Goal: Task Accomplishment & Management: Complete application form

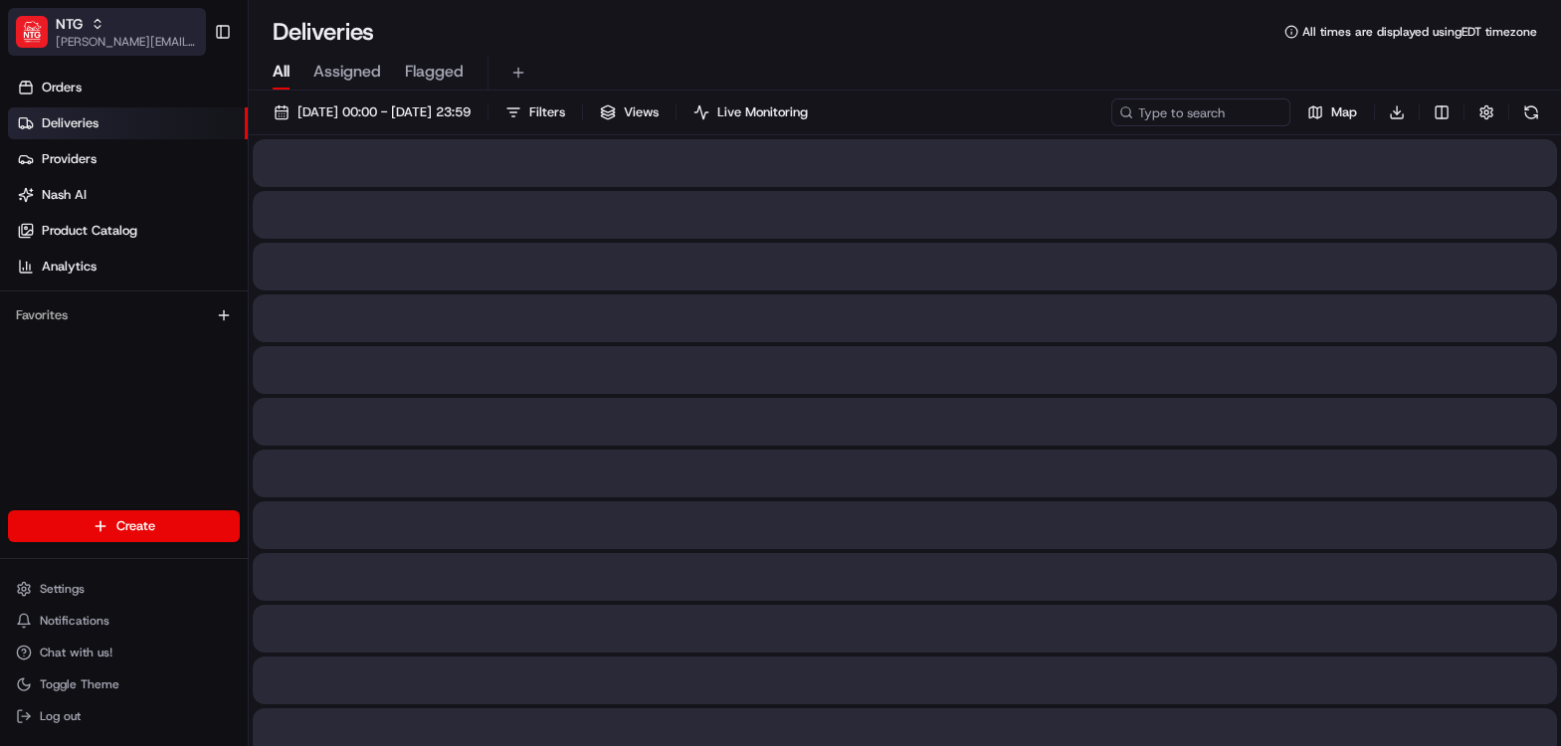
click at [84, 43] on span "[PERSON_NAME][EMAIL_ADDRESS][DOMAIN_NAME]" at bounding box center [127, 42] width 142 height 16
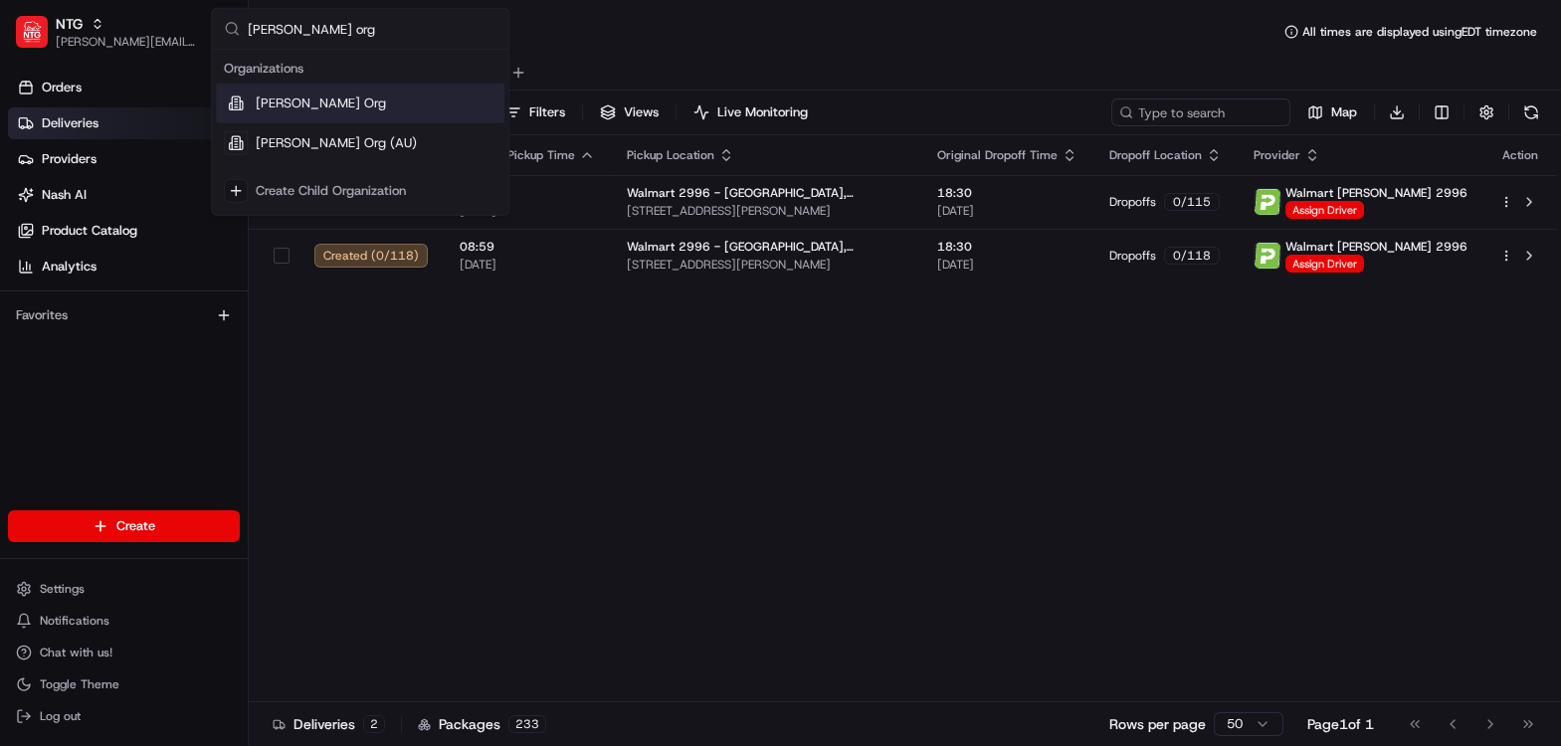
type input "nash org"
click at [320, 107] on div "[PERSON_NAME] Org" at bounding box center [360, 104] width 289 height 40
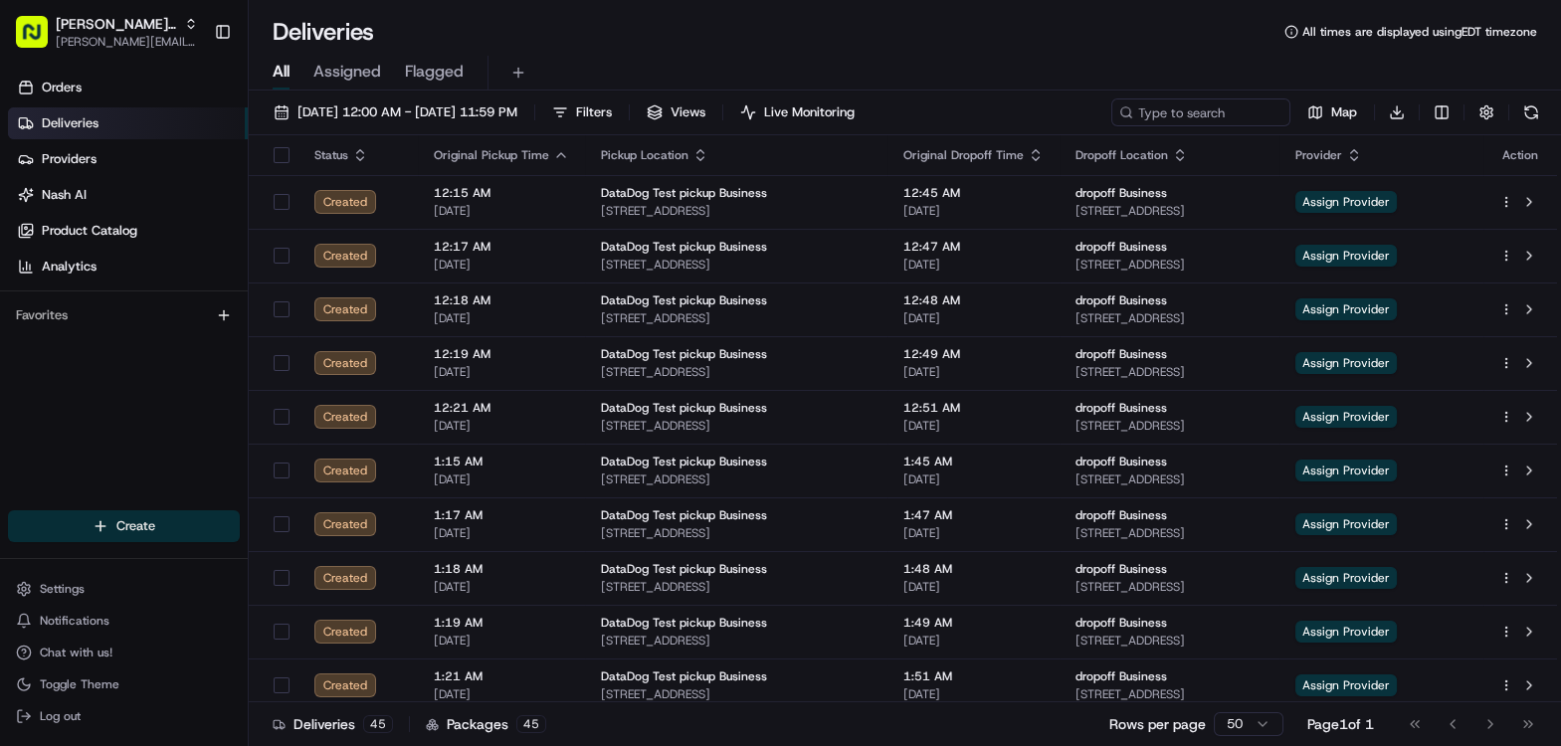
click at [139, 524] on html "Nash Org dean@usenash.com Toggle Sidebar Orders Deliveries Providers Nash AI Pr…" at bounding box center [780, 373] width 1561 height 746
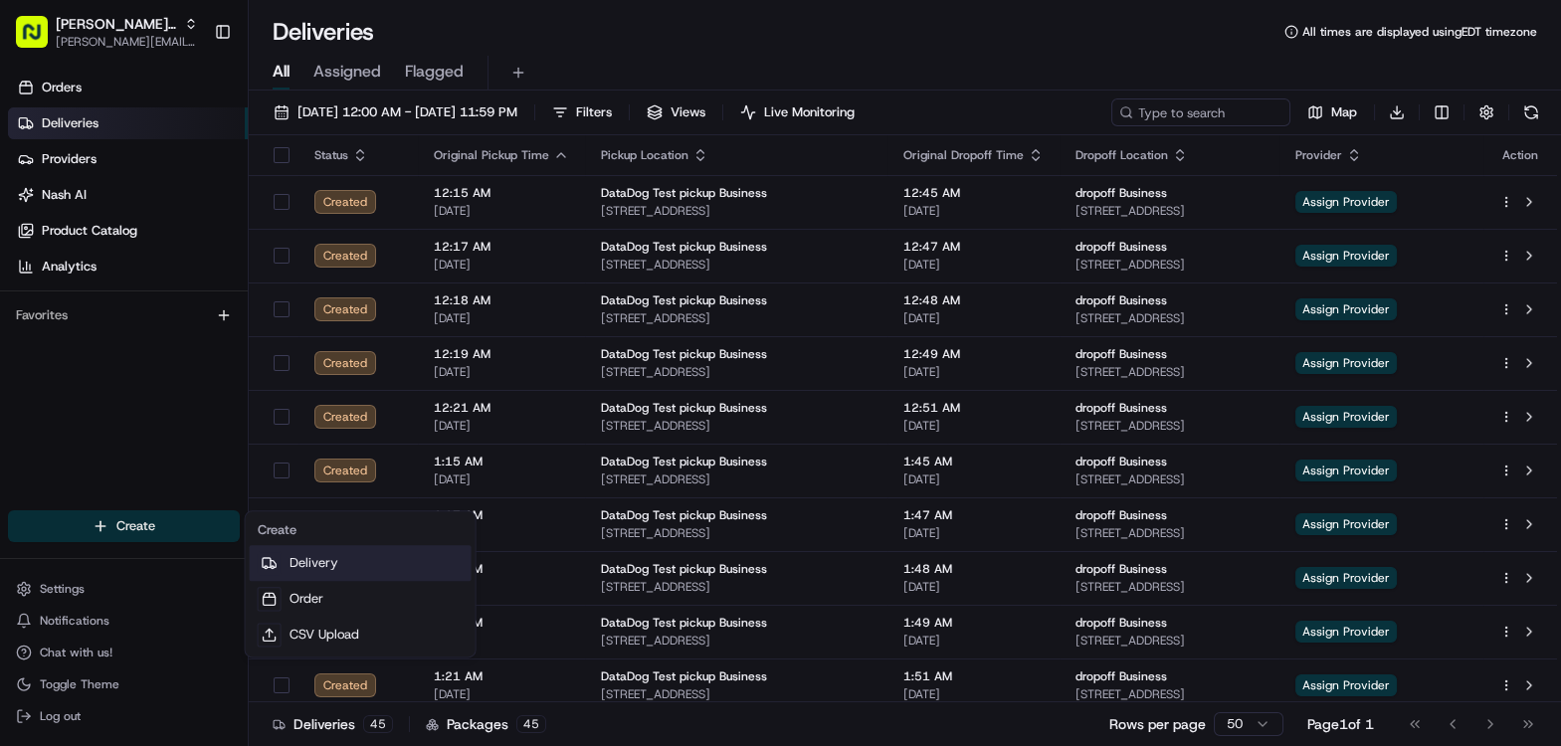
click at [308, 555] on link "Delivery" at bounding box center [361, 563] width 222 height 36
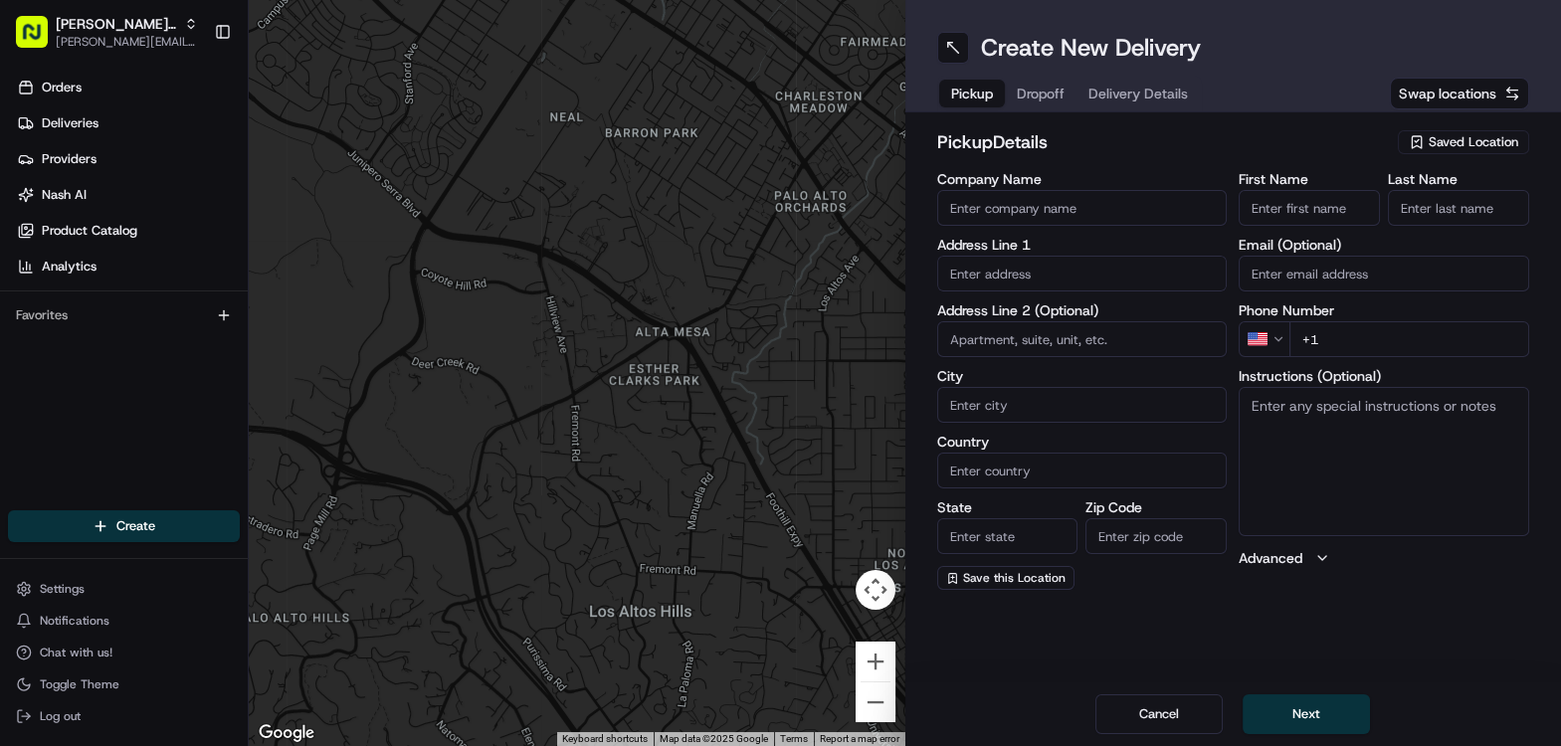
click at [1053, 214] on input "Company Name" at bounding box center [1082, 208] width 291 height 36
click at [1009, 273] on div "Company Name Address Line 1 Address Line 2 (Optional) City Country State Zip Co…" at bounding box center [1082, 381] width 291 height 418
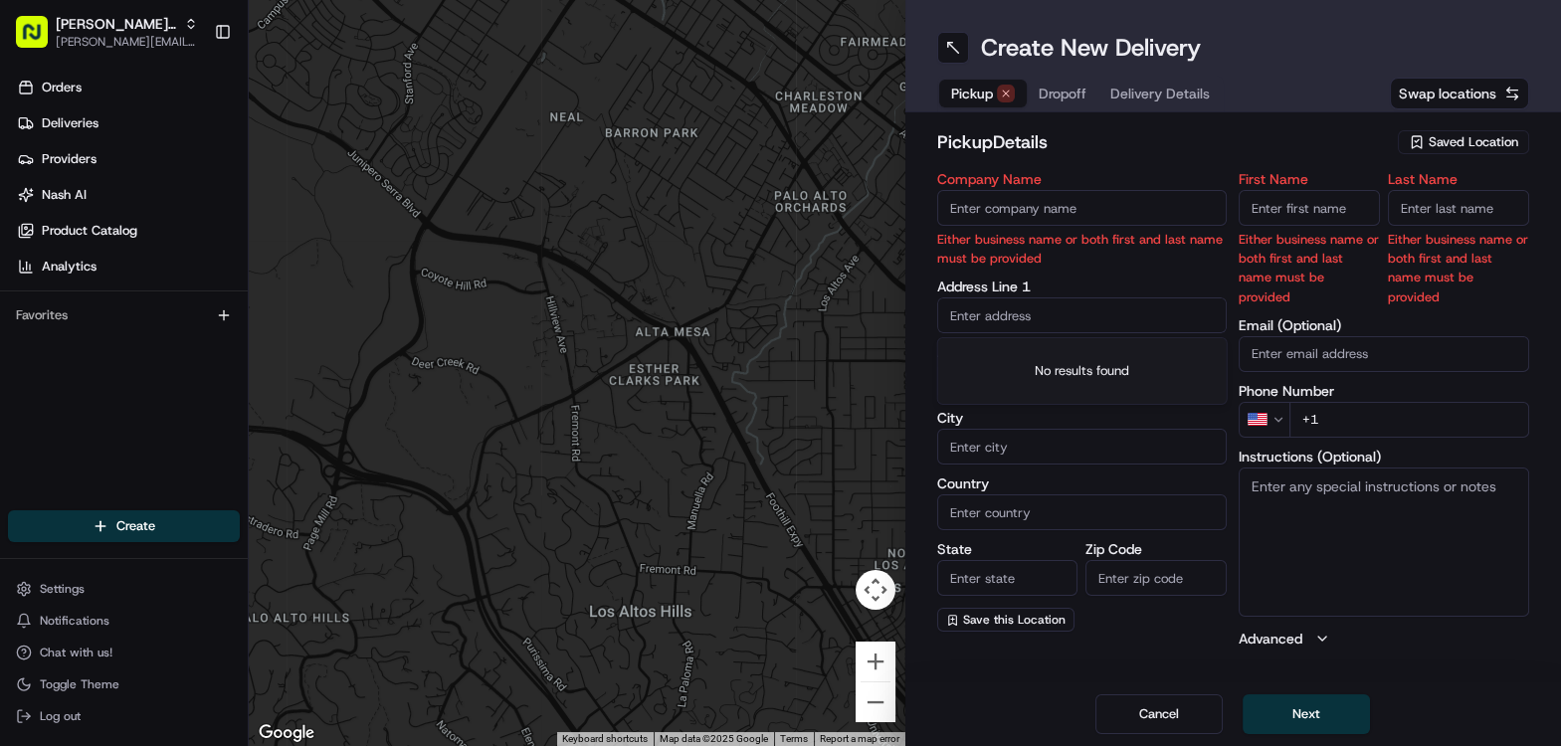
click at [1036, 202] on input "Company Name" at bounding box center [1082, 208] width 291 height 36
type input "Eve Home"
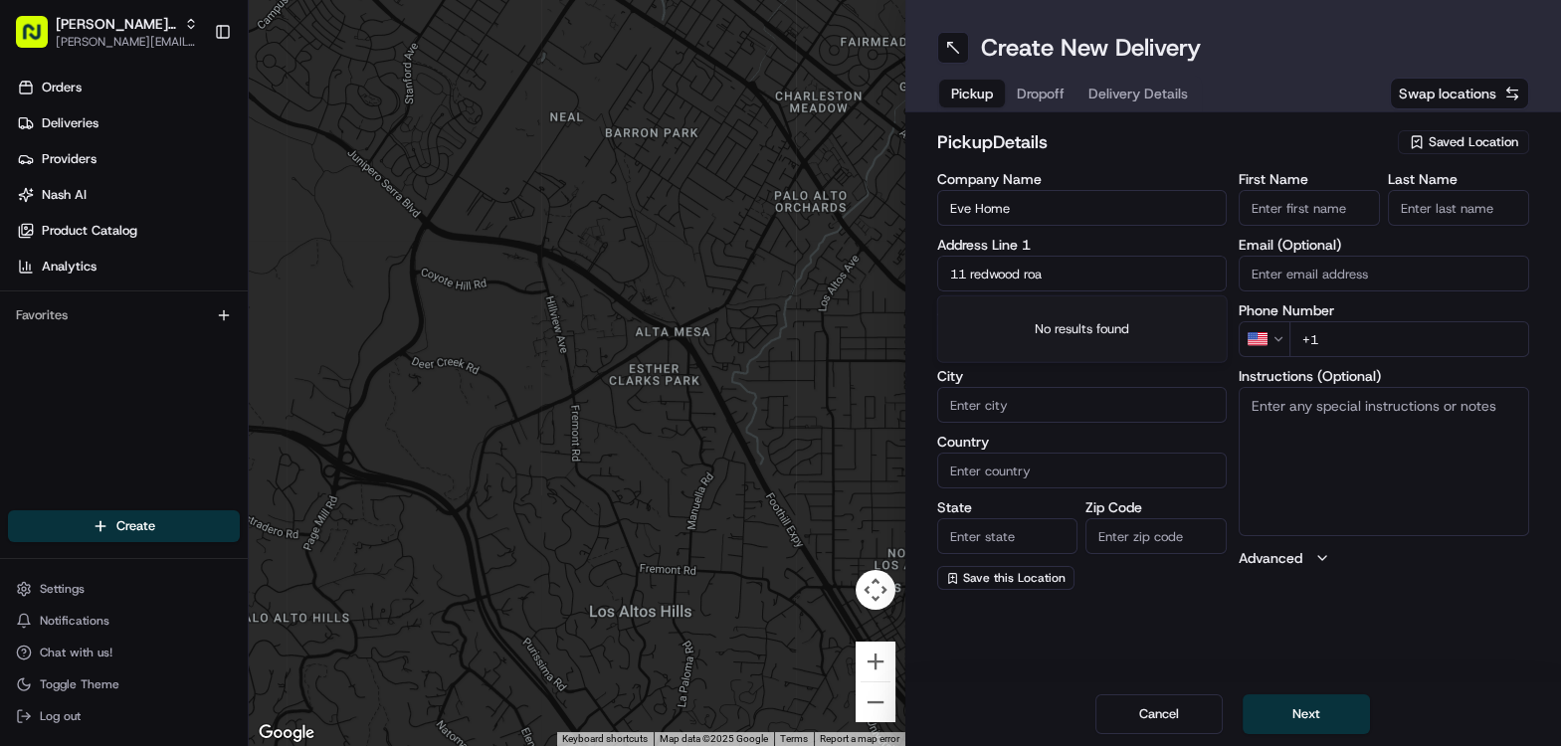
type input "11 redwood road"
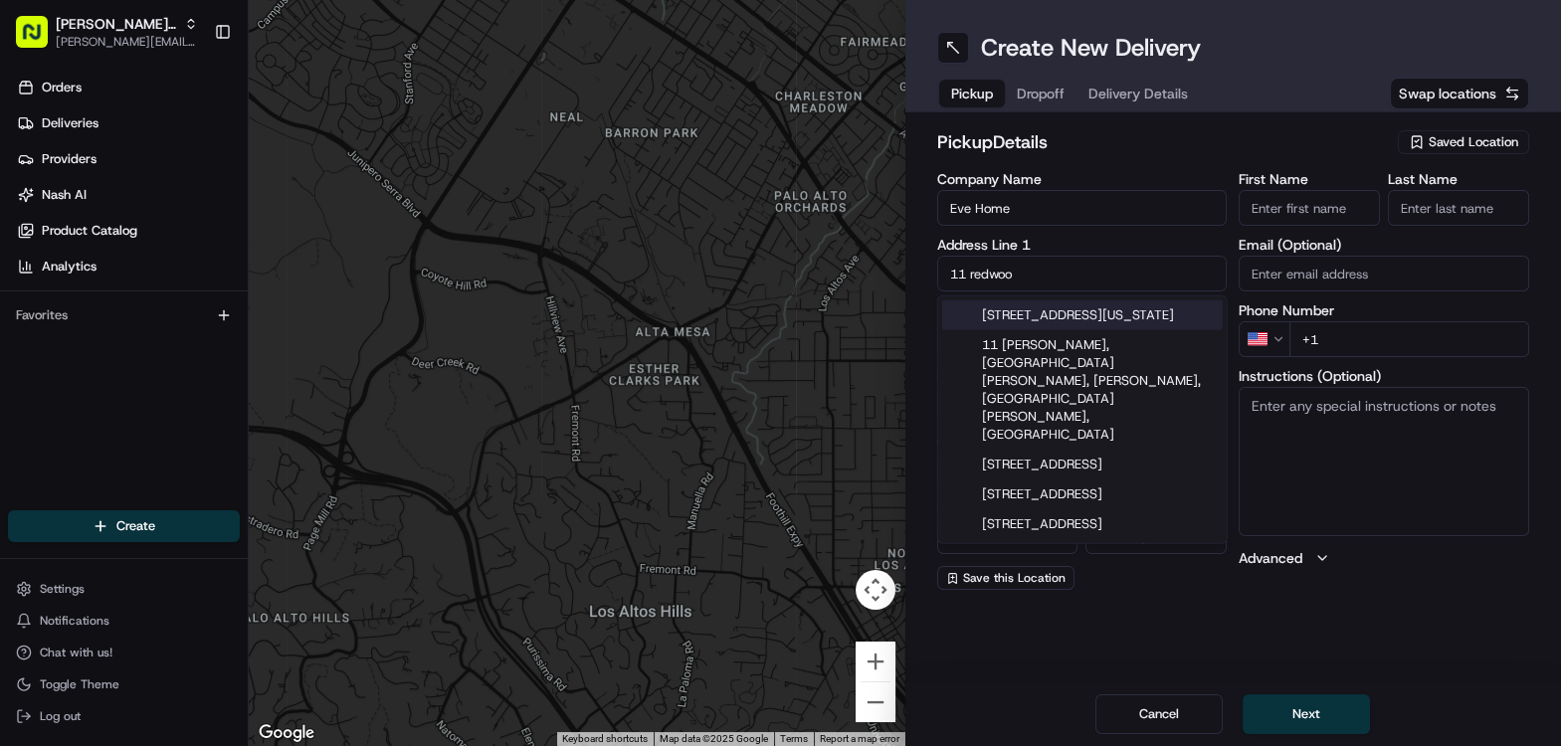
type input "11 redwood"
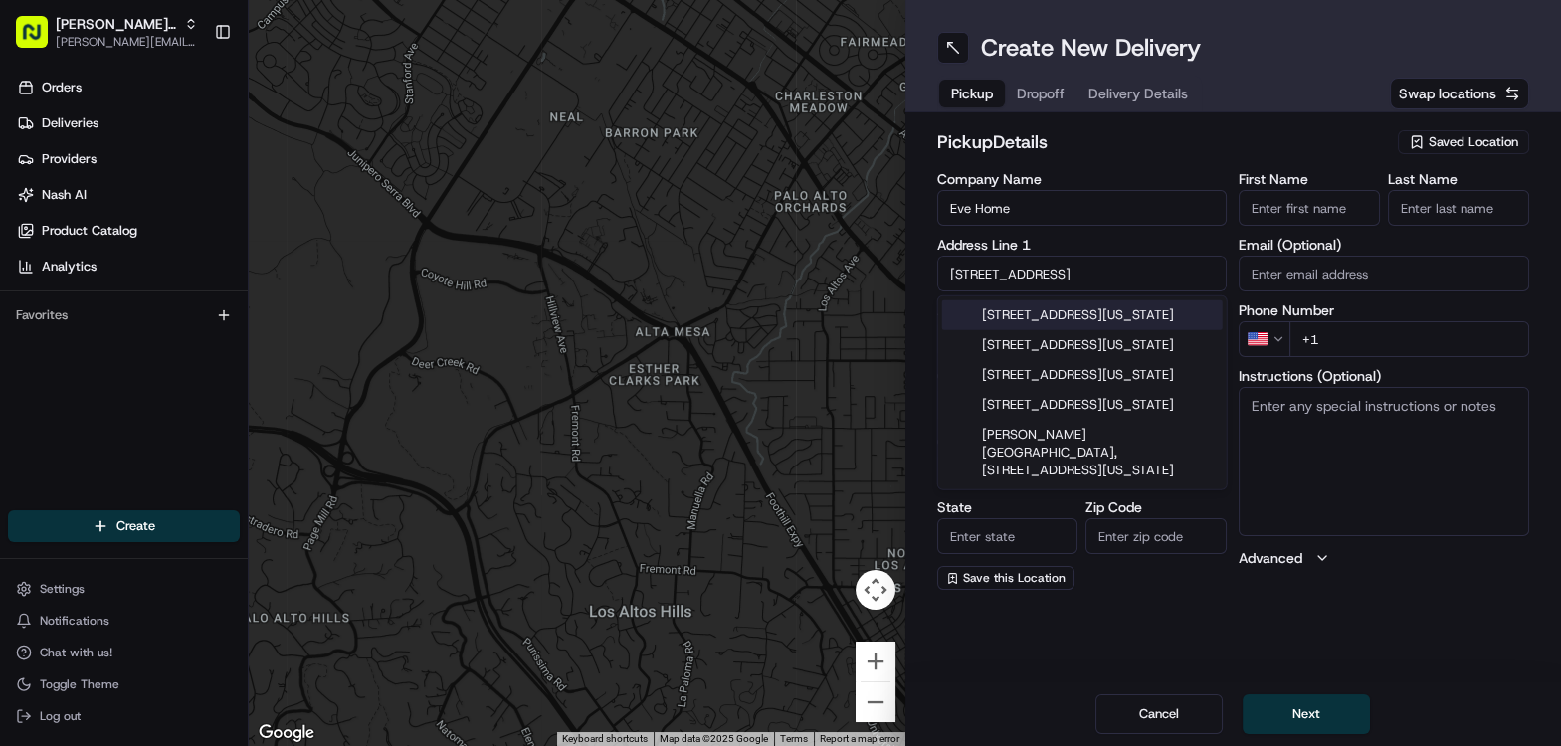
click at [1082, 303] on div "420 W 23rd St, New York, NY" at bounding box center [1082, 316] width 281 height 30
type input "420 W 23 St, New York, NY 10011, USA"
type input "[US_STATE]"
type input "United States"
type input "NY"
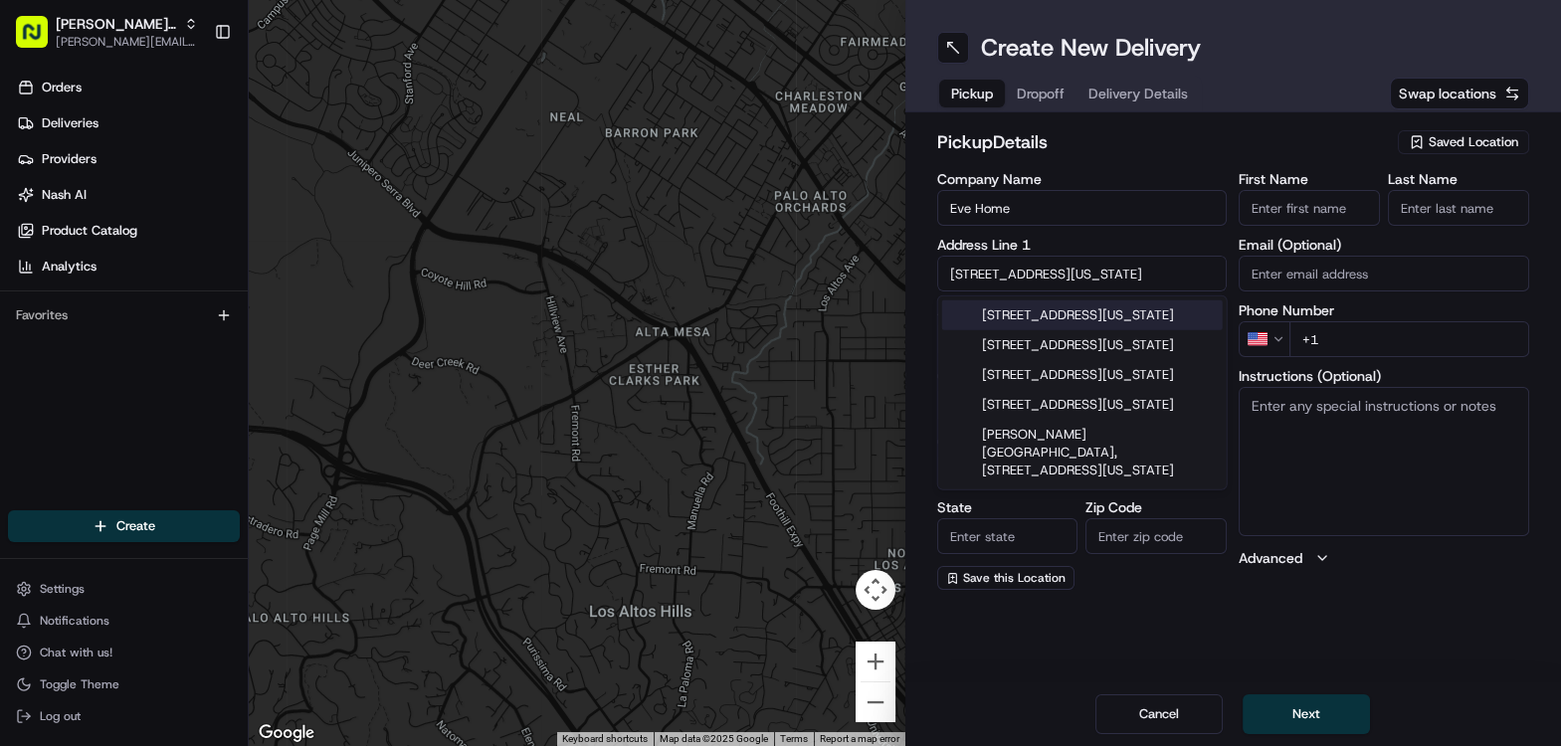
type input "10011"
type input "420 West 23 Street"
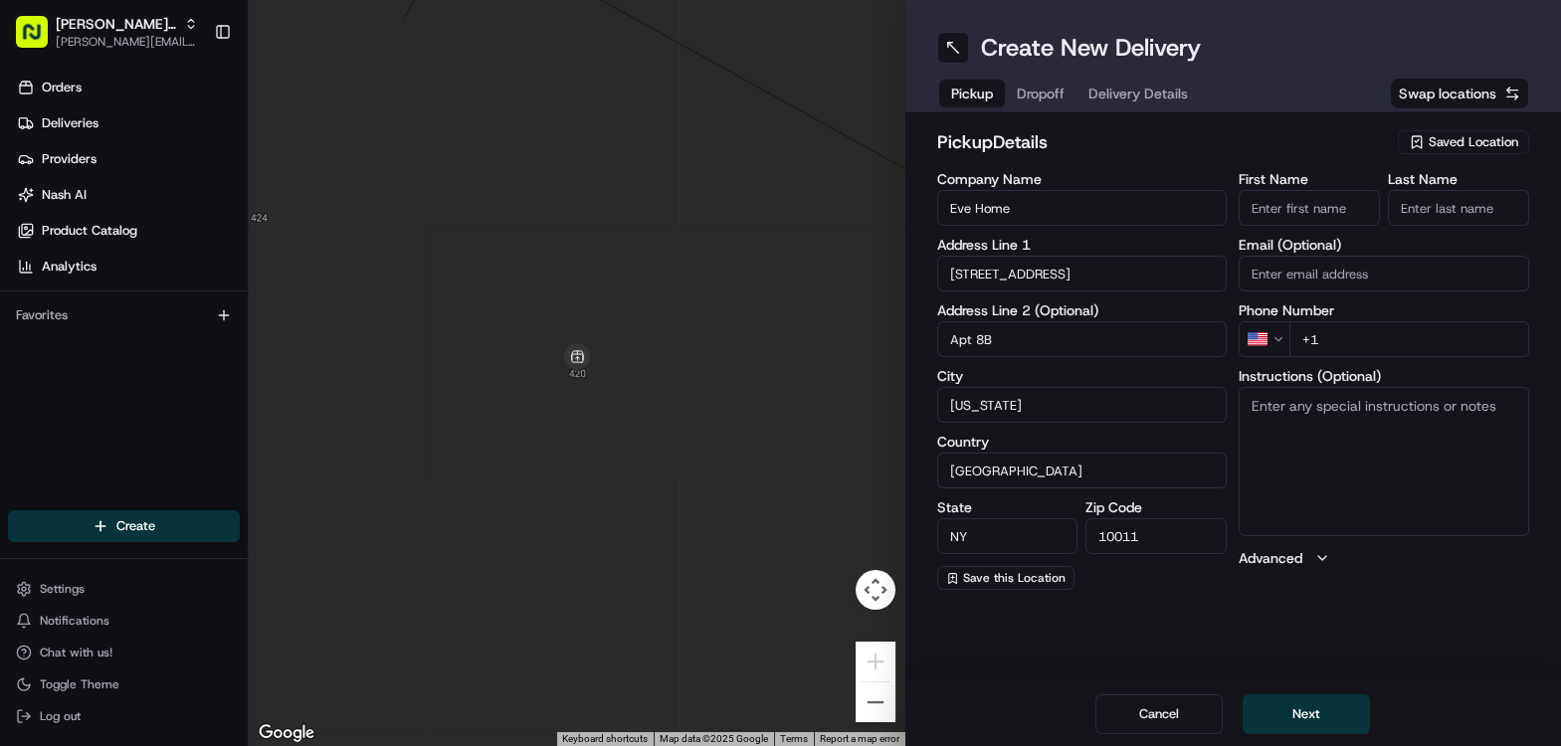
type input "Apt 8B"
click at [1059, 433] on div "Company Name Eve Home Address Line 1 420 West 23 Street Address Line 2 (Optiona…" at bounding box center [1082, 381] width 291 height 418
click at [1317, 212] on input "First Name" at bounding box center [1309, 208] width 141 height 36
type input "Dean"
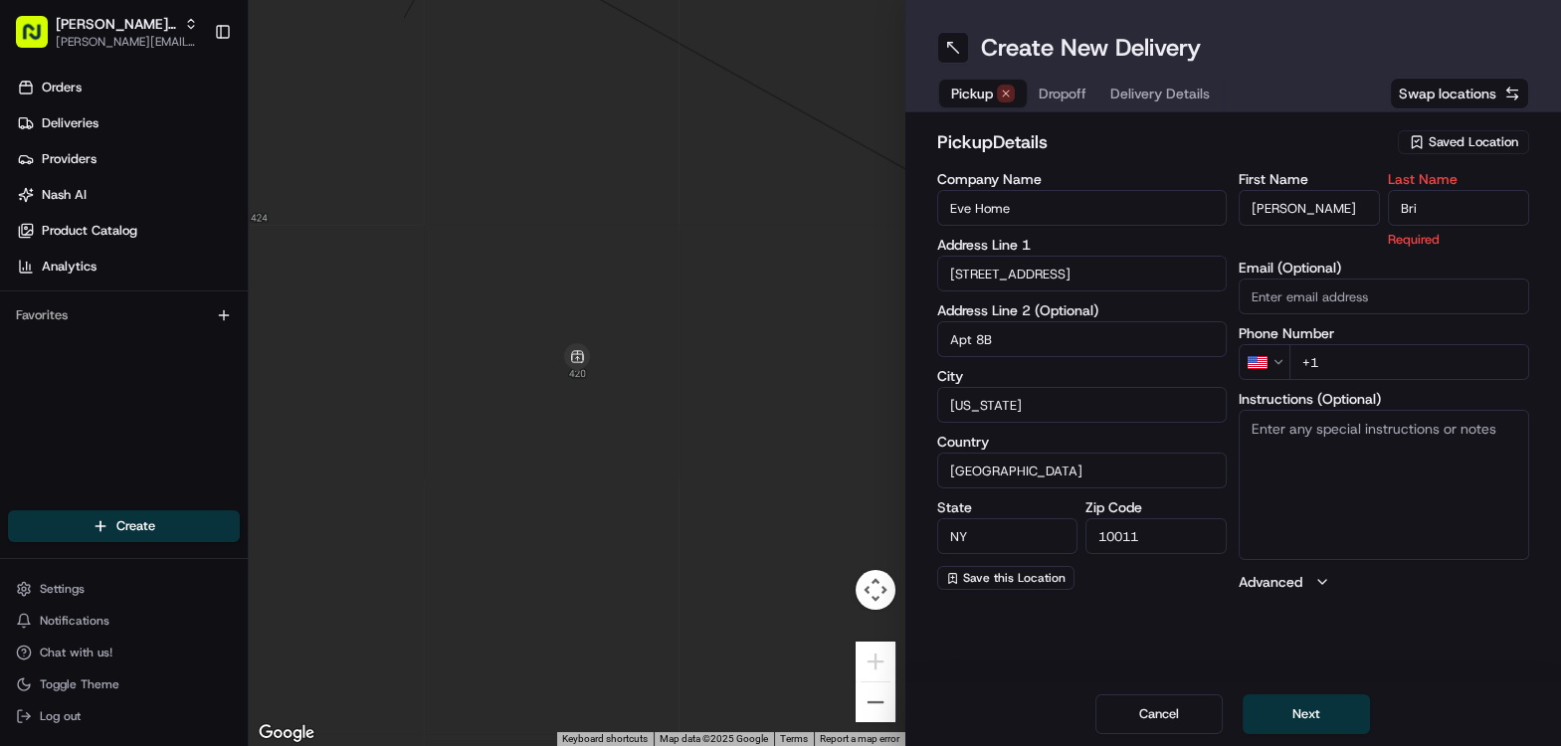
type input "Bri"
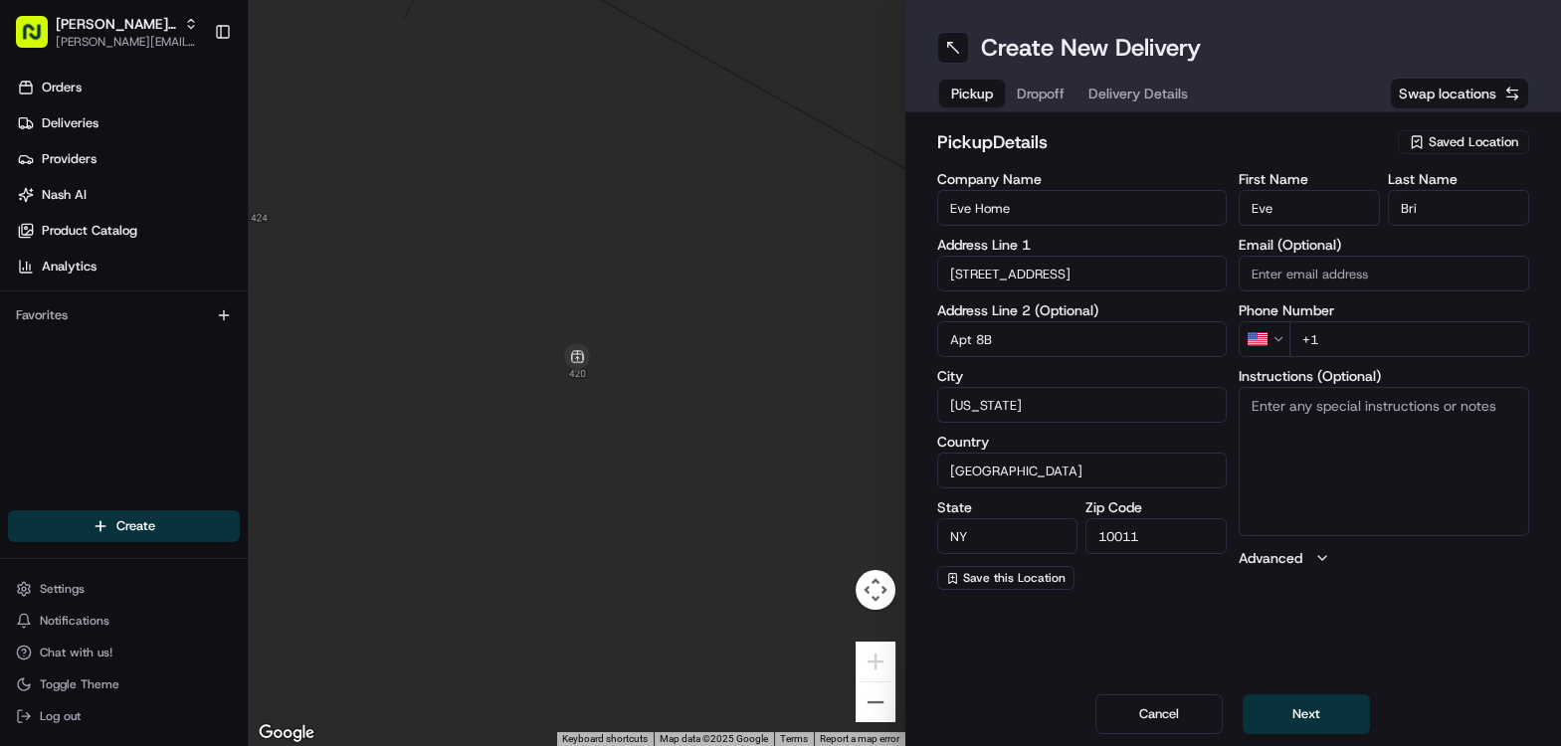
type input "Eve"
type input "[PERSON_NAME]"
click at [1355, 338] on input "+1" at bounding box center [1410, 339] width 240 height 36
type input "[PHONE_NUMBER]"
click at [1348, 459] on textarea "Instructions (Optional)" at bounding box center [1384, 461] width 291 height 149
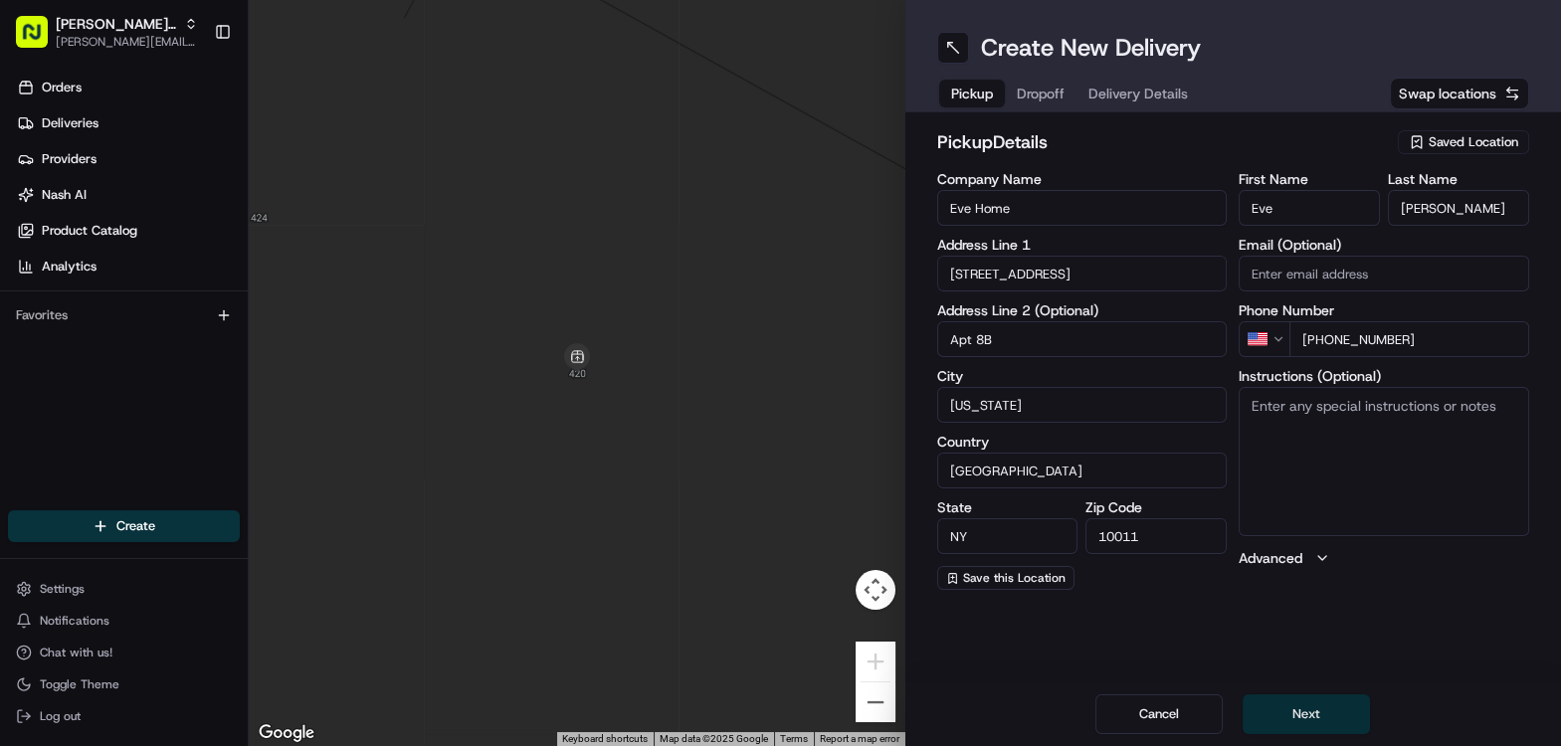
click at [1282, 716] on button "Next" at bounding box center [1306, 715] width 127 height 40
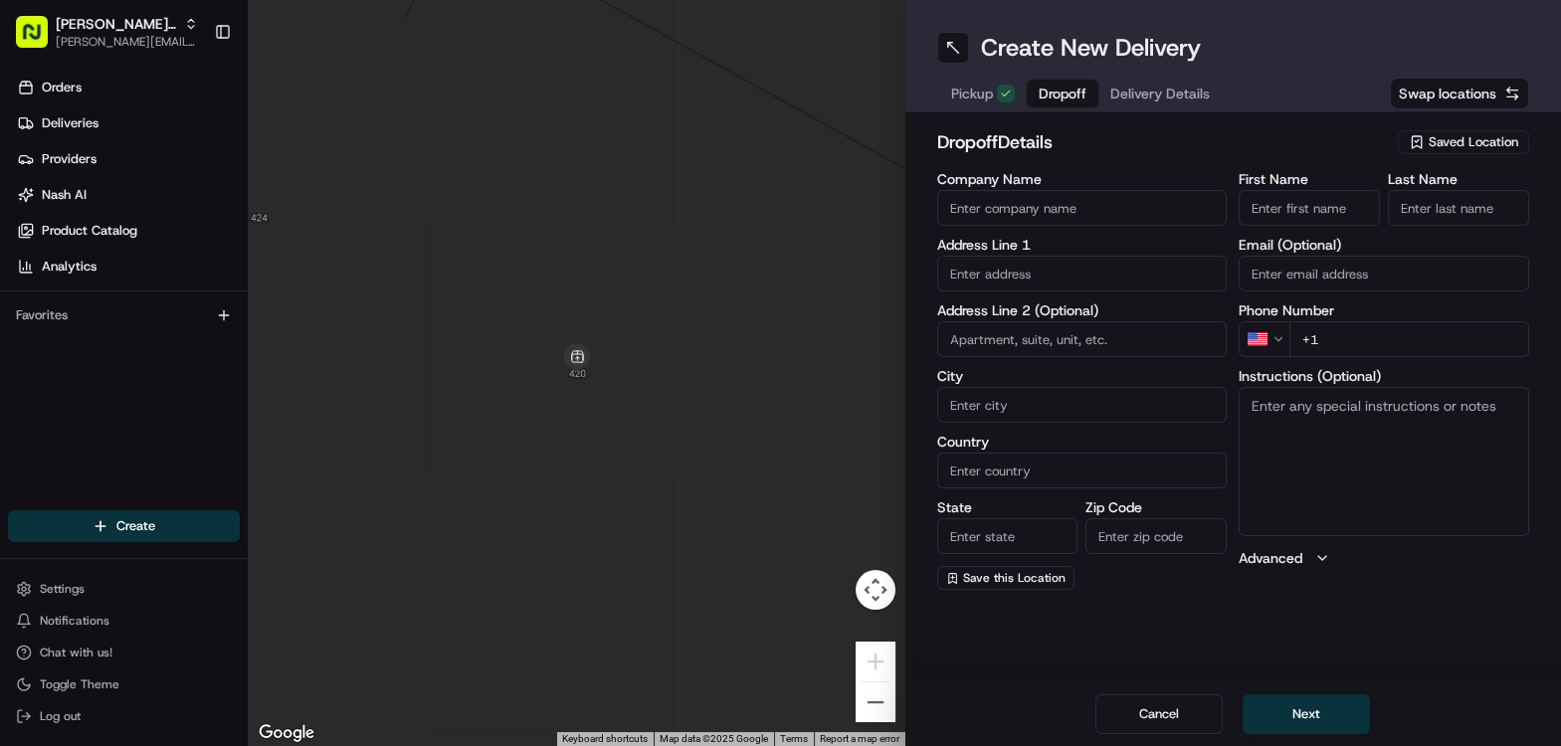
click at [1013, 267] on input "text" at bounding box center [1082, 274] width 291 height 36
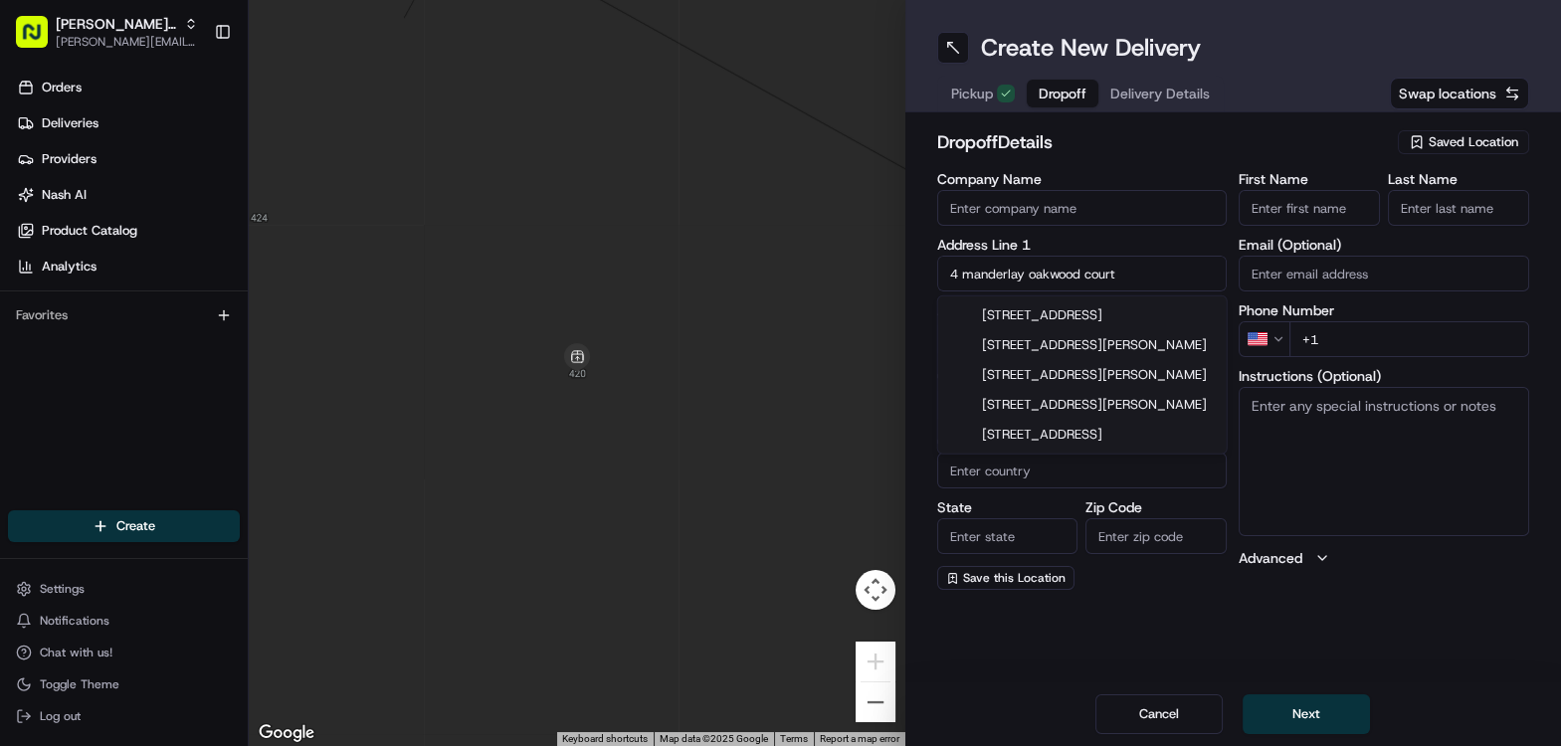
click at [1020, 276] on input "4 manderlay oakwood court" at bounding box center [1082, 274] width 291 height 36
click at [1132, 276] on input "4 manderley oakwood court" at bounding box center [1082, 274] width 291 height 36
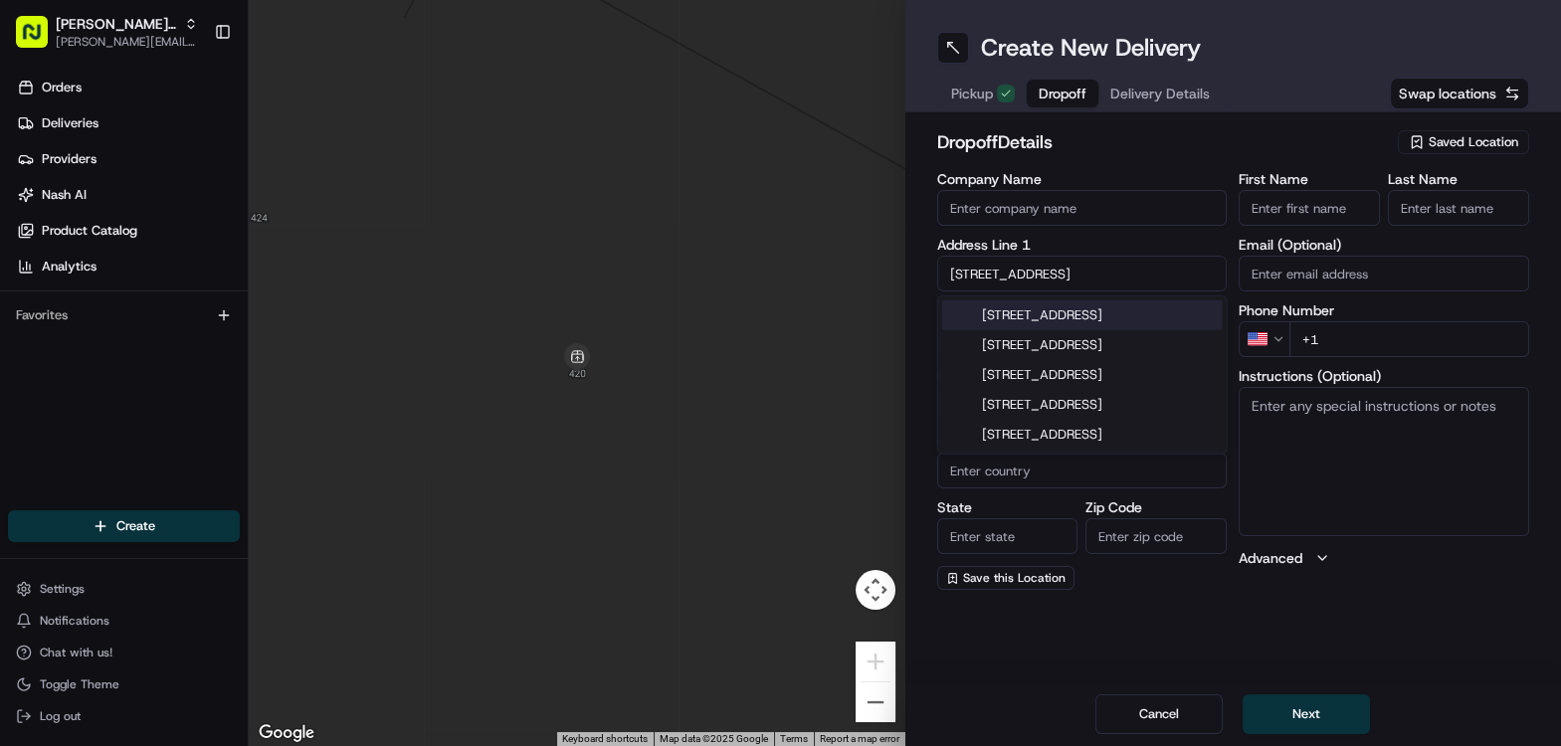
click at [1024, 275] on input "4 manderley oakwood court london" at bounding box center [1082, 274] width 291 height 36
type input "4 manderley, oakwood court london"
click at [1282, 212] on input "First Name" at bounding box center [1309, 208] width 141 height 36
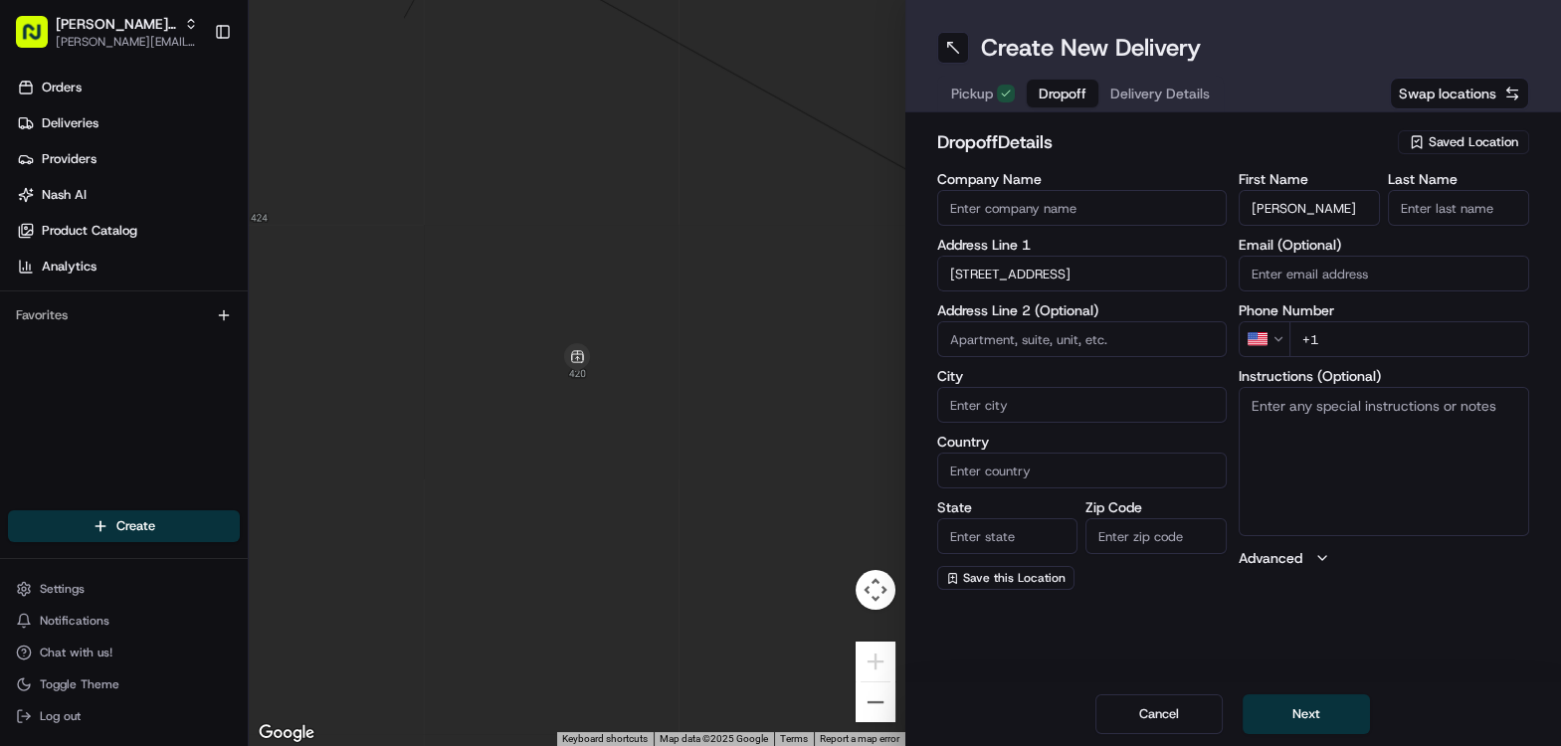
type input "[PERSON_NAME]"
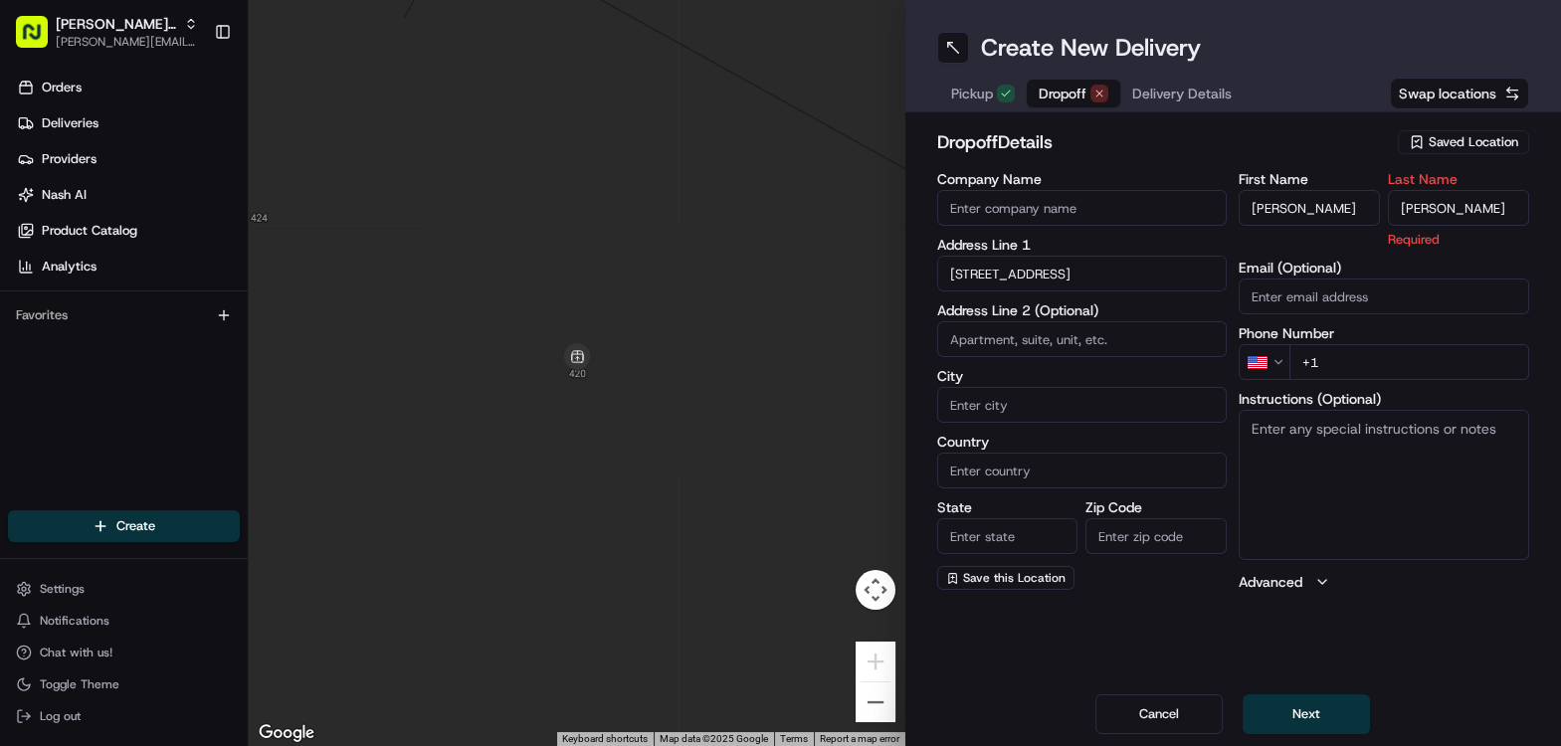
type input "[PERSON_NAME]"
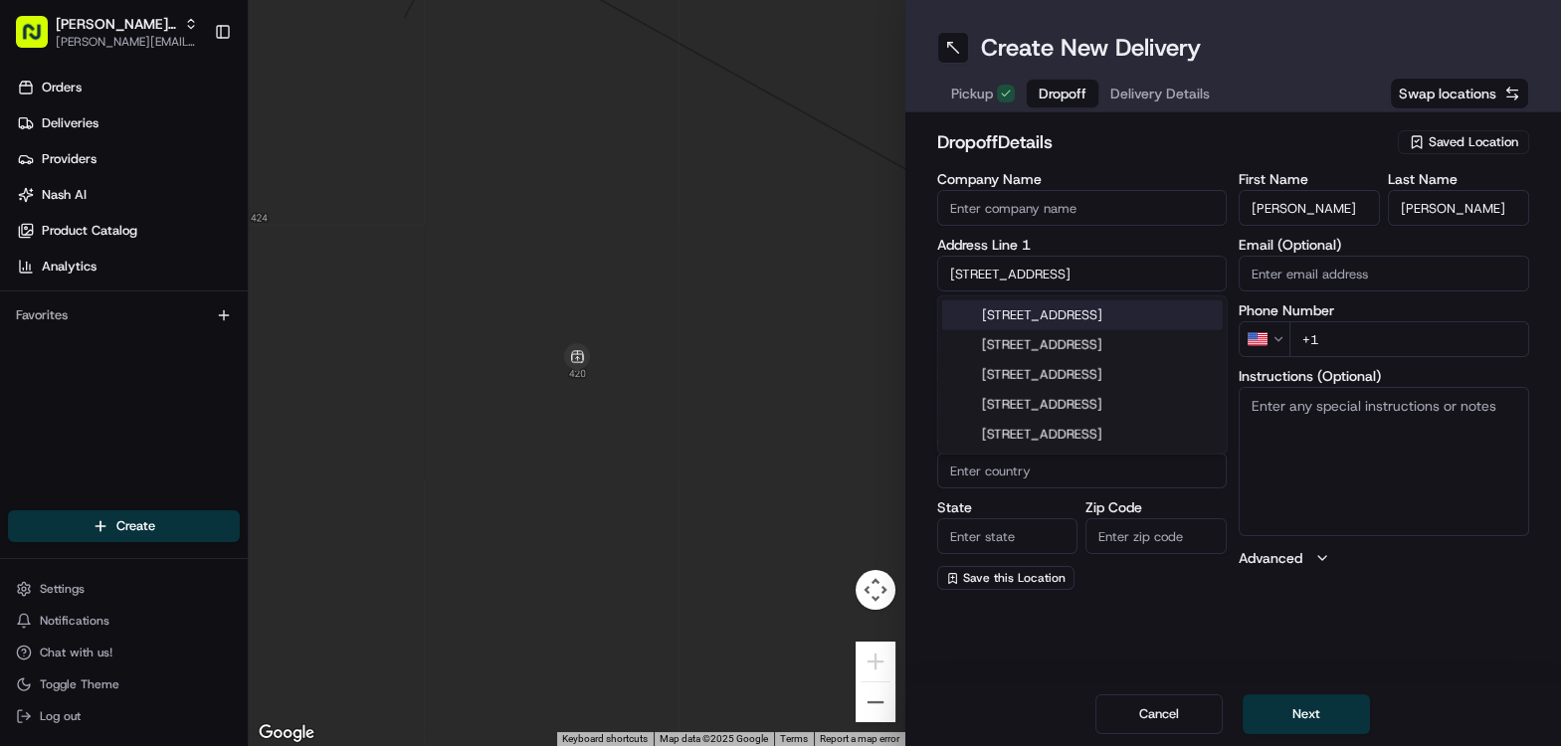
click at [963, 274] on input "4 manderley, oakwood court london" at bounding box center [1082, 274] width 291 height 36
type input "manderley, oakwood court london"
click at [909, 309] on div "dropoff Details Saved Location Company Name Address Line 1 manderley, oakwood c…" at bounding box center [1234, 359] width 657 height 494
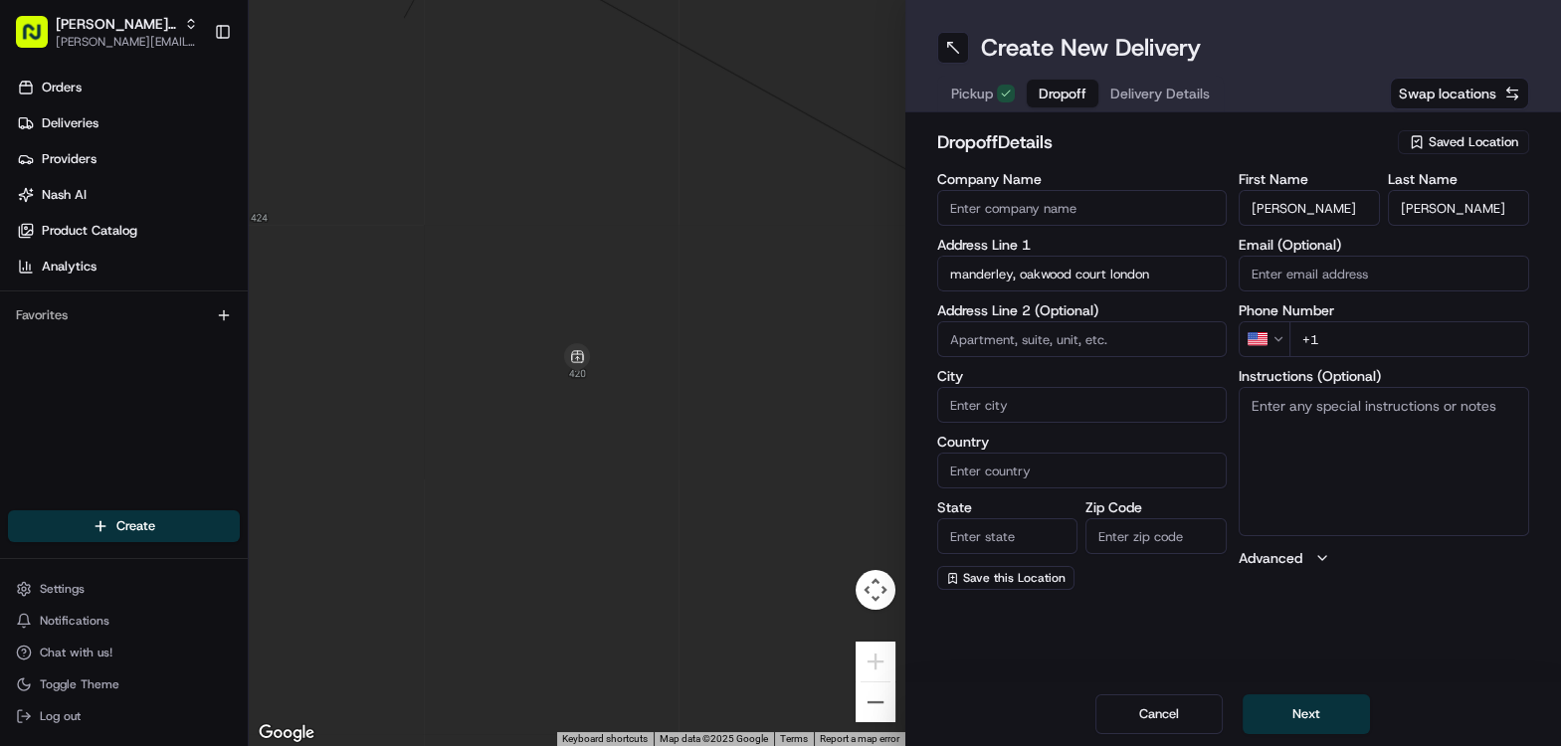
click at [985, 328] on input at bounding box center [1082, 339] width 291 height 36
type input "Apt 4"
click at [976, 277] on input "manderley, oakwood court london" at bounding box center [1082, 274] width 291 height 36
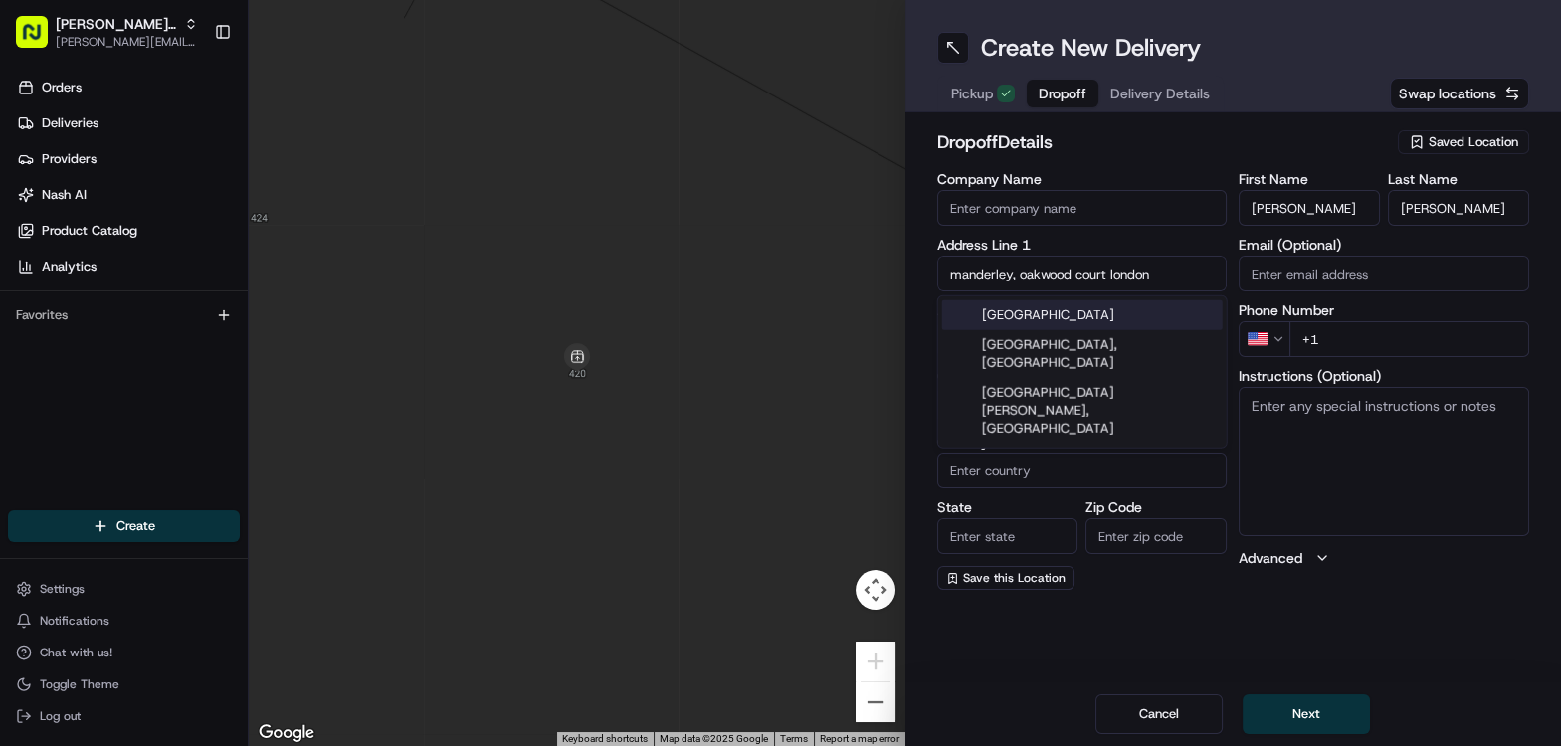
click at [1055, 269] on input "manderley, oakwood court london" at bounding box center [1082, 274] width 291 height 36
paste input "Manderley Oakwood Court, London, W14 8LD"
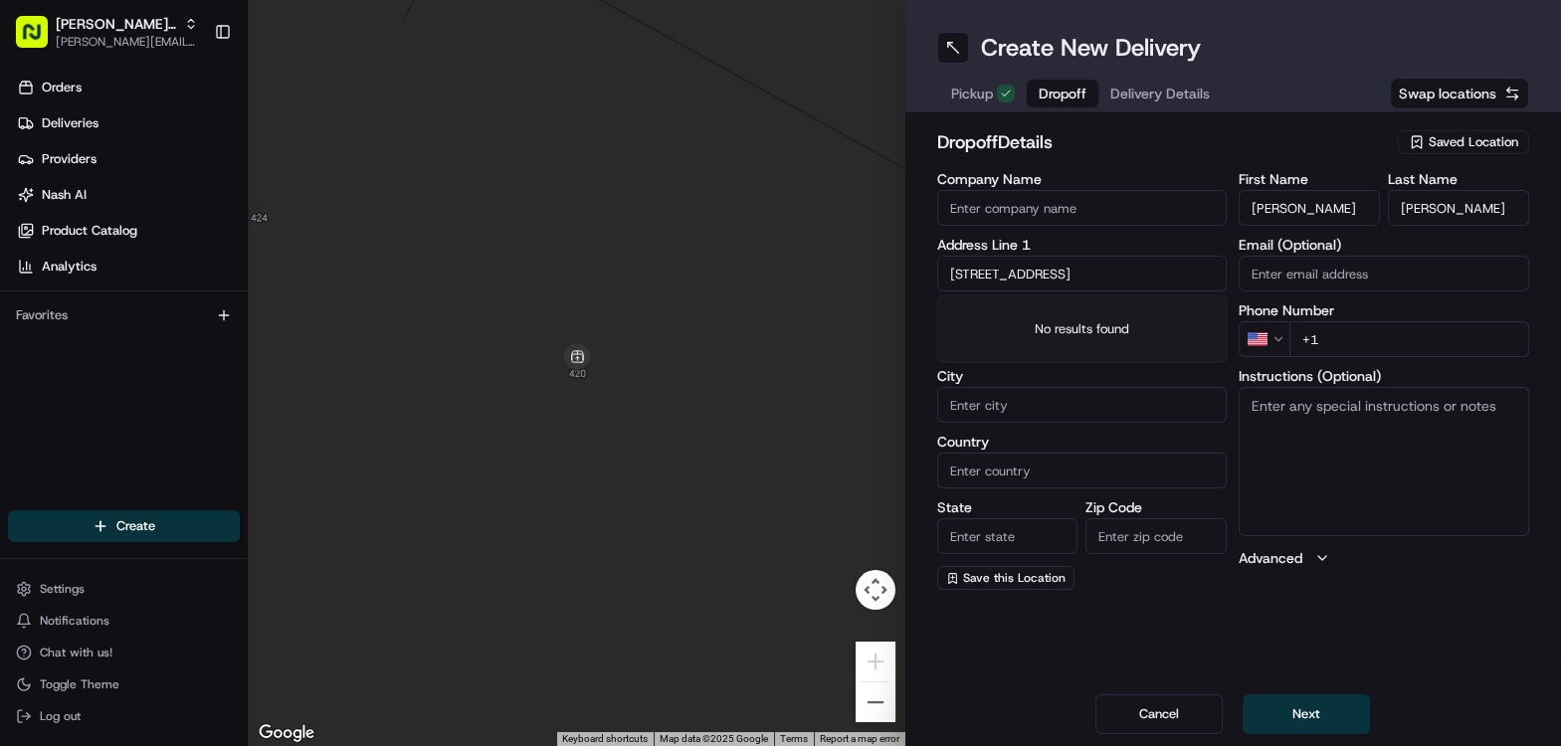
drag, startPoint x: 1158, startPoint y: 275, endPoint x: 843, endPoint y: 274, distance: 315.5
click at [843, 274] on div "← Move left → Move right ↑ Move up ↓ Move down + Zoom in - Zoom out Home Jump l…" at bounding box center [905, 373] width 1313 height 746
type input "W14 8LD"
drag, startPoint x: 1013, startPoint y: 279, endPoint x: 912, endPoint y: 279, distance: 101.5
click at [912, 279] on div "dropoff Details Saved Location Company Name Address Line 1 W14 8LD Address Line…" at bounding box center [1234, 359] width 657 height 494
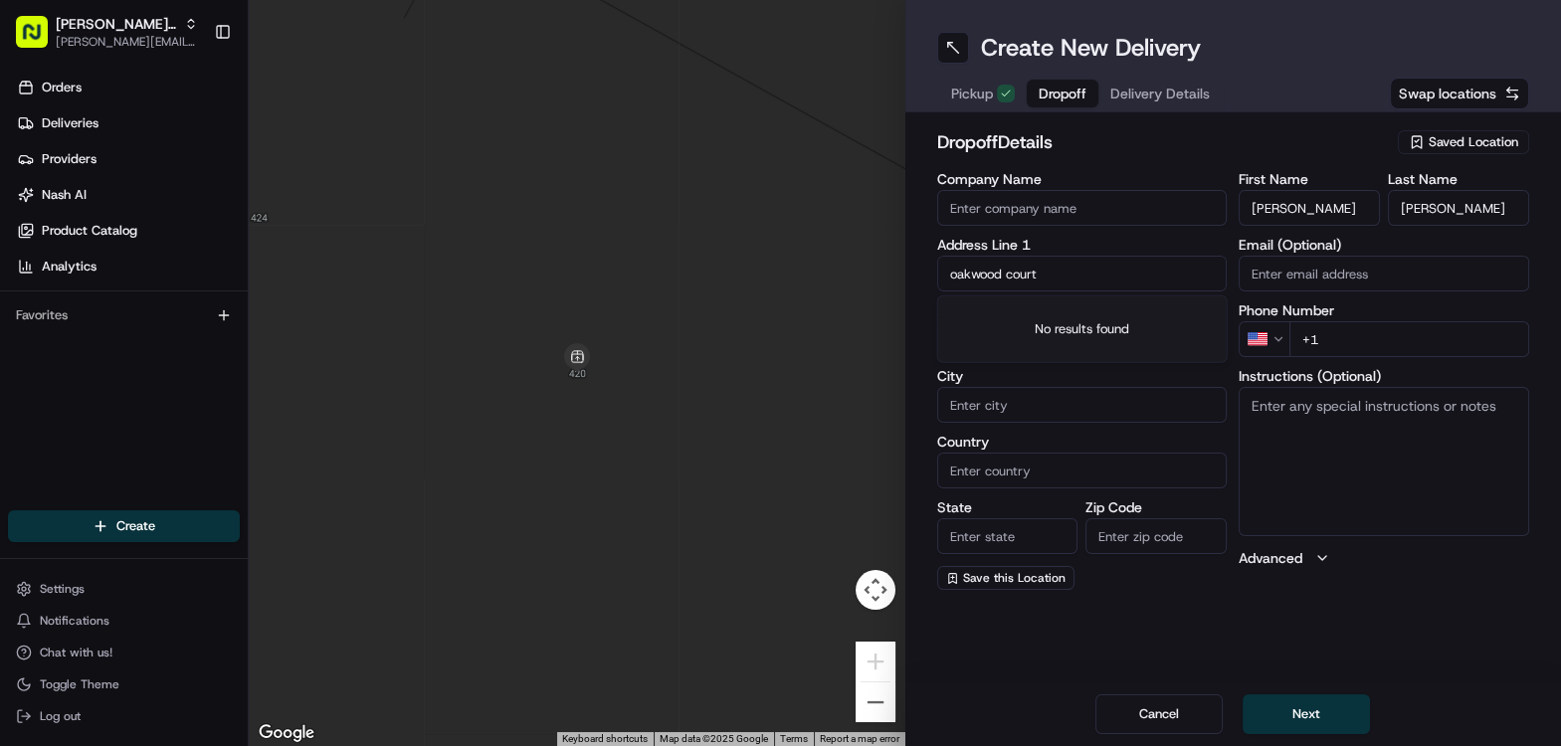
click at [1017, 273] on input "oakwood court" at bounding box center [1082, 274] width 291 height 36
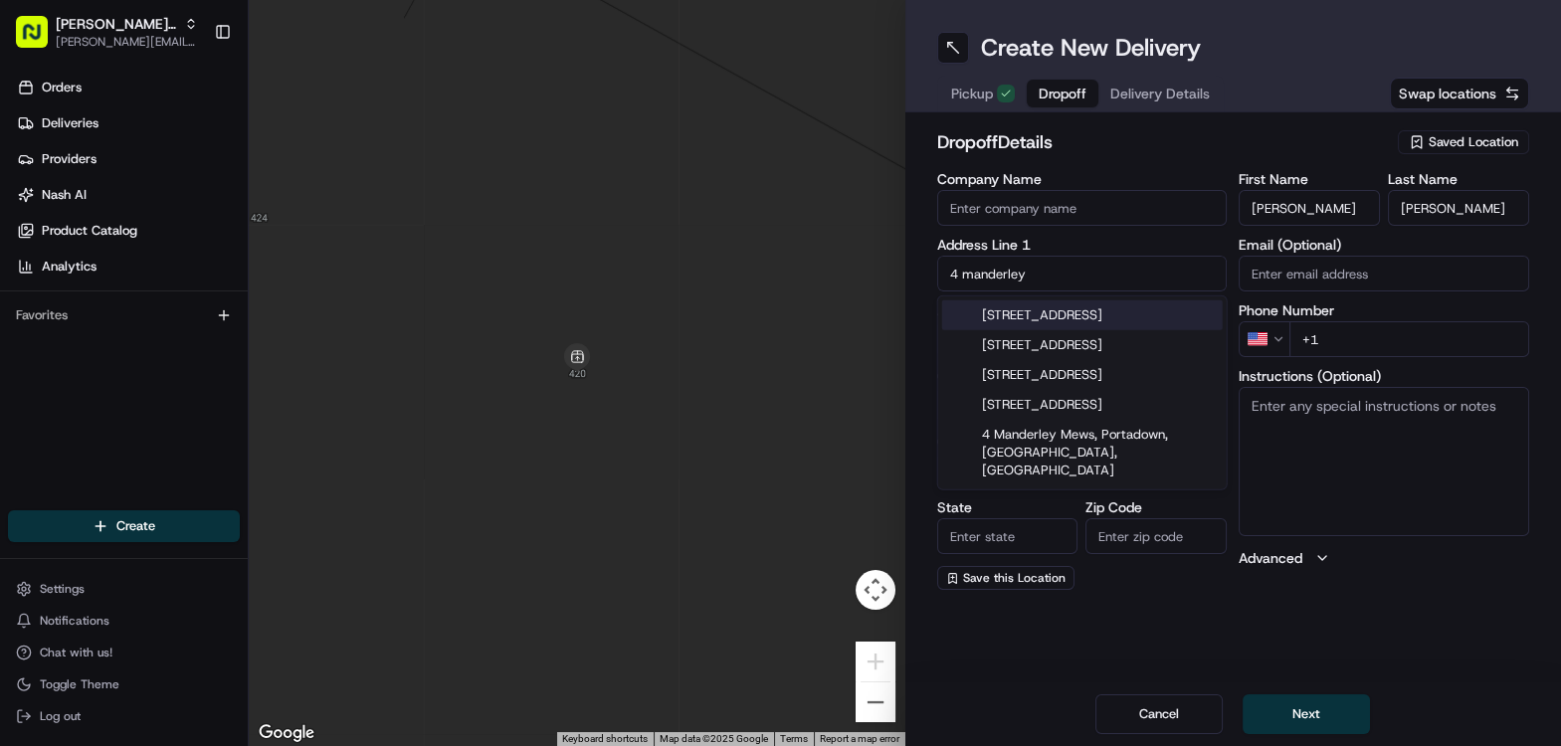
click at [961, 276] on input "4 manderley" at bounding box center [1082, 274] width 291 height 36
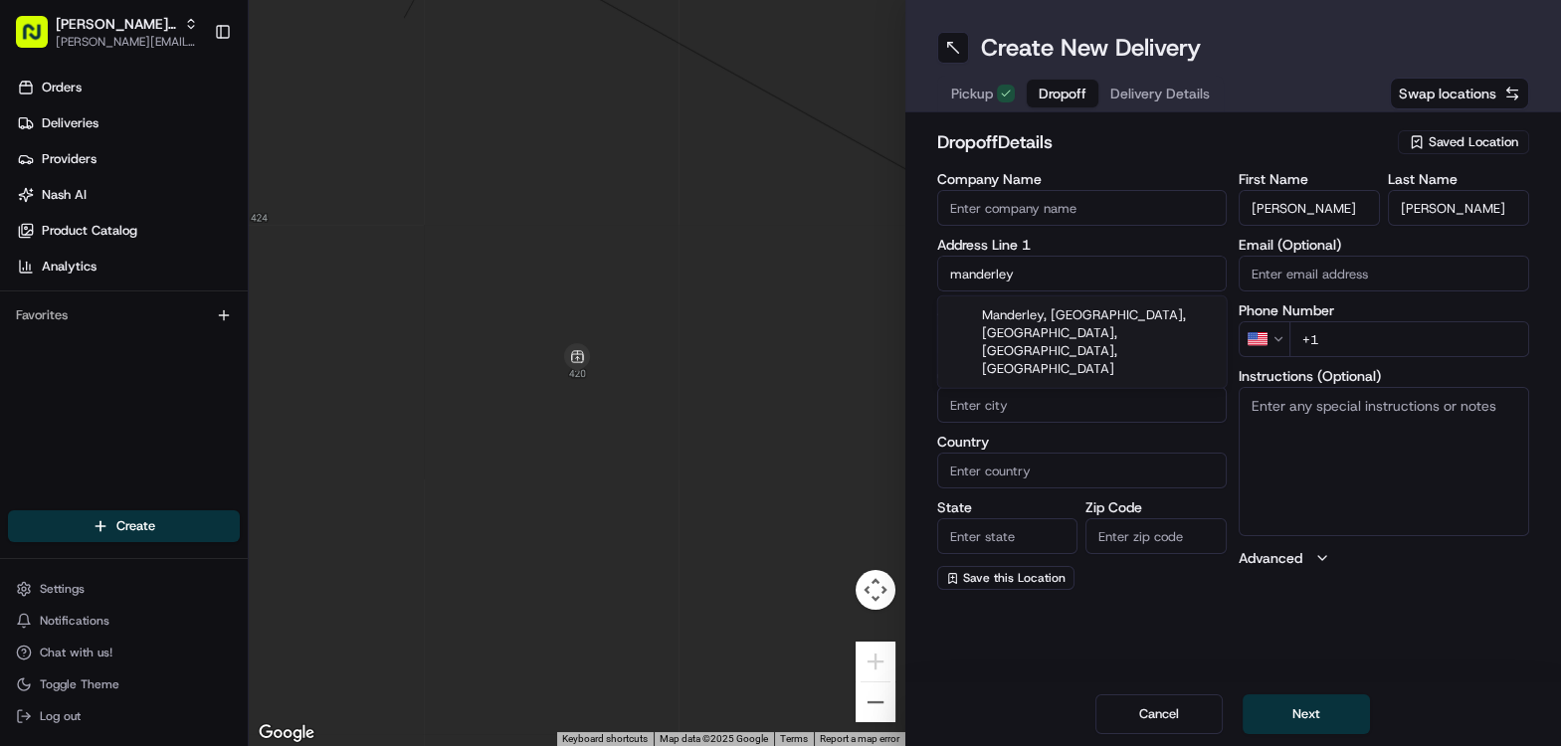
click at [1050, 278] on input "manderley" at bounding box center [1082, 274] width 291 height 36
type input "m"
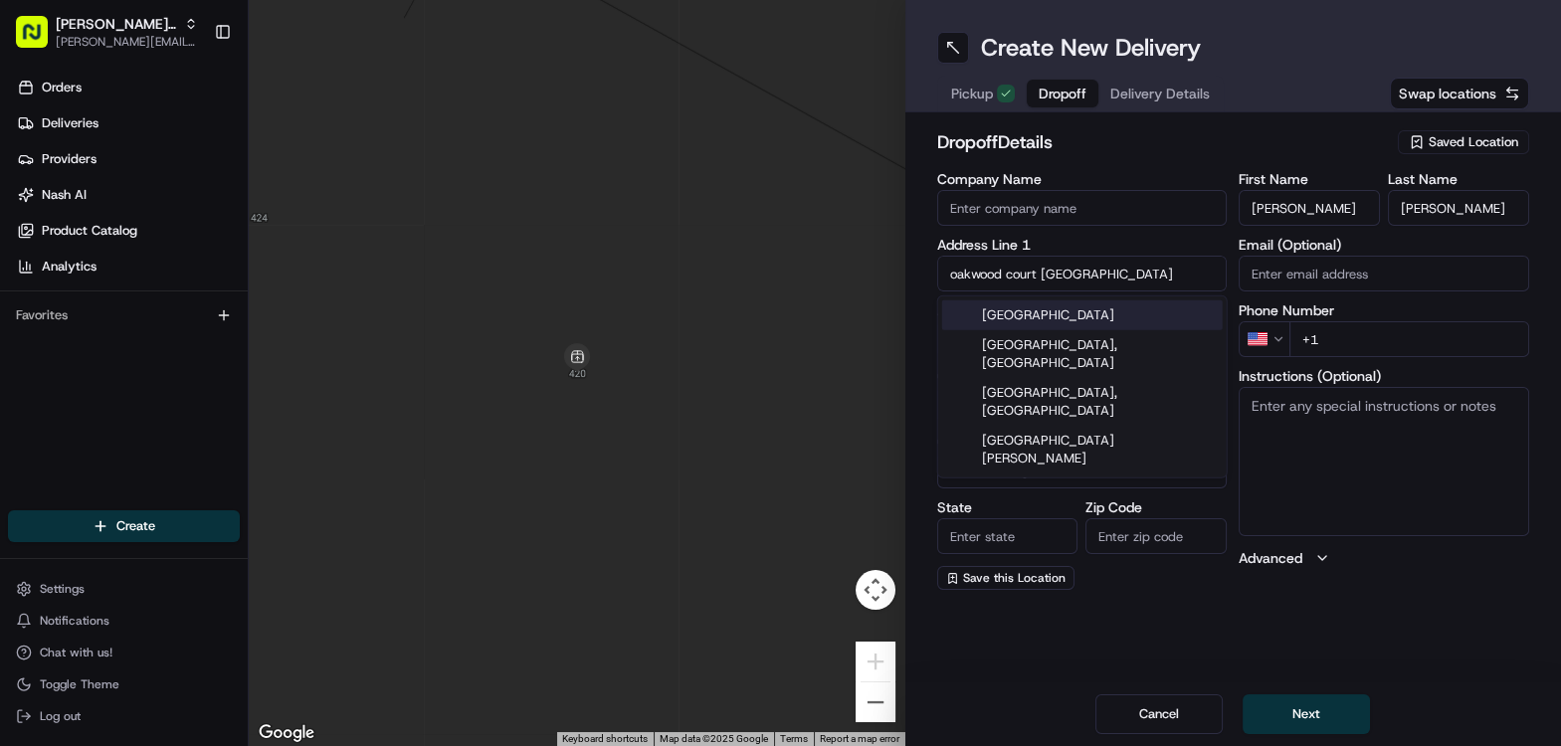
click at [1081, 311] on div "[GEOGRAPHIC_DATA]" at bounding box center [1082, 316] width 281 height 30
type input "Oakwood Court, 7 Avenue Rd, London SE25 4EQ, UK"
type input "[GEOGRAPHIC_DATA]"
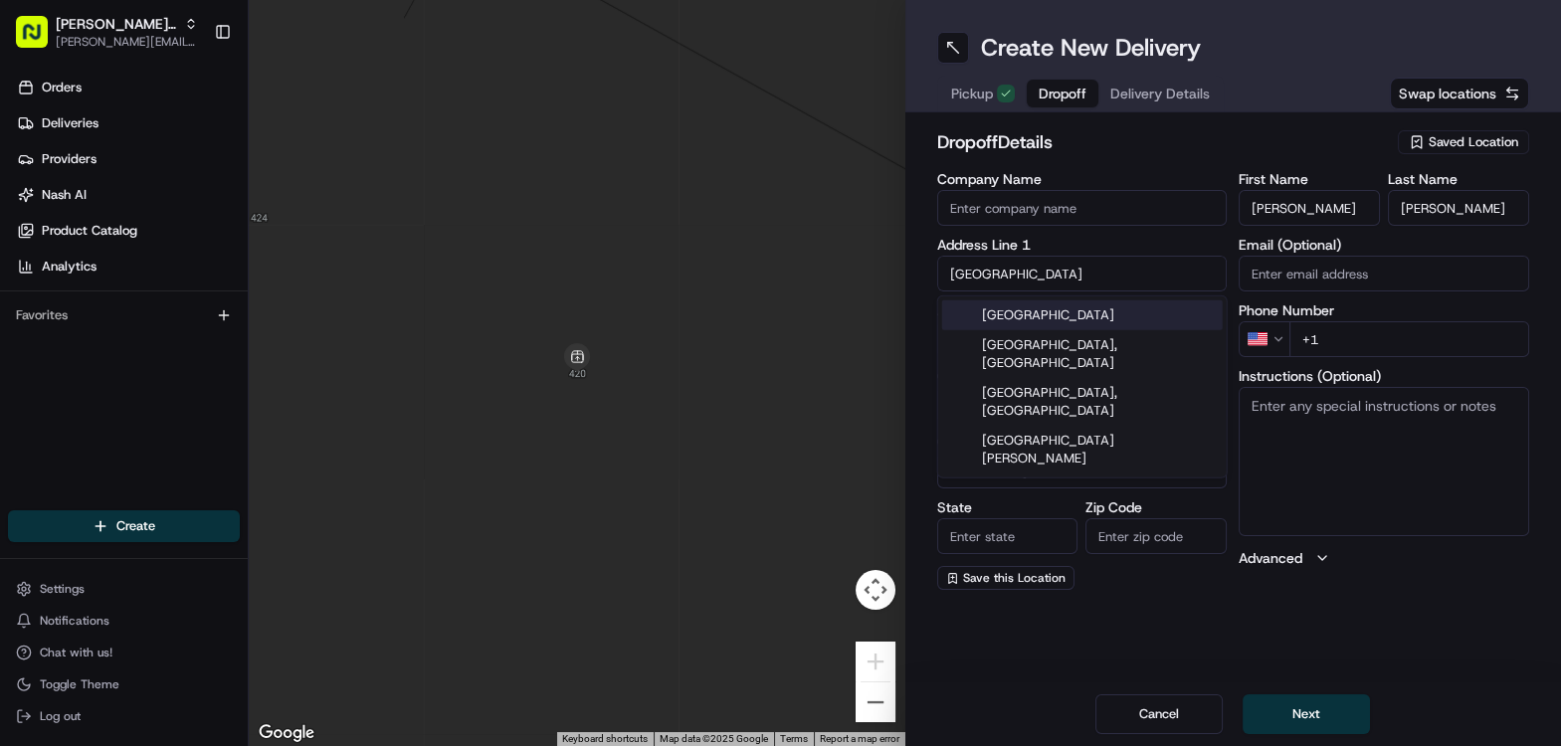
type input "SE25 4EQ"
type input "7 Avenue Road"
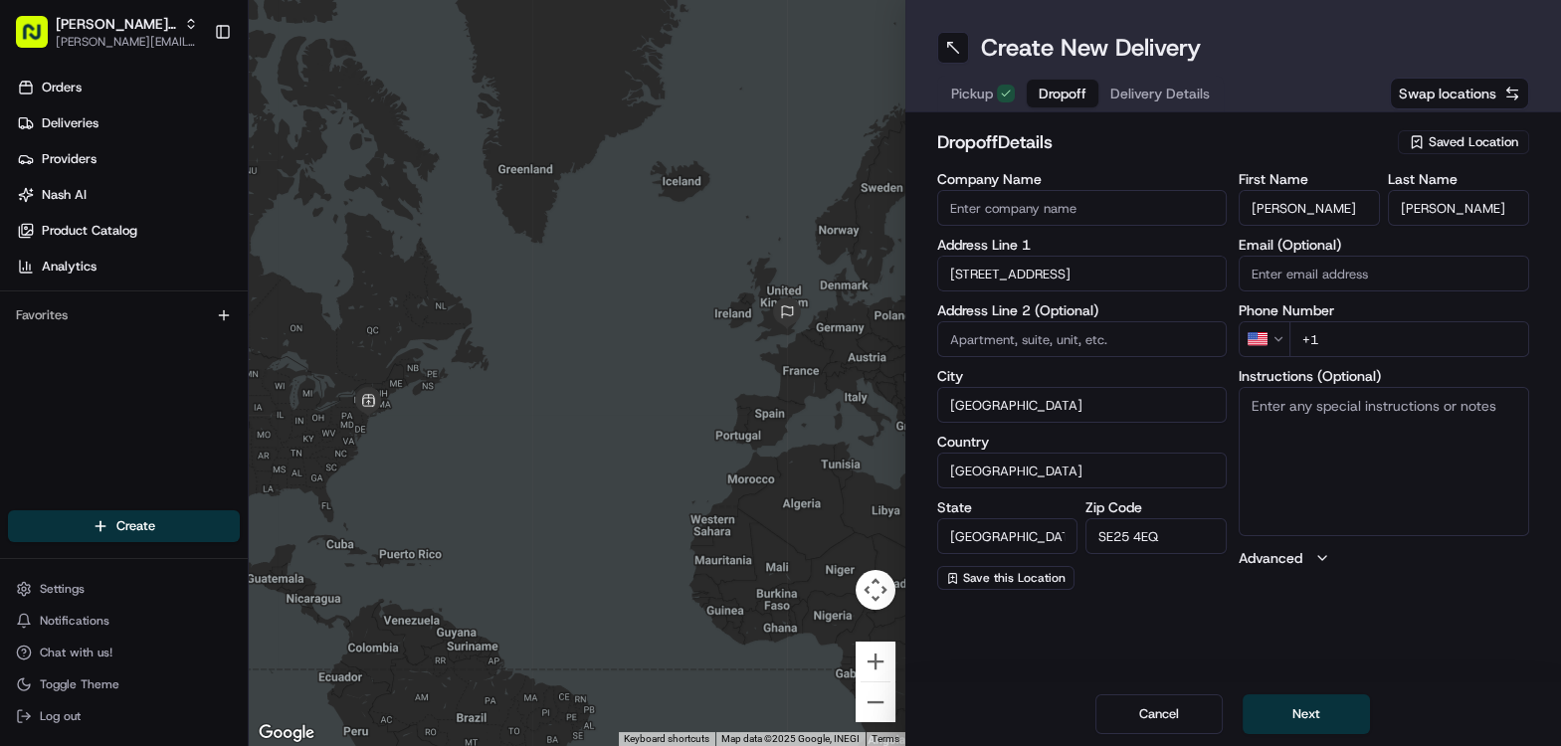
click at [1059, 281] on input "7 Avenue Road" at bounding box center [1082, 274] width 291 height 36
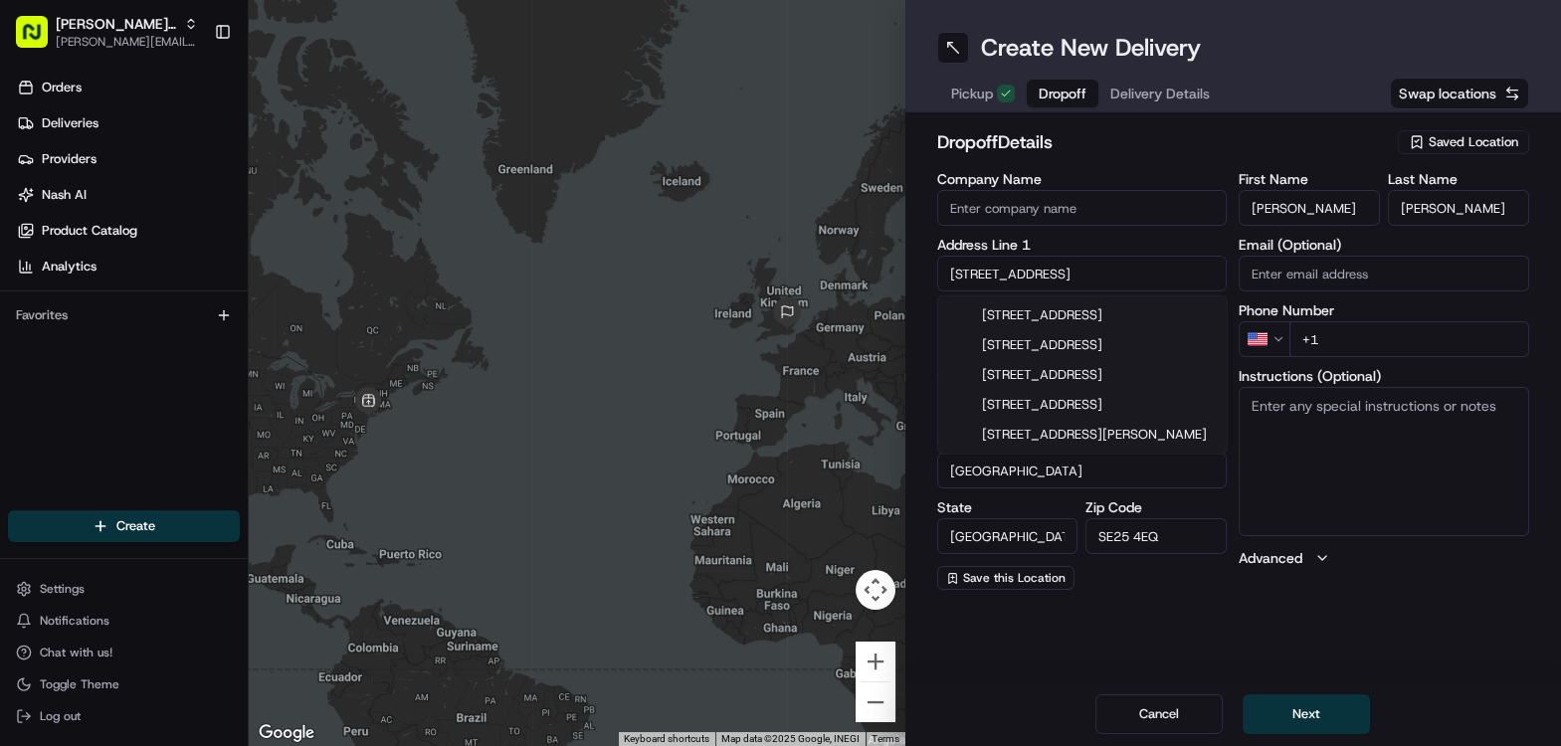
click at [1059, 281] on input "7 Avenue Road" at bounding box center [1082, 274] width 291 height 36
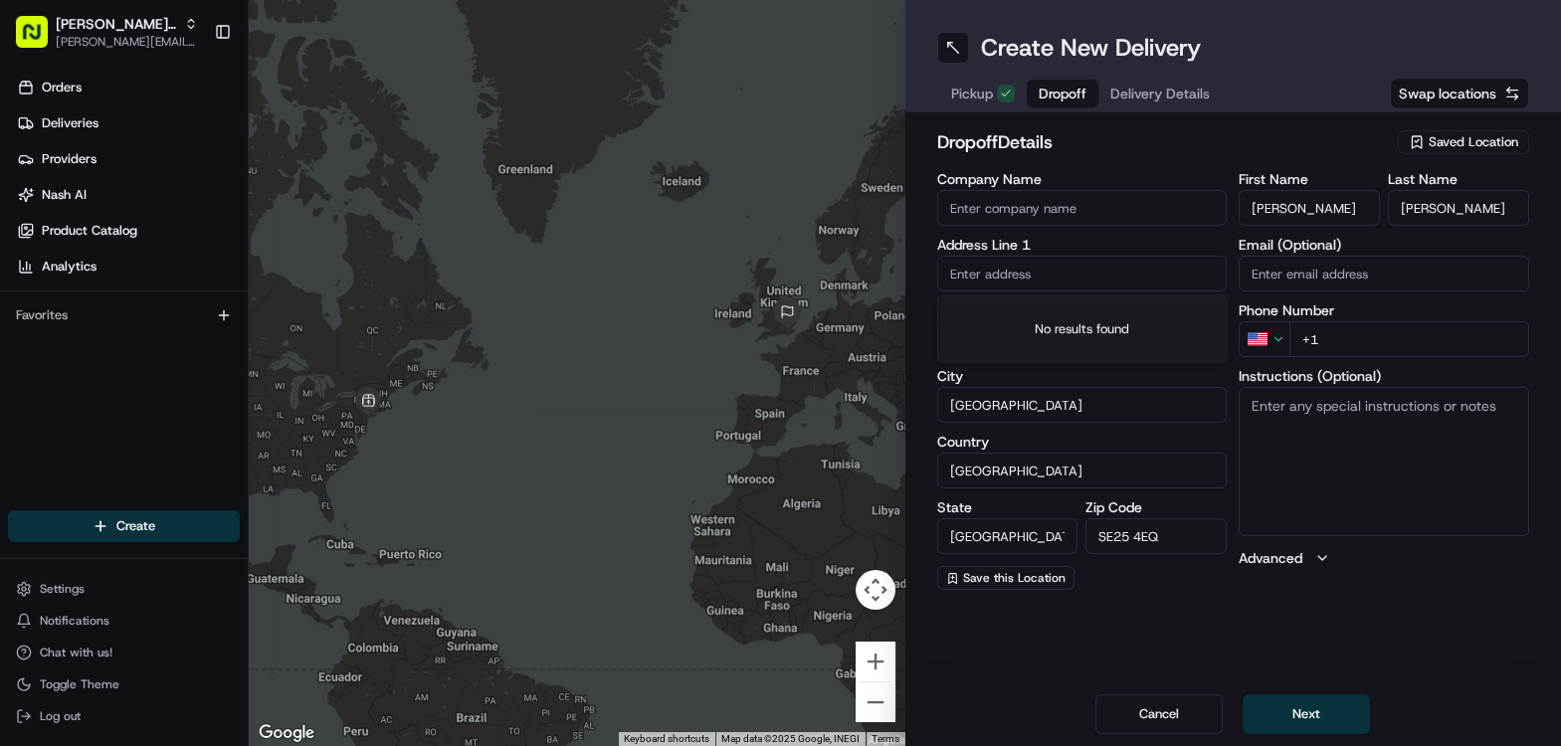
click at [1027, 280] on input "text" at bounding box center [1082, 274] width 291 height 36
click at [921, 280] on div "dropoff Details Saved Location Company Name Address Line 1 Address Line 2 (Opti…" at bounding box center [1234, 359] width 657 height 494
click at [1010, 337] on input at bounding box center [1082, 339] width 291 height 36
drag, startPoint x: 1011, startPoint y: 334, endPoint x: 783, endPoint y: 333, distance: 227.9
click at [780, 334] on div "← Move left → Move right ↑ Move up ↓ Move down + Zoom in - Zoom out Home Jump l…" at bounding box center [905, 373] width 1313 height 746
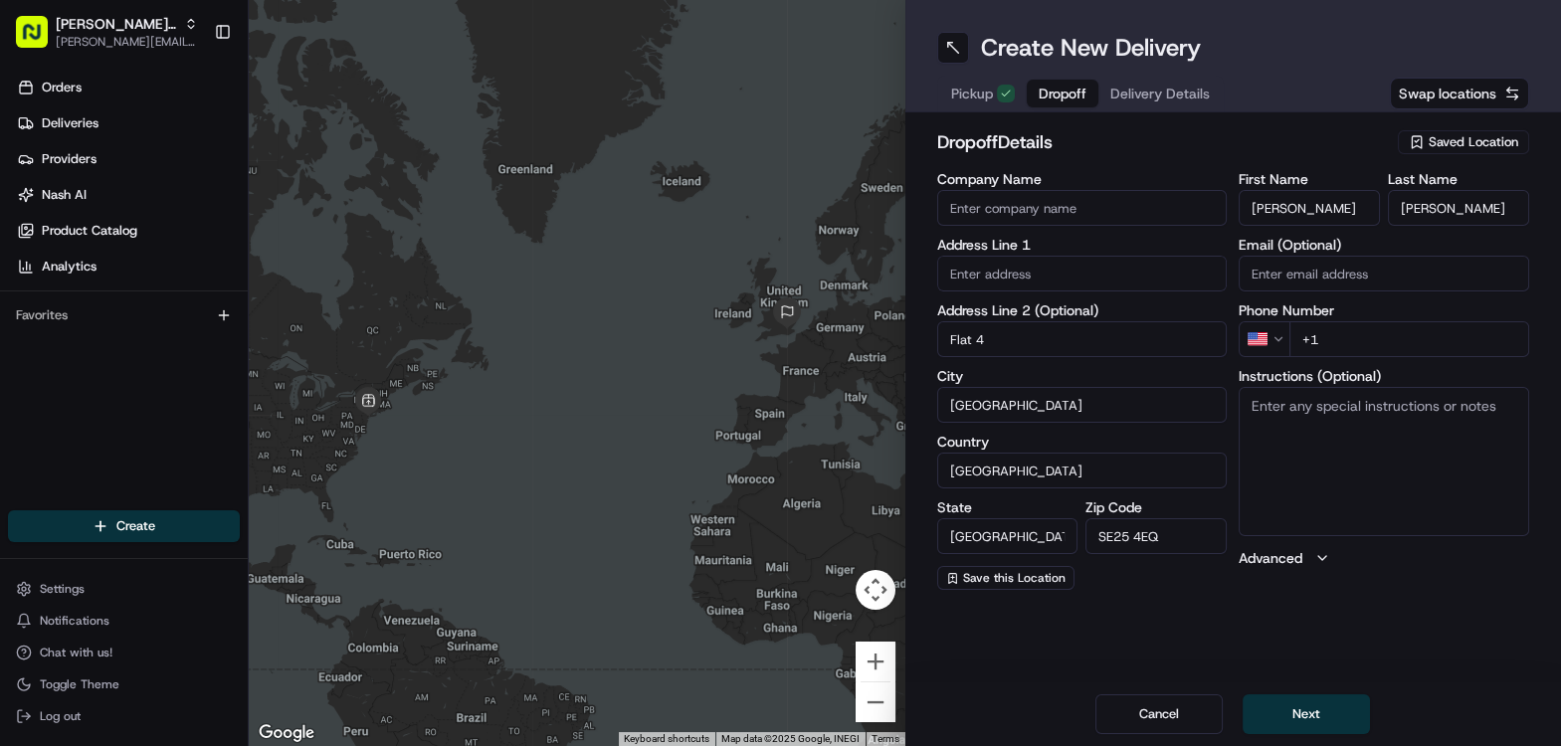
type input "Flat 4"
click at [974, 266] on input "text" at bounding box center [1082, 274] width 291 height 36
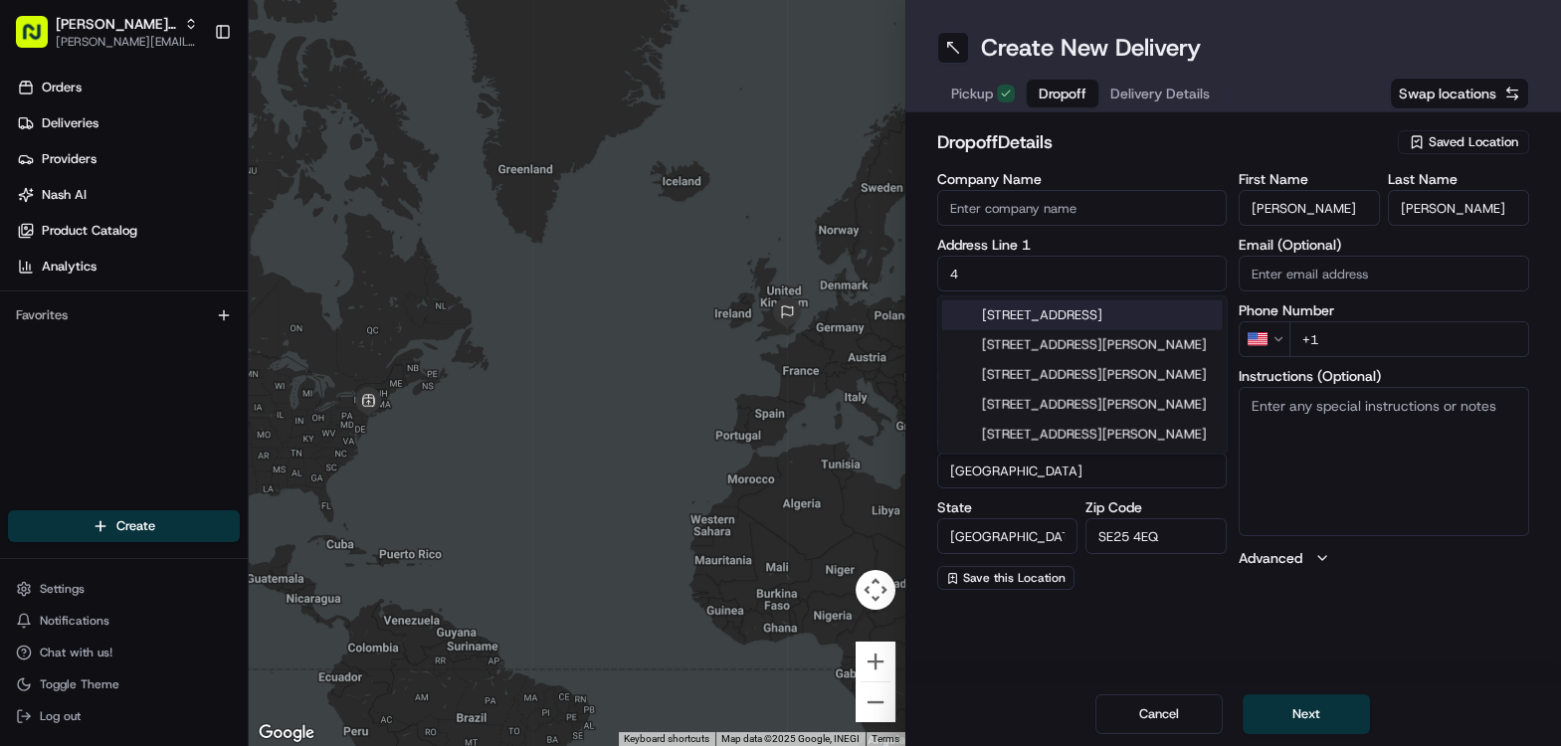
type input "4"
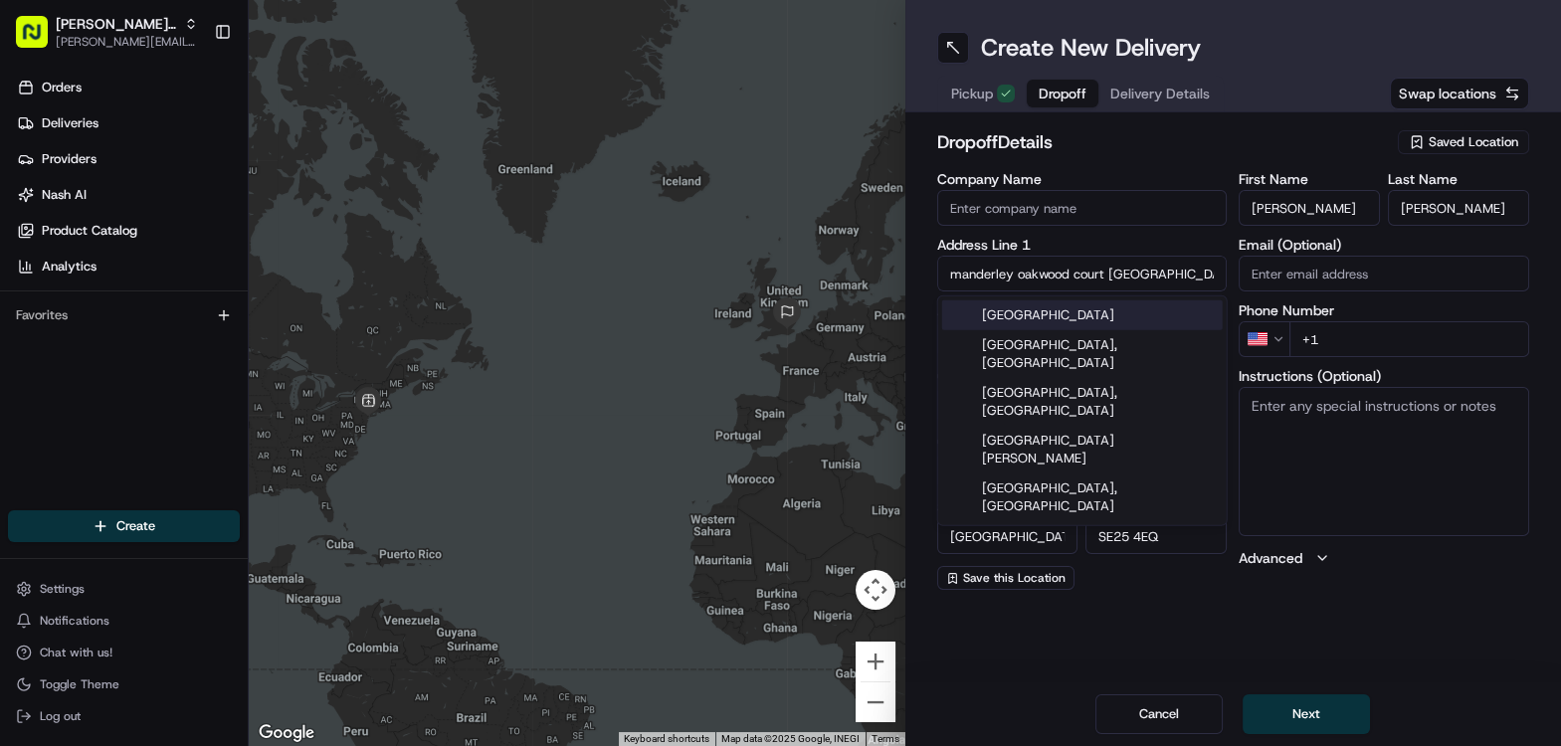
type input "manderley oakwood court london UK"
click at [1165, 222] on input "Company Name" at bounding box center [1082, 208] width 291 height 36
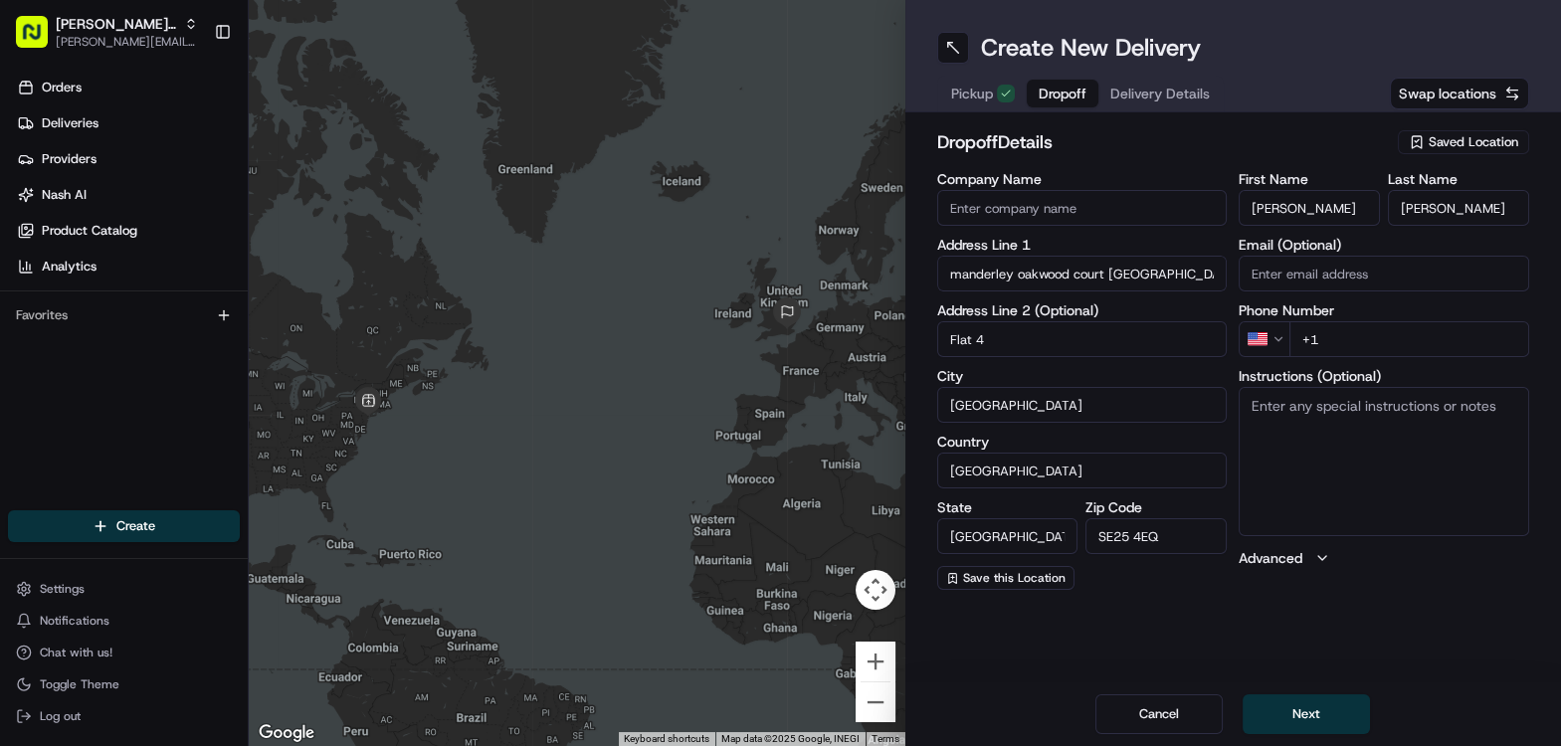
click at [1124, 546] on input "SE25 4EQ" at bounding box center [1156, 536] width 141 height 36
type input "W14 8LD"
click at [1102, 261] on input "manderley oakwood court london UK" at bounding box center [1082, 274] width 291 height 36
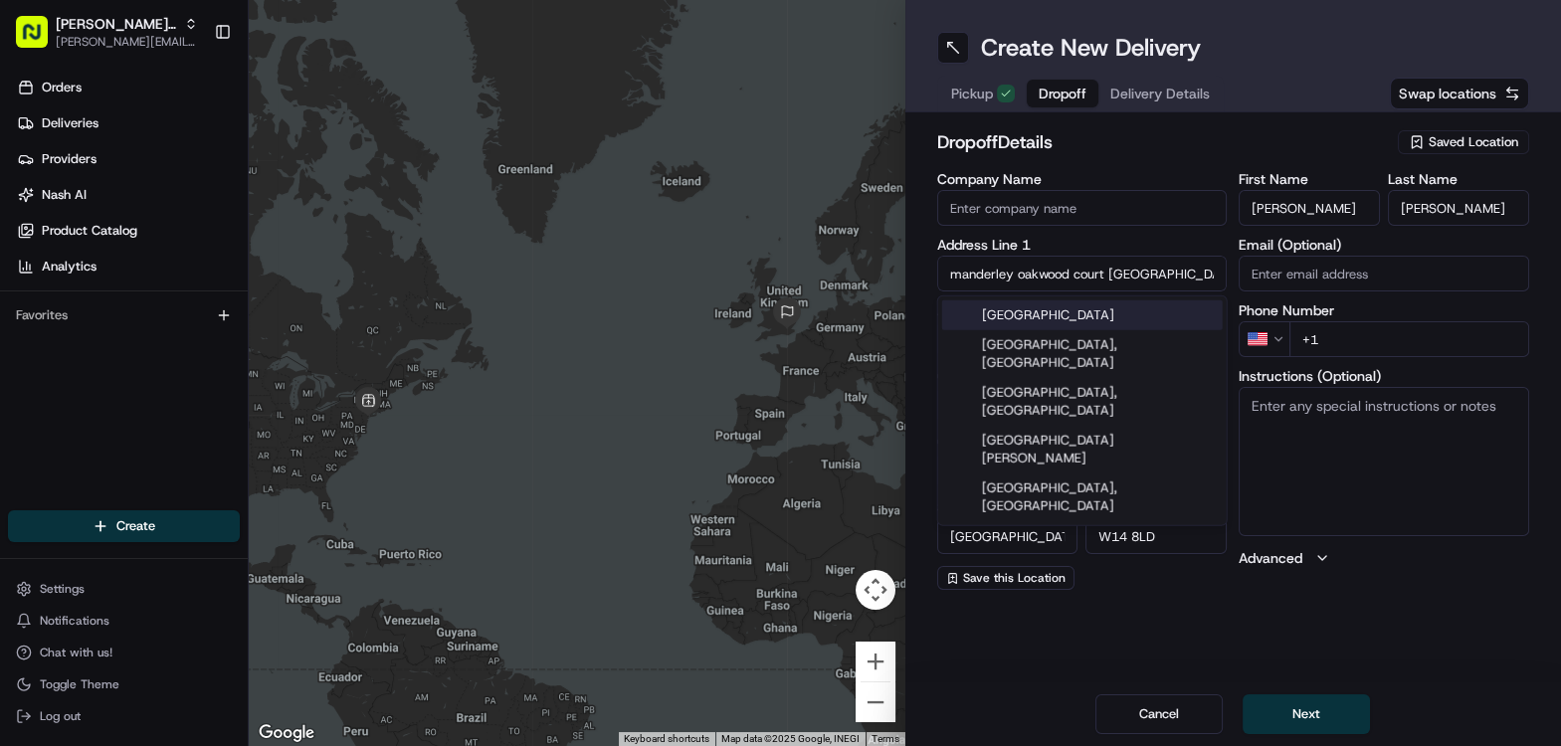
click at [1102, 273] on input "manderley oakwood court london UK" at bounding box center [1082, 274] width 291 height 36
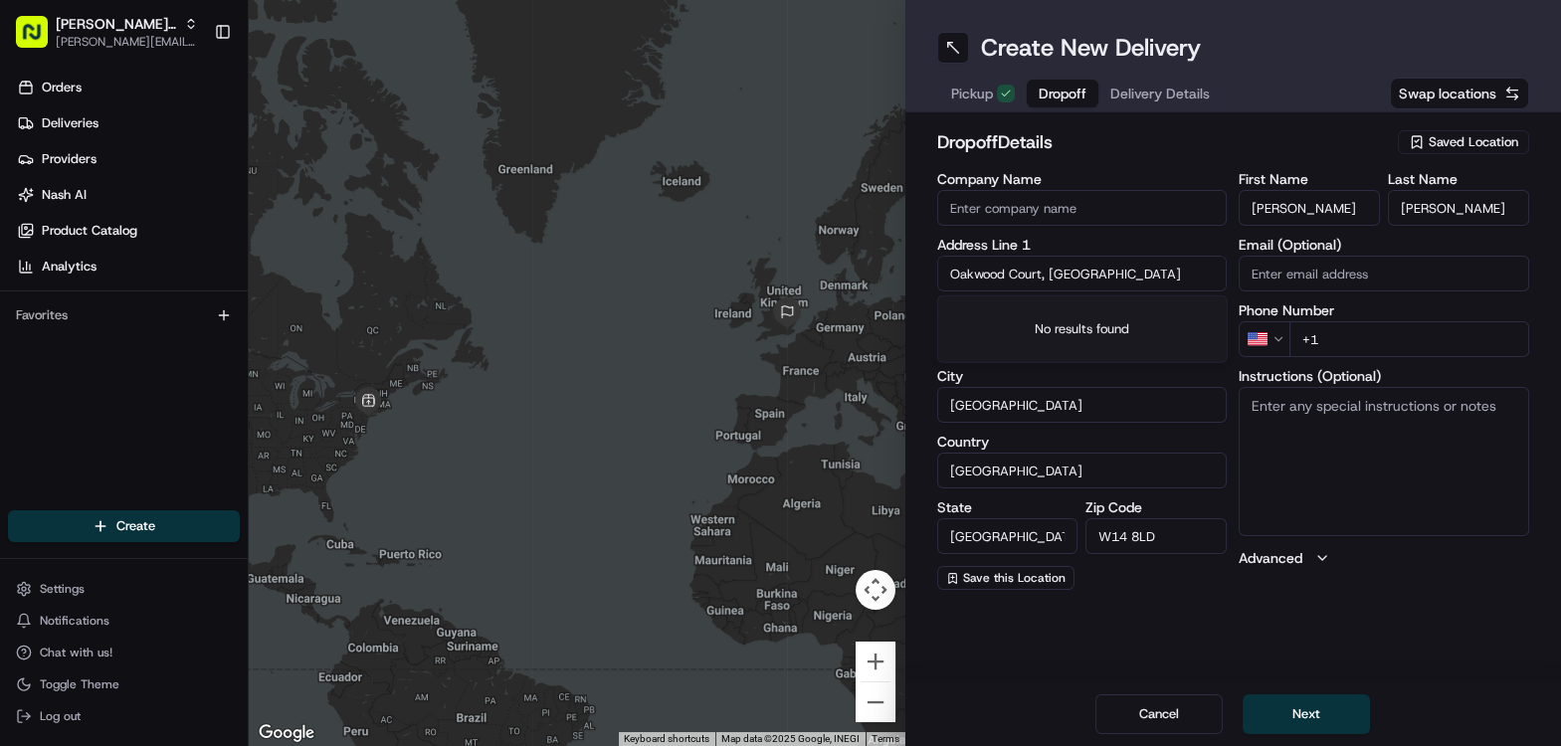
type input "Oakwood Court, london"
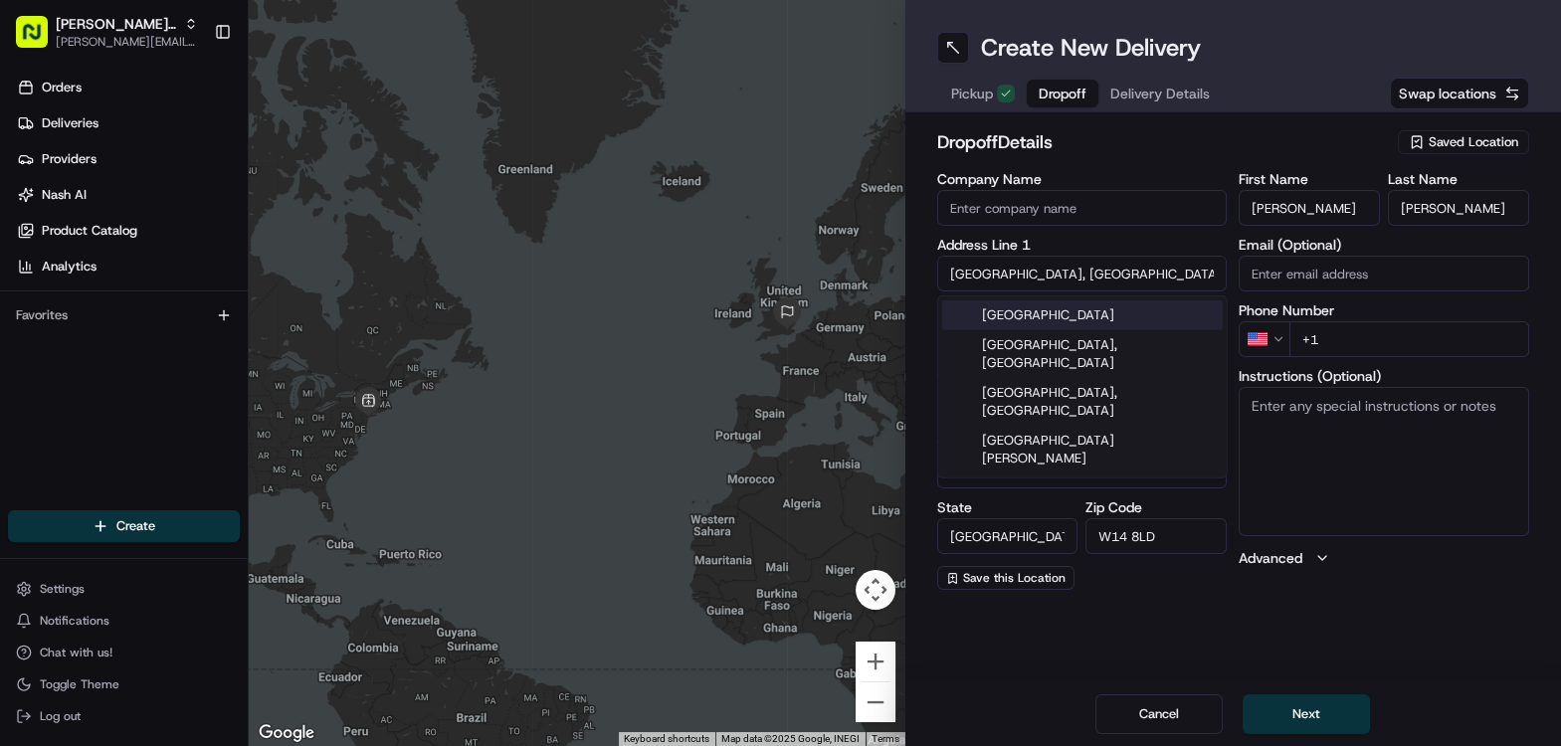
drag, startPoint x: 1100, startPoint y: 279, endPoint x: 864, endPoint y: 276, distance: 235.9
click at [862, 279] on div "← Move left → Move right ↑ Move up ↓ Move down + Zoom in - Zoom out Home Jump l…" at bounding box center [905, 373] width 1313 height 746
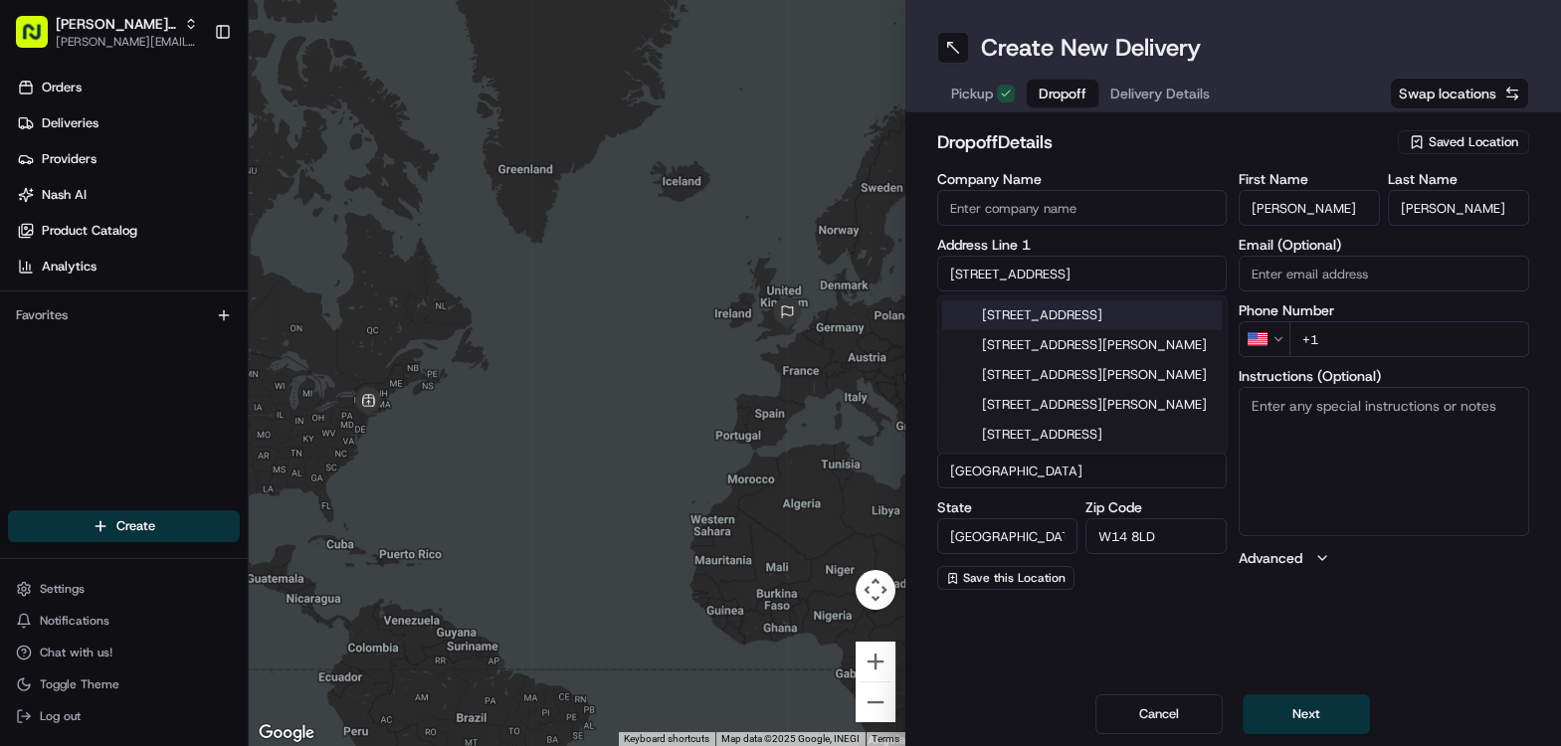
type input "4 Manderley, Oakwood Court"
click at [1179, 168] on div "dropoff Details Saved Location Company Name Address Line 1 4 Manderley, Oakwood…" at bounding box center [1233, 359] width 593 height 462
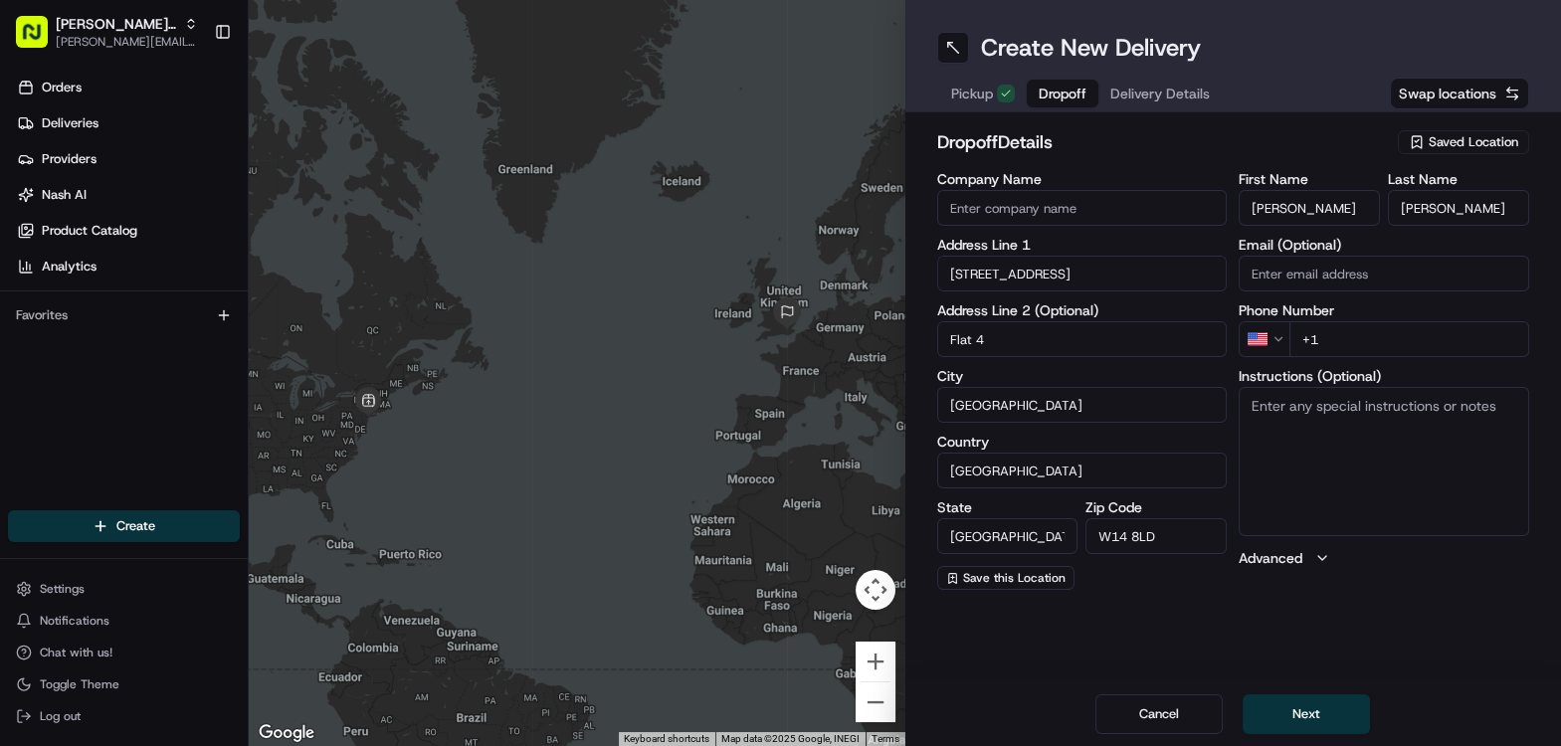
click at [1364, 347] on input "+1" at bounding box center [1410, 339] width 240 height 36
type input "[PHONE_NUMBER]"
click at [1277, 466] on textarea "Instructions (Optional)" at bounding box center [1384, 461] width 291 height 149
click at [1333, 704] on button "Next" at bounding box center [1306, 715] width 127 height 40
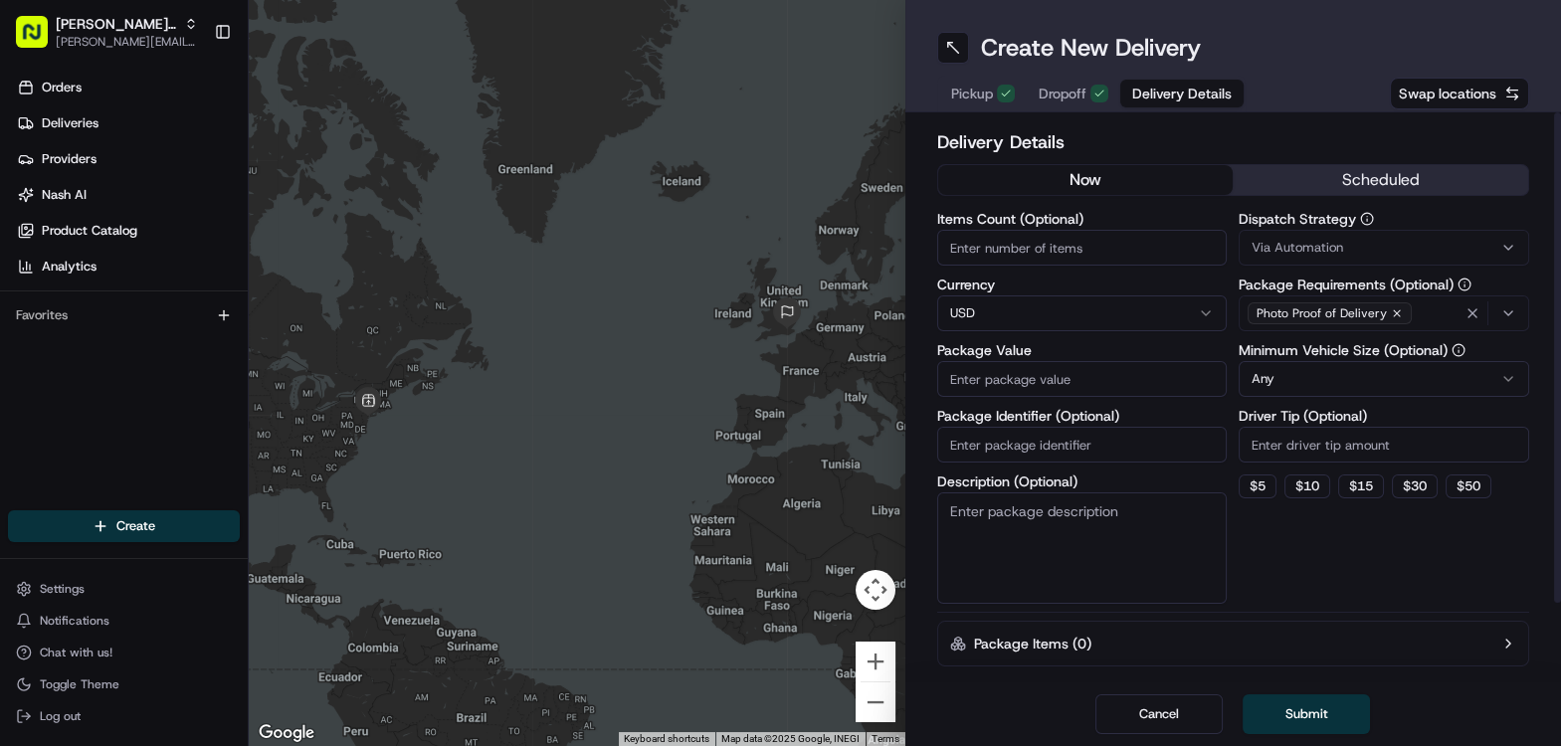
click at [1029, 385] on input "Package Value" at bounding box center [1082, 379] width 291 height 36
type input "20"
click at [1269, 180] on button "scheduled" at bounding box center [1381, 180] width 296 height 30
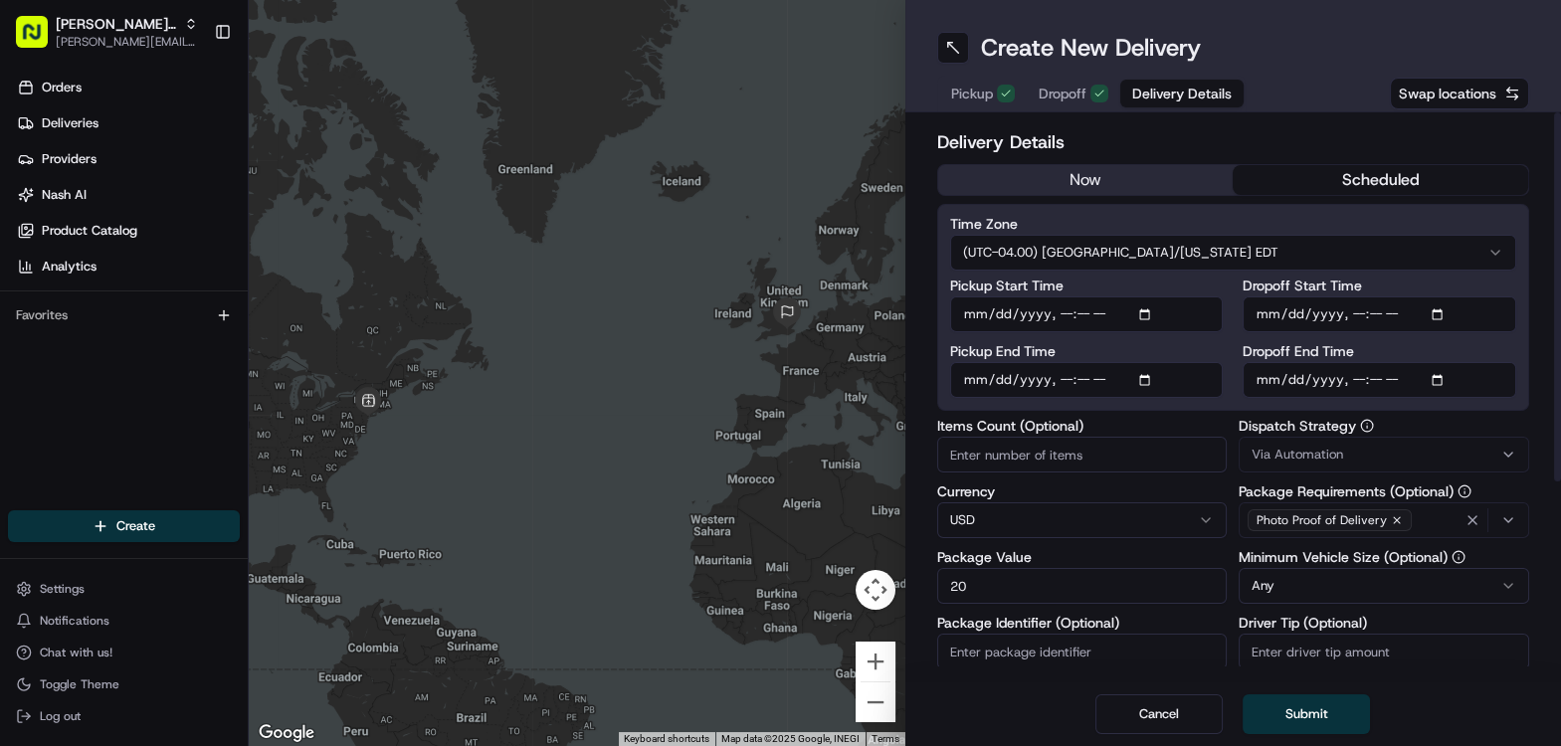
click at [983, 306] on input "Pickup Start Time" at bounding box center [1087, 315] width 274 height 36
click at [1157, 315] on input "Pickup Start Time" at bounding box center [1087, 315] width 274 height 36
click at [1148, 312] on input "Pickup Start Time" at bounding box center [1087, 315] width 274 height 36
type input "[DATE]T08:49"
click at [921, 178] on div "Delivery Details now scheduled Time Zone (UTC-04.00) America/New York EDT Picku…" at bounding box center [1234, 397] width 657 height 570
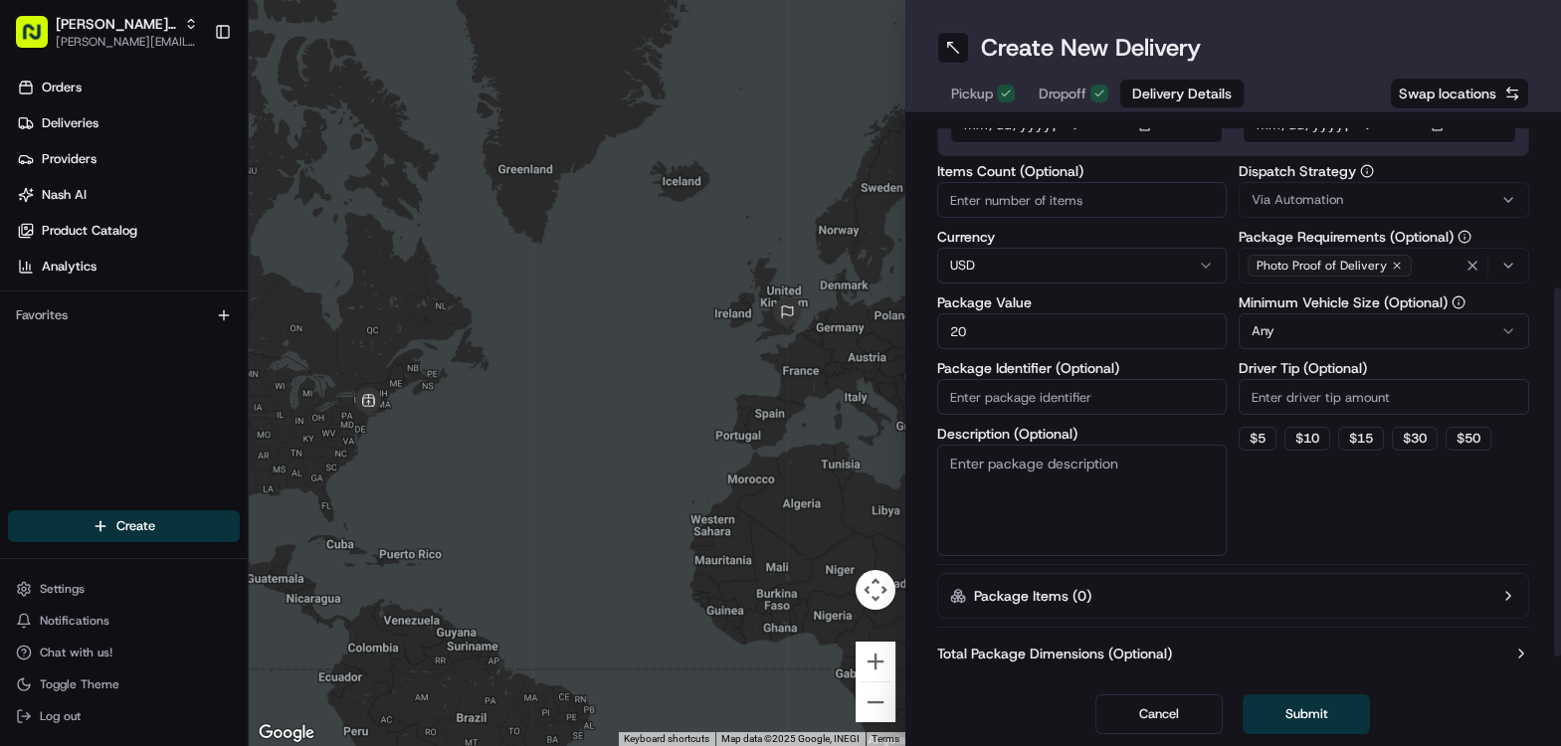
scroll to position [293, 0]
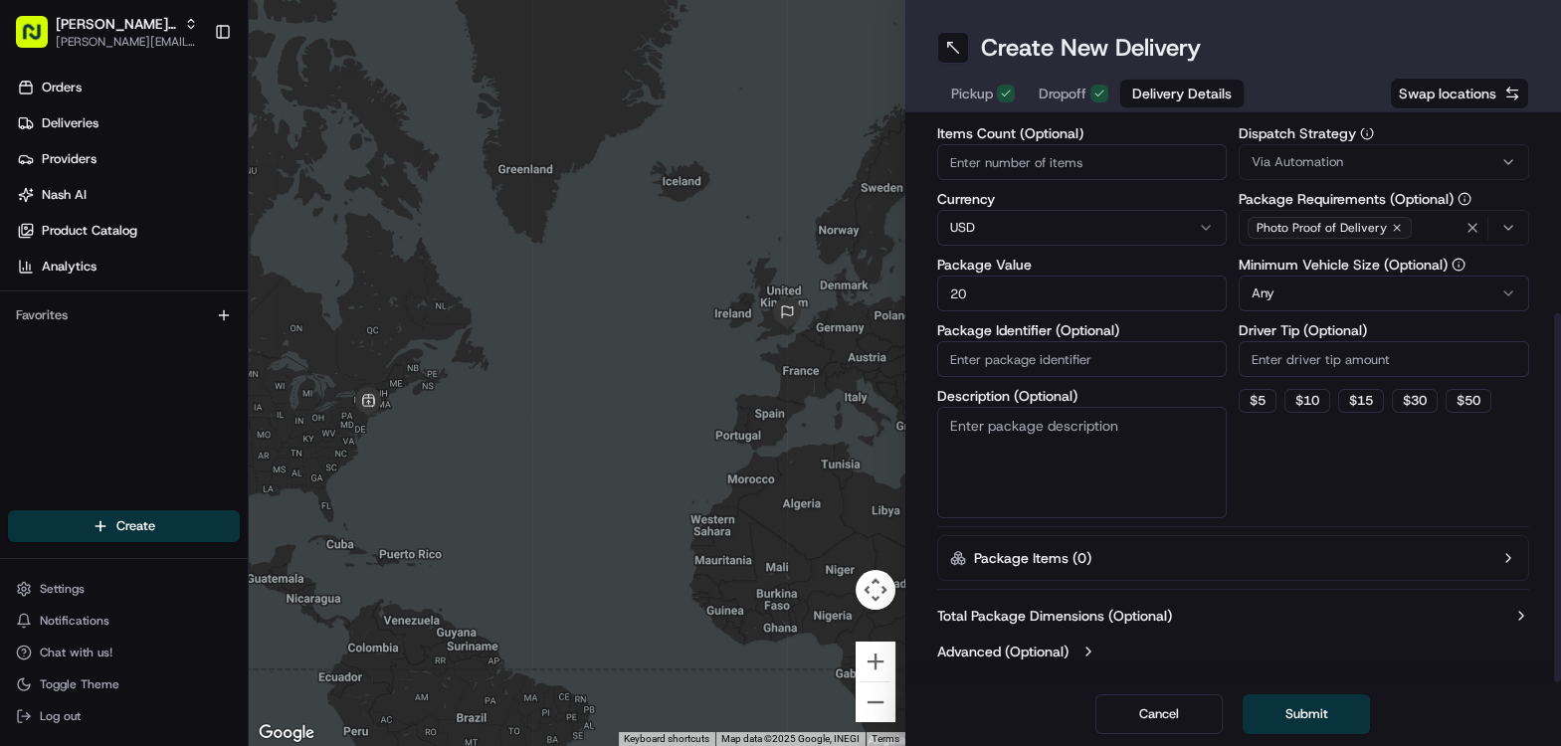
click at [1143, 609] on label "Total Package Dimensions (Optional)" at bounding box center [1054, 616] width 235 height 20
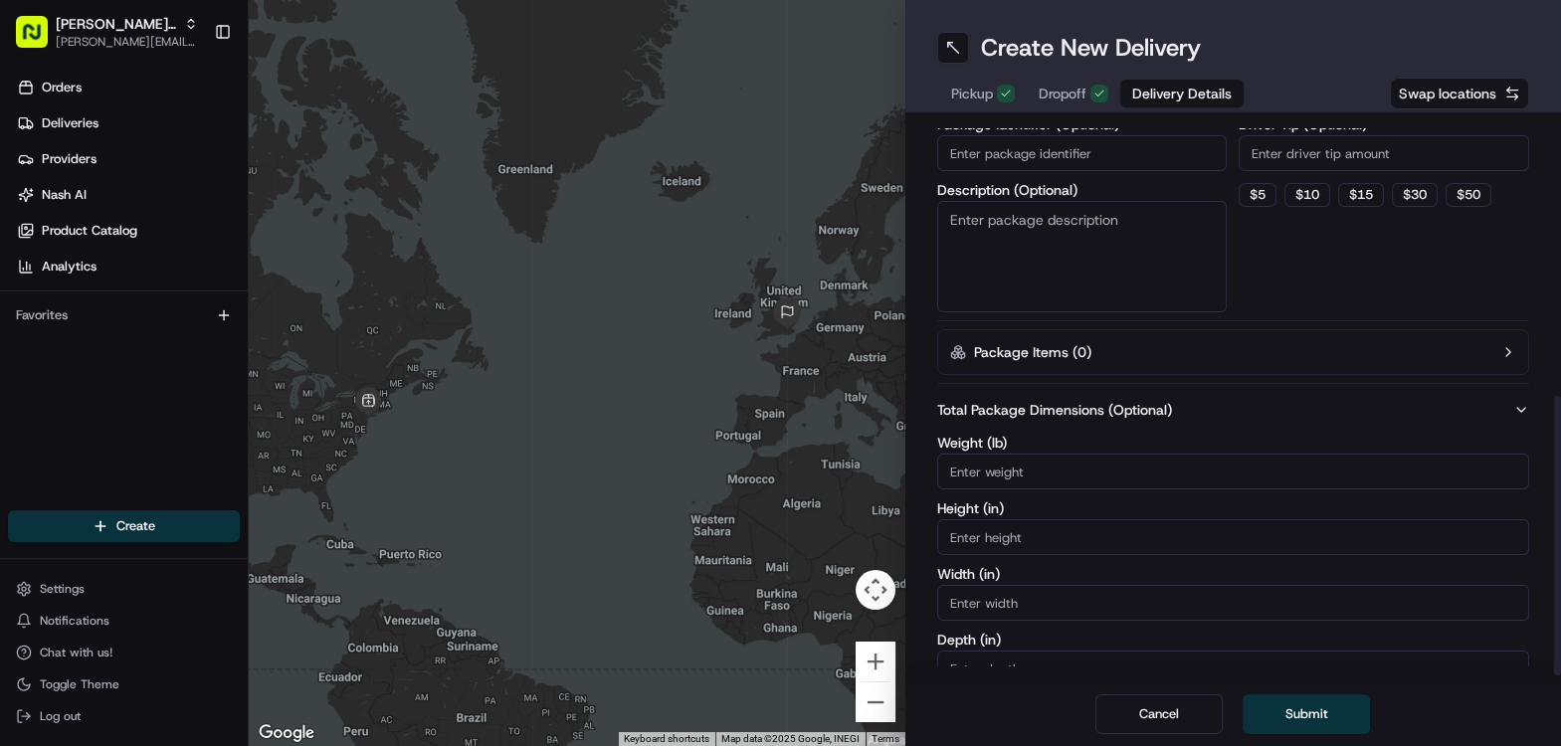
scroll to position [545, 0]
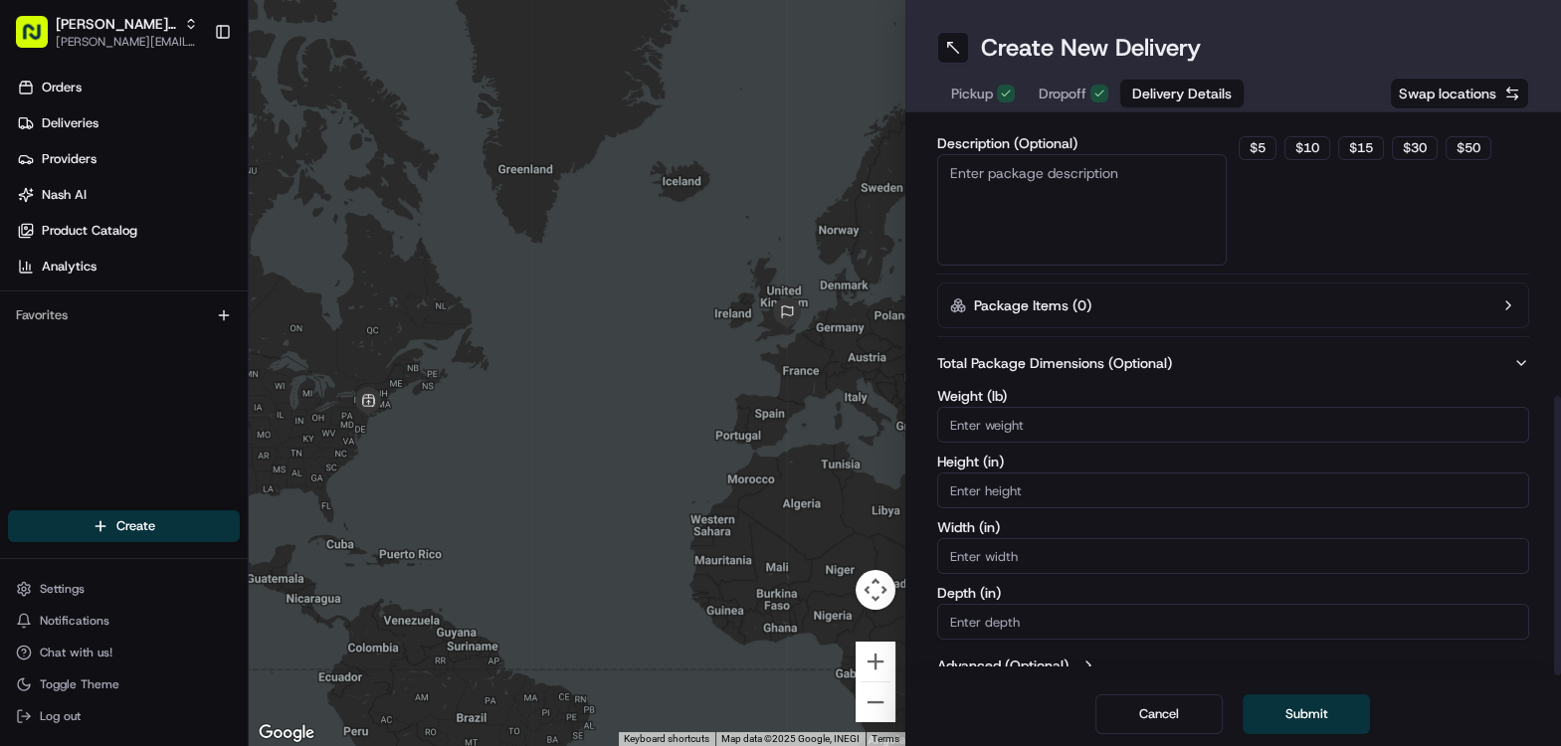
click at [987, 419] on input "Weight ( lb )" at bounding box center [1233, 425] width 593 height 36
type input "1"
click at [995, 489] on input "Height ( in )" at bounding box center [1233, 491] width 593 height 36
click at [990, 613] on input "Depth ( in )" at bounding box center [1233, 622] width 593 height 36
click at [993, 478] on input "Height ( in )" at bounding box center [1233, 491] width 593 height 36
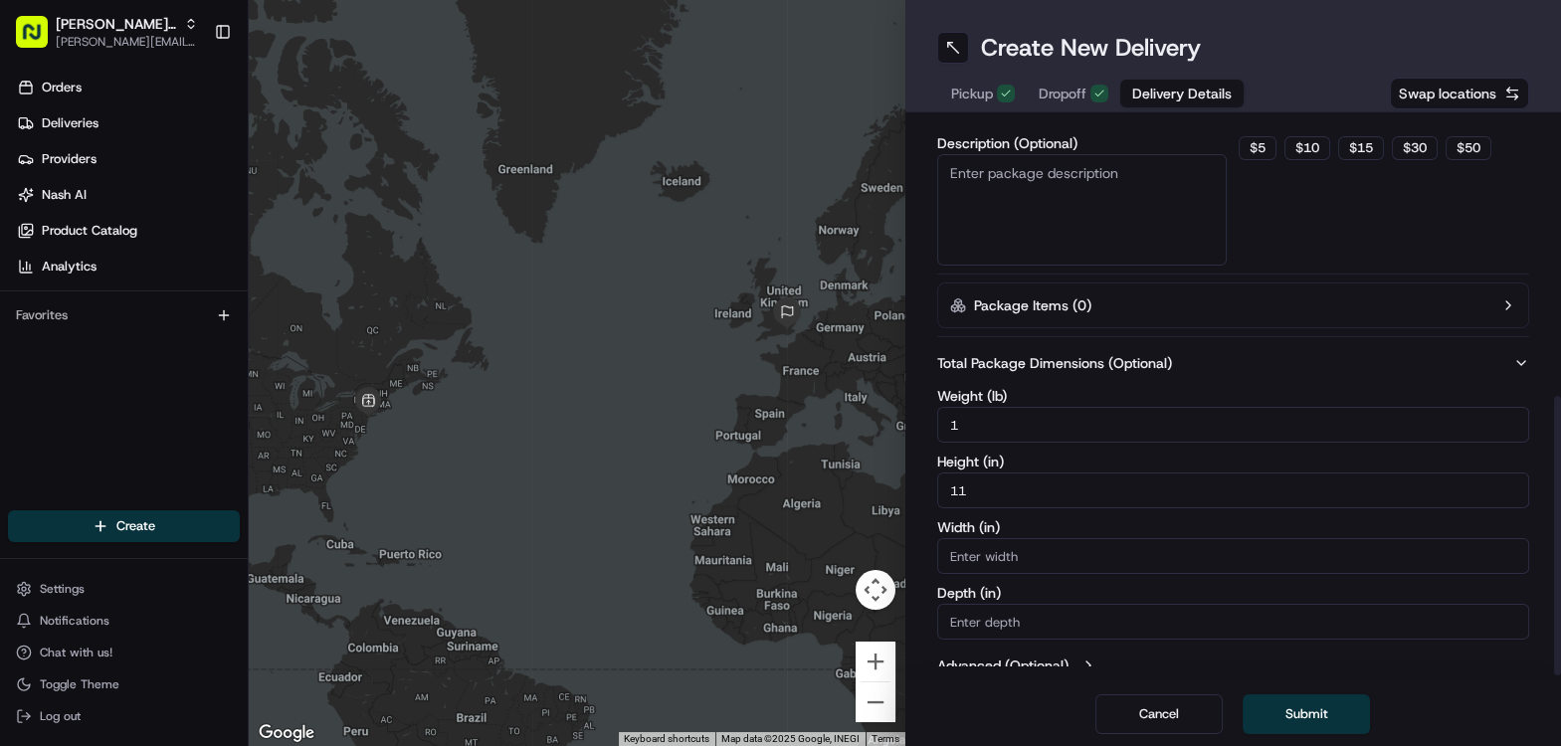
type input "11"
click at [996, 552] on input "Width ( in )" at bounding box center [1233, 556] width 593 height 36
type input "8"
click at [992, 615] on input "Depth ( in )" at bounding box center [1233, 622] width 593 height 36
type input "0"
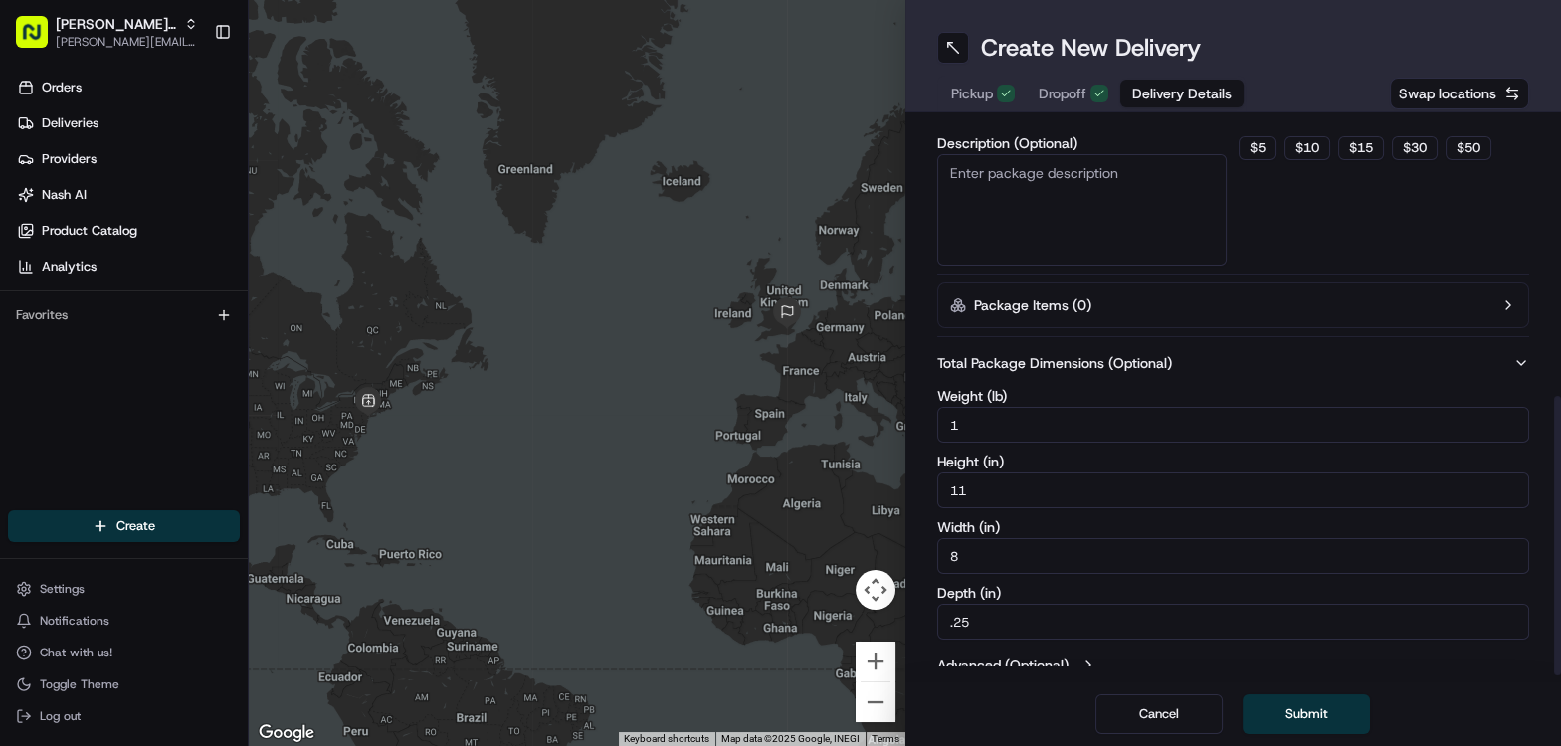
type input ".2"
type input ".25"
click at [1334, 718] on button "Submit" at bounding box center [1306, 715] width 127 height 40
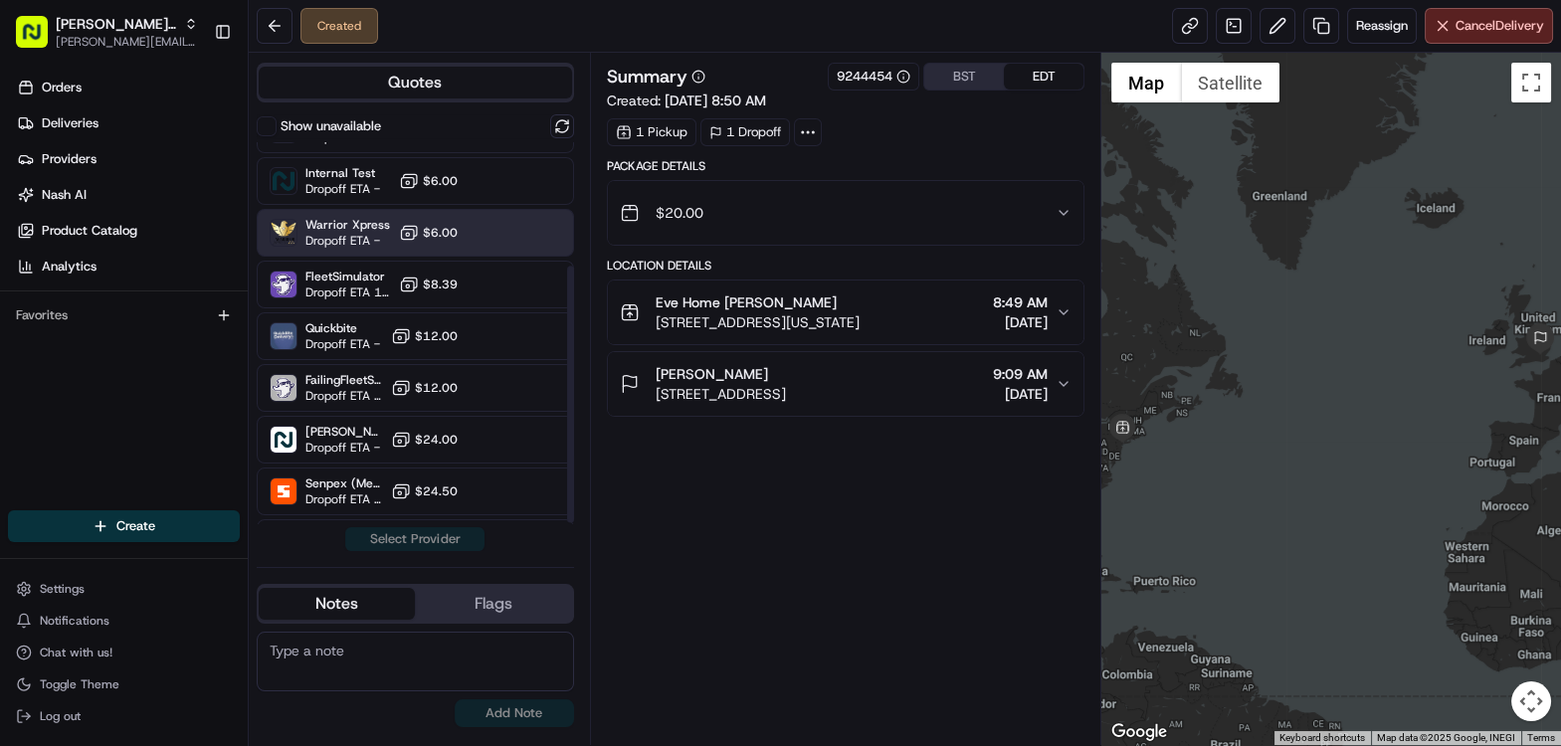
scroll to position [183, 0]
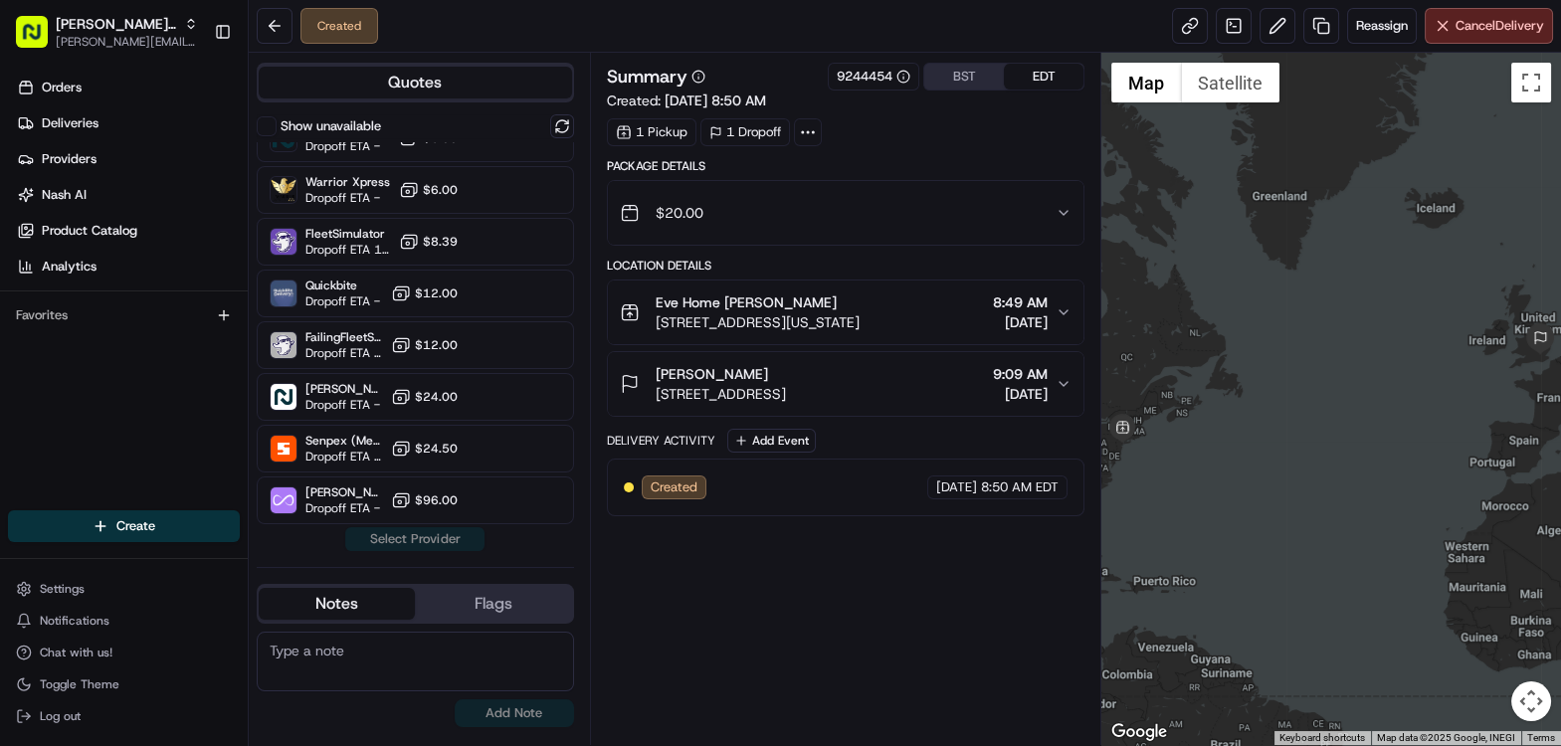
click at [771, 389] on span "Oakwood Ct, London W14 8LD, UK" at bounding box center [721, 394] width 130 height 20
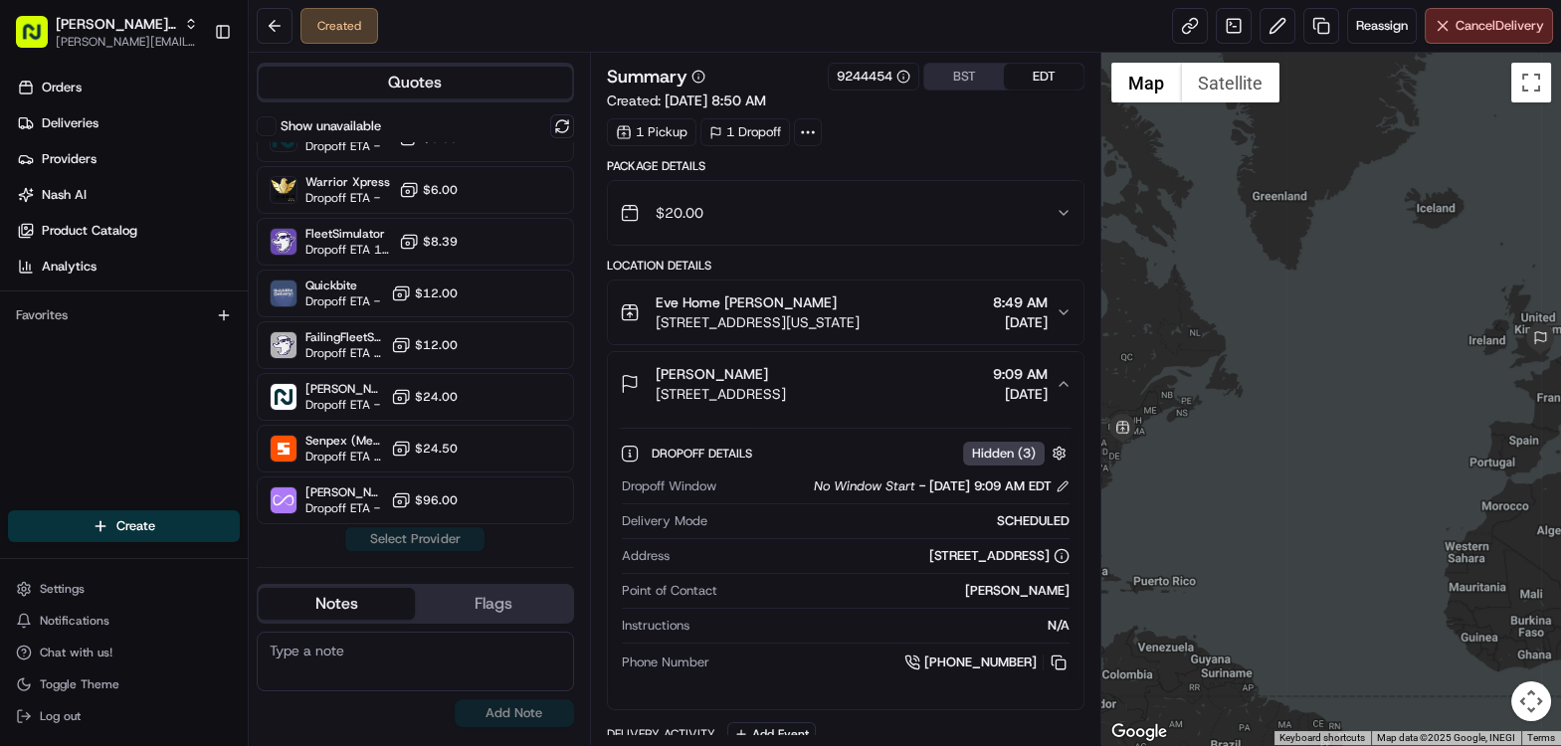
click at [759, 376] on div "Derek Pimentel" at bounding box center [721, 374] width 130 height 20
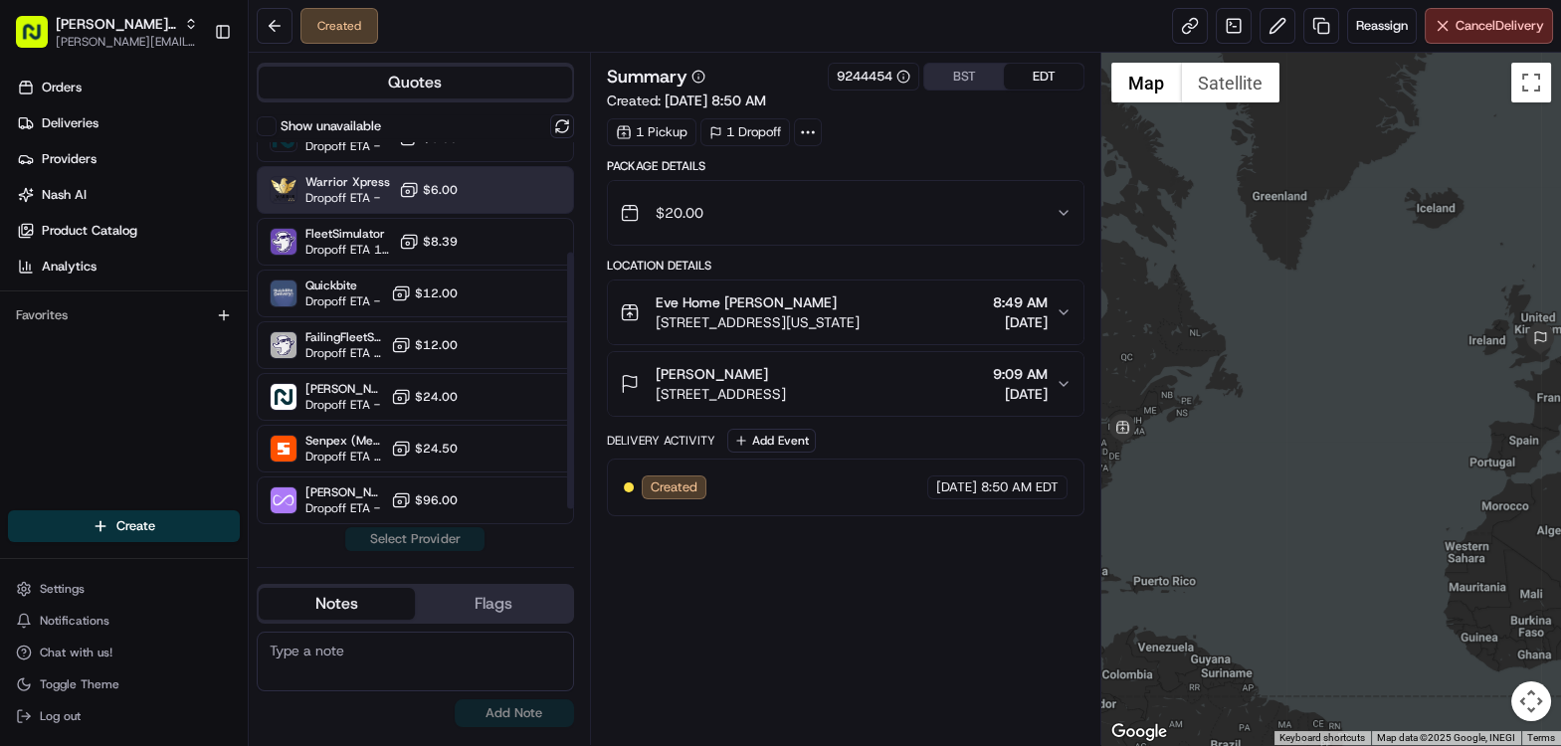
scroll to position [0, 0]
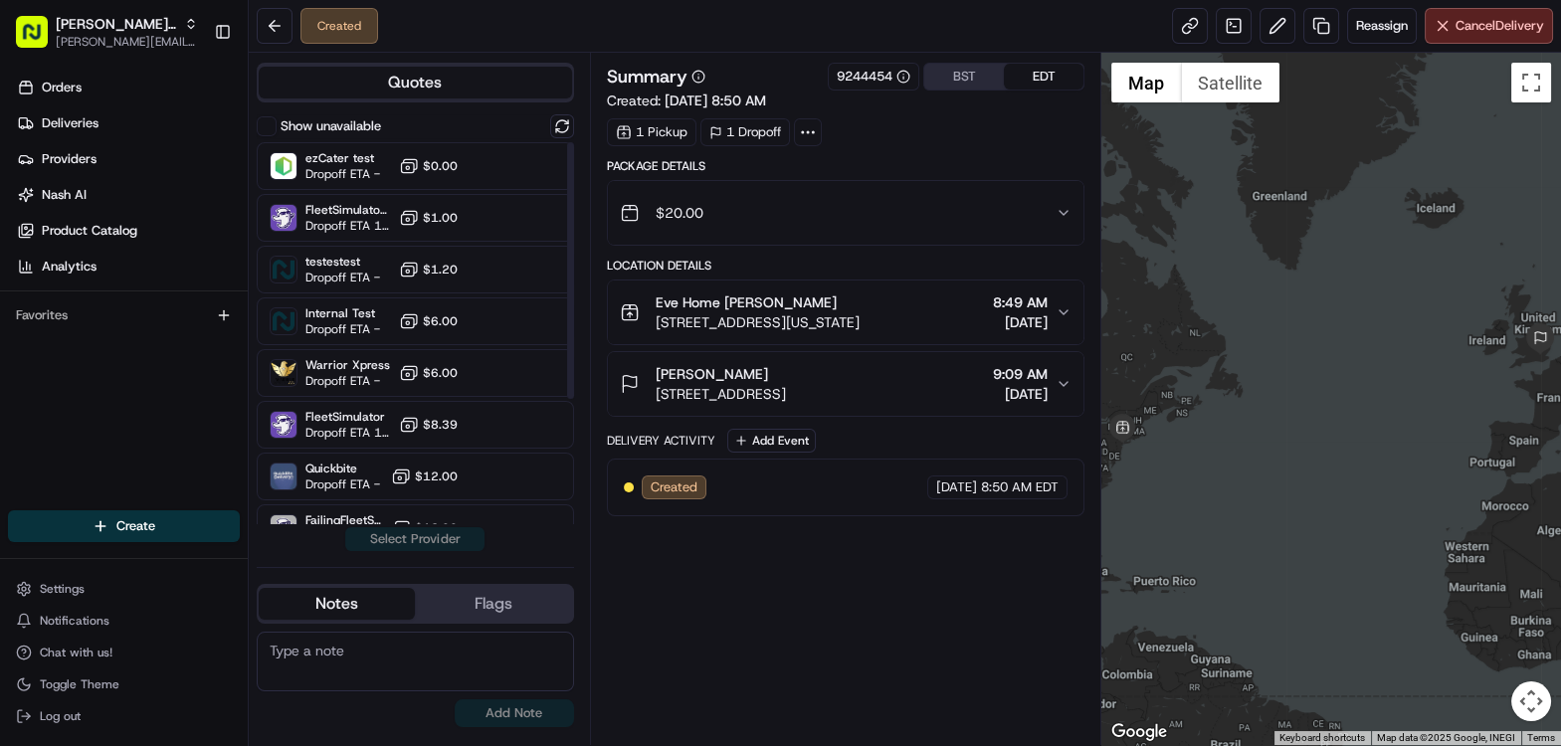
click at [266, 125] on button "Show unavailable" at bounding box center [267, 126] width 20 height 20
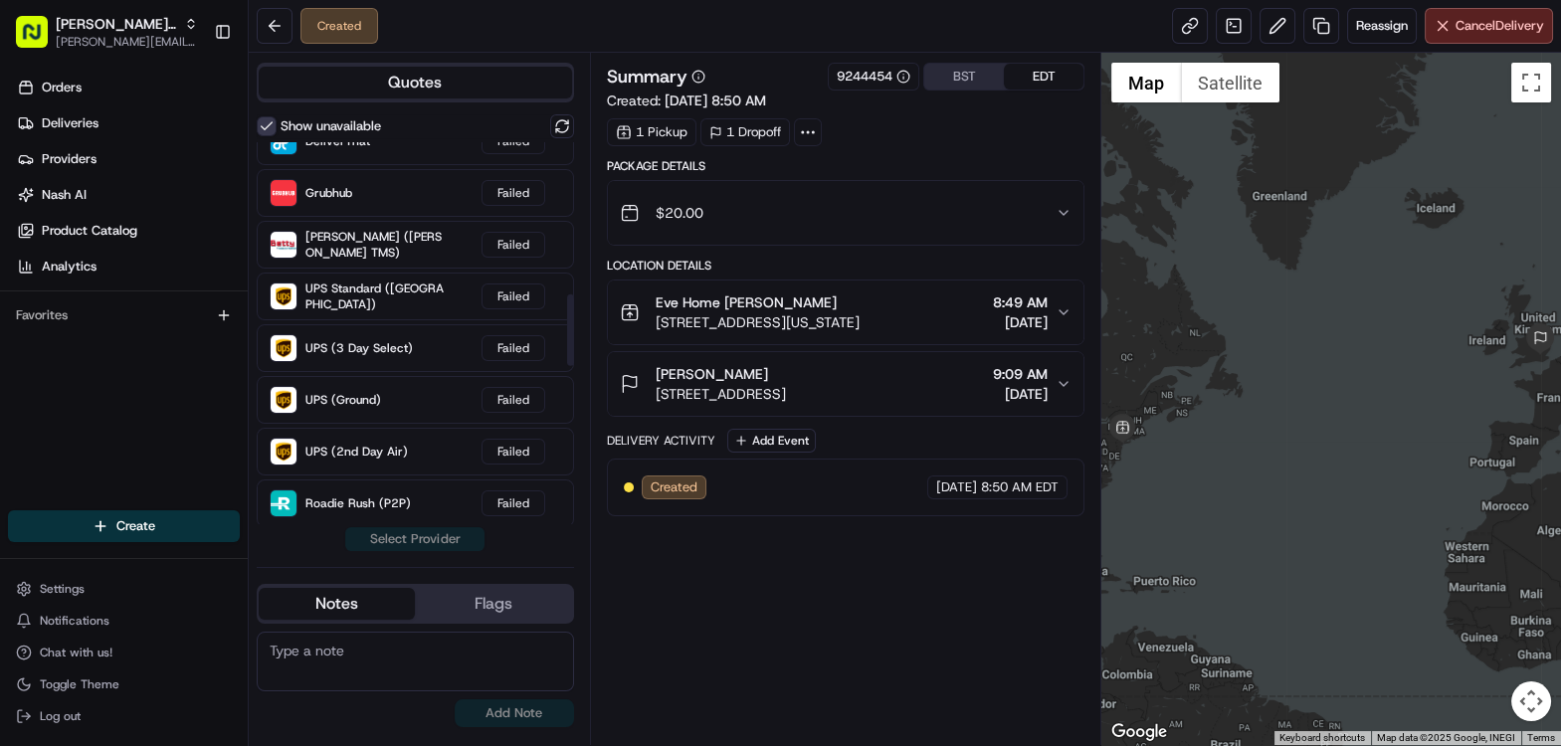
scroll to position [803, 0]
click at [755, 223] on div "$20.00" at bounding box center [838, 213] width 436 height 40
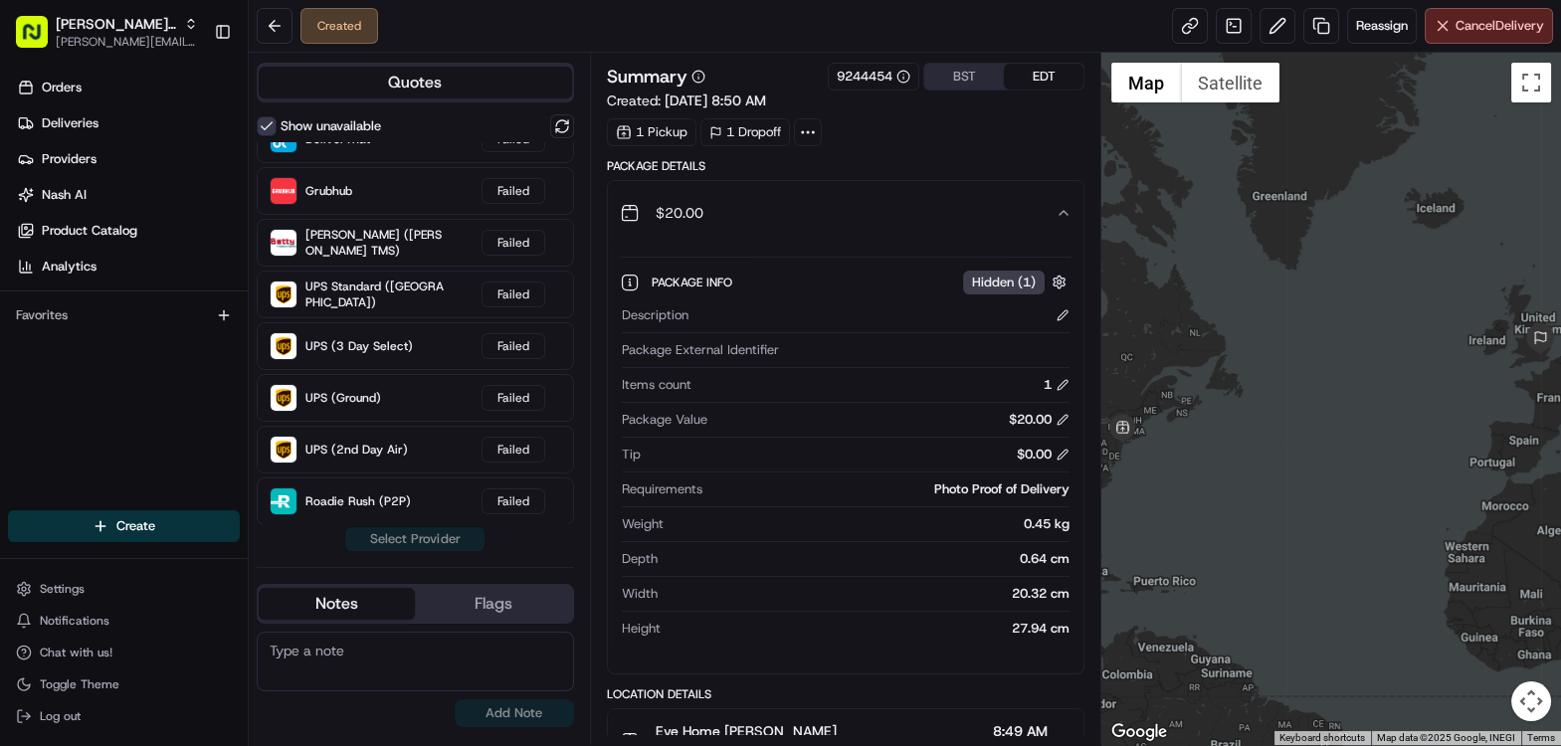
click at [1014, 279] on span "Hidden ( 1 )" at bounding box center [1004, 283] width 64 height 18
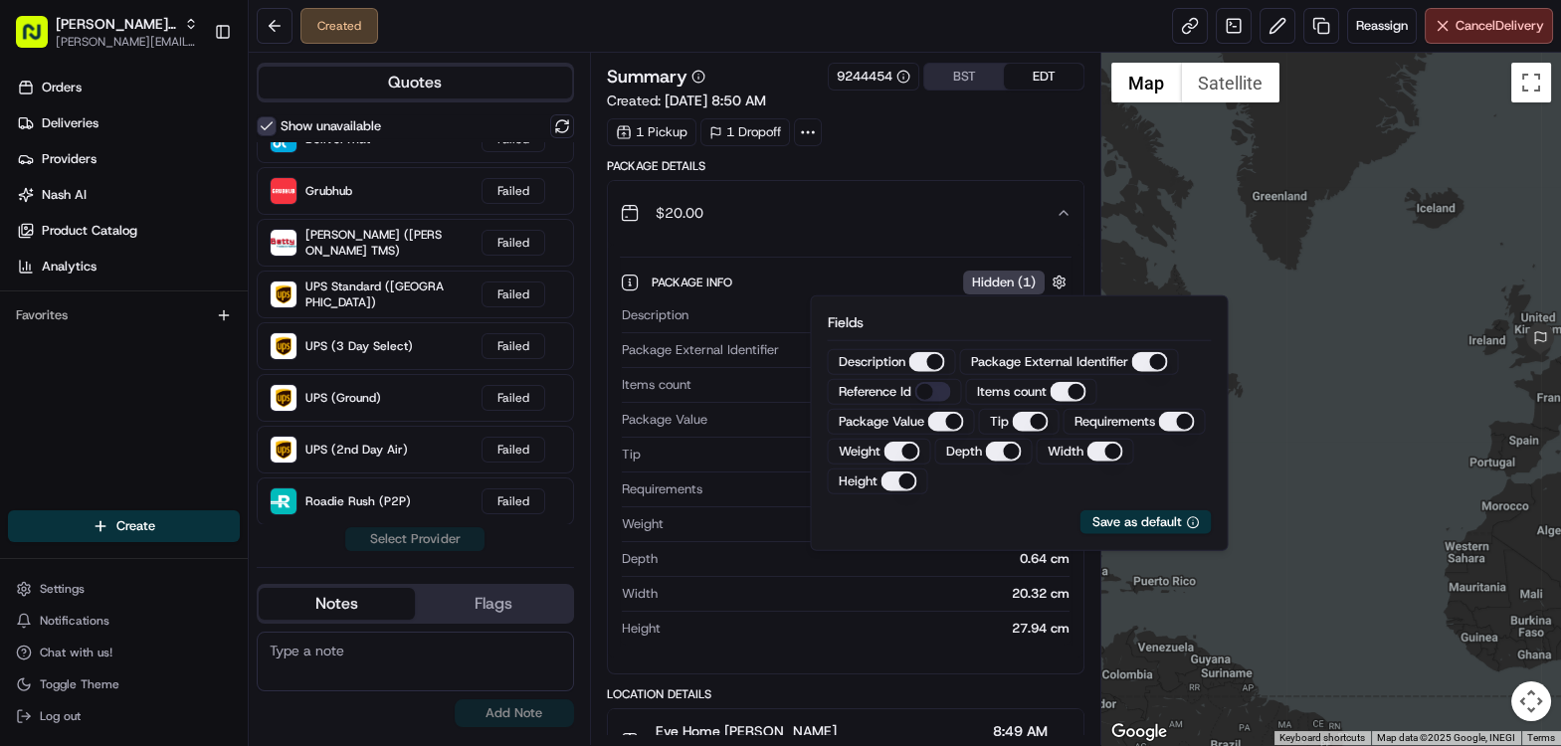
click at [1014, 279] on span "Hidden ( 1 )" at bounding box center [1004, 283] width 64 height 18
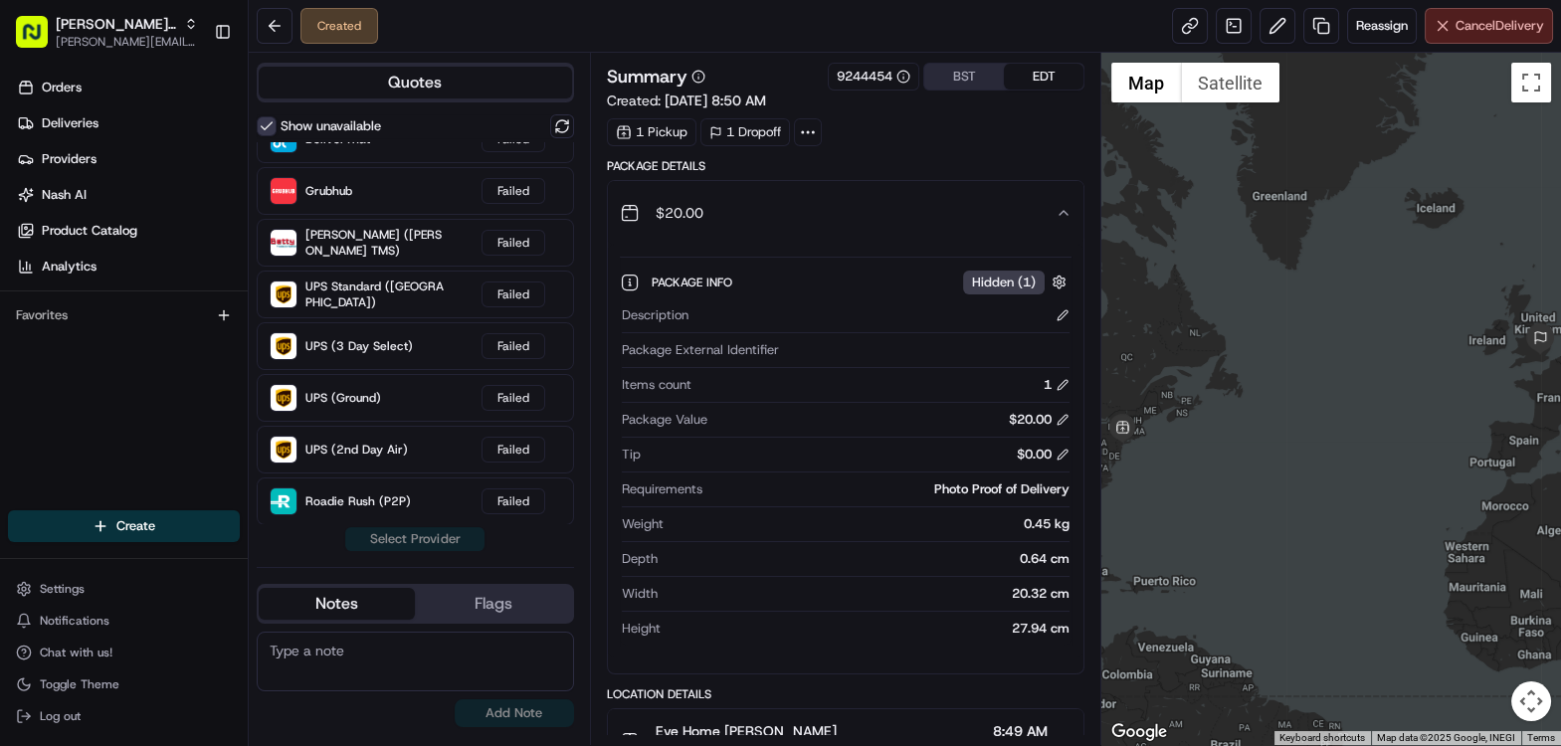
click at [1491, 28] on span "Cancel Delivery" at bounding box center [1500, 26] width 89 height 18
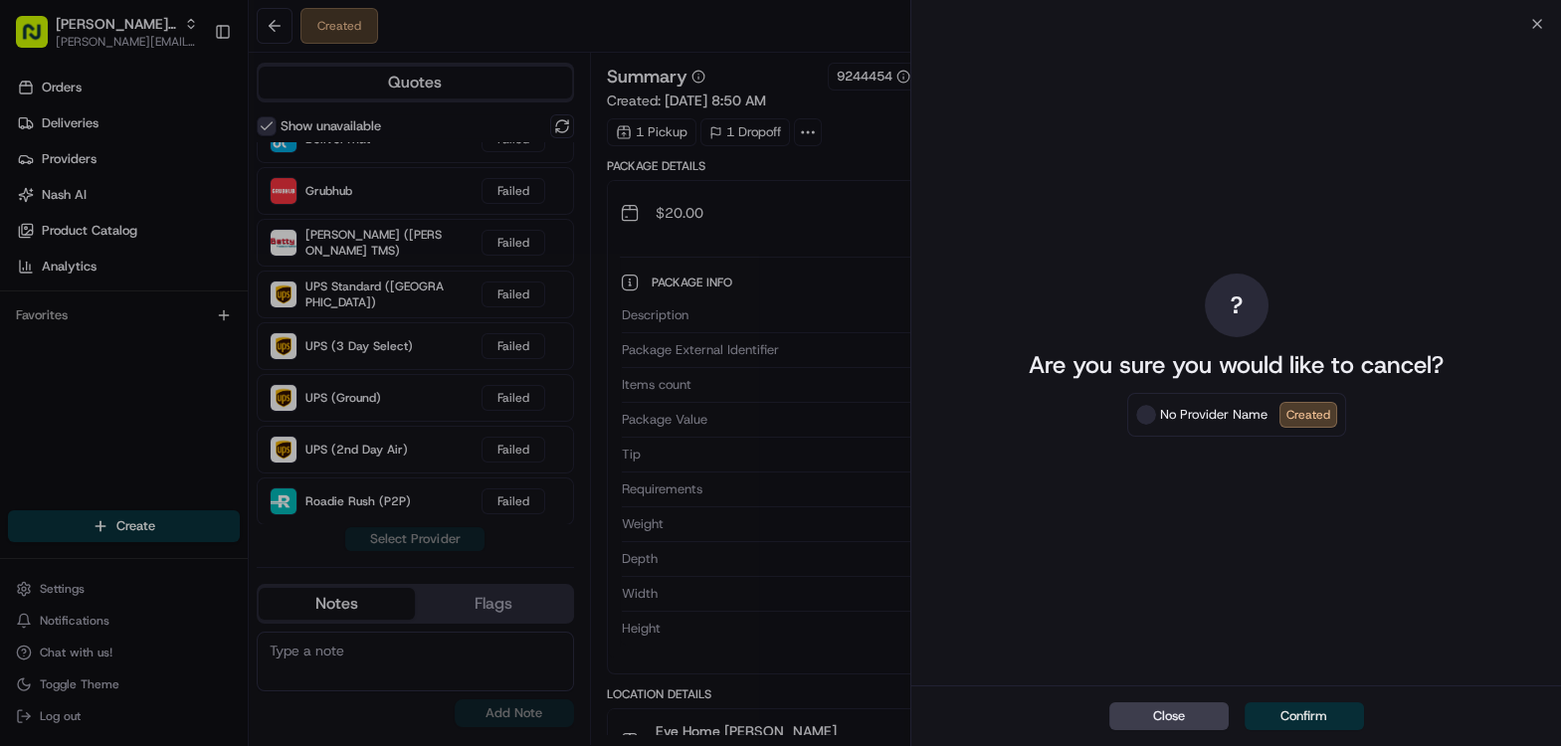
click at [1281, 723] on button "Confirm" at bounding box center [1304, 717] width 119 height 28
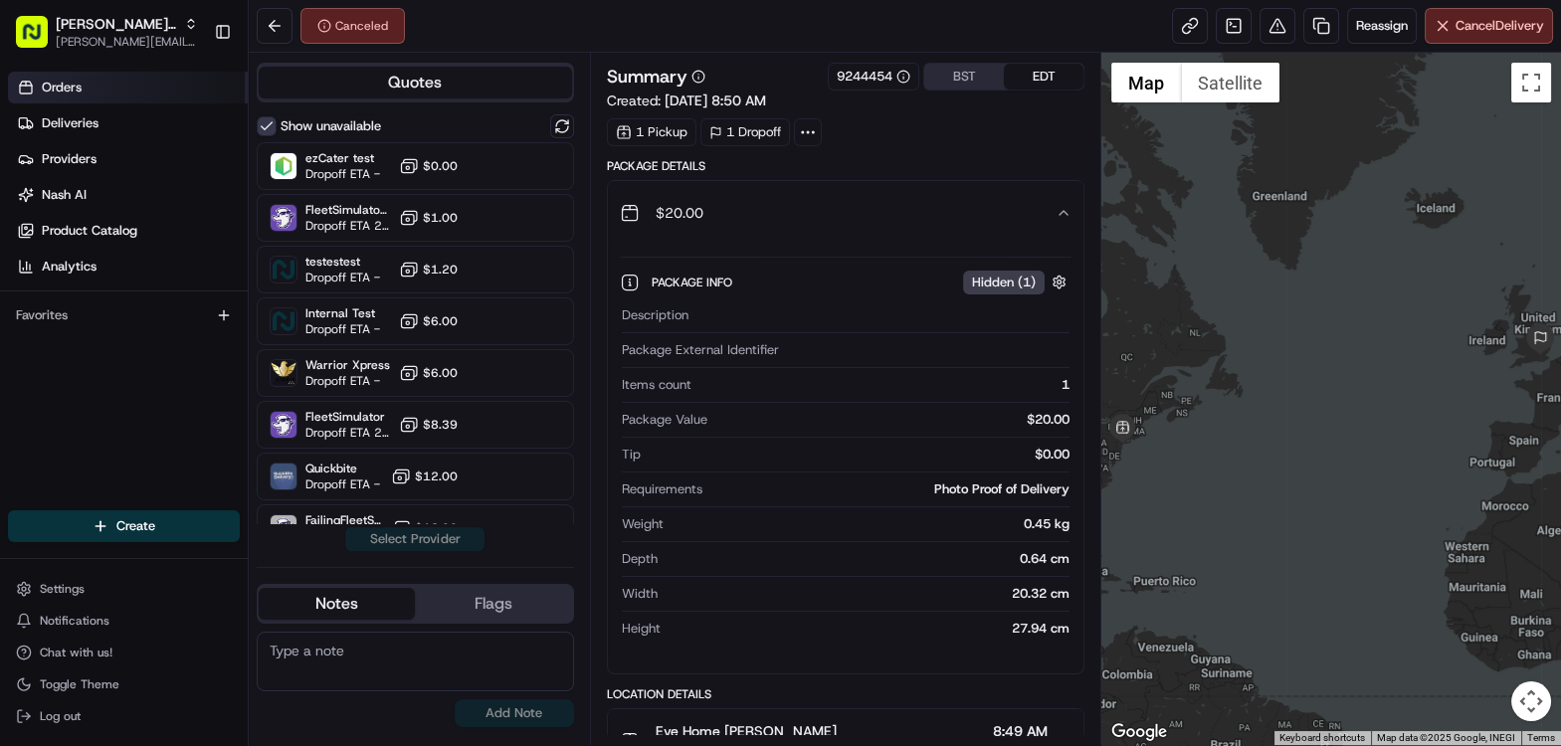
click at [69, 80] on span "Orders" at bounding box center [62, 88] width 40 height 18
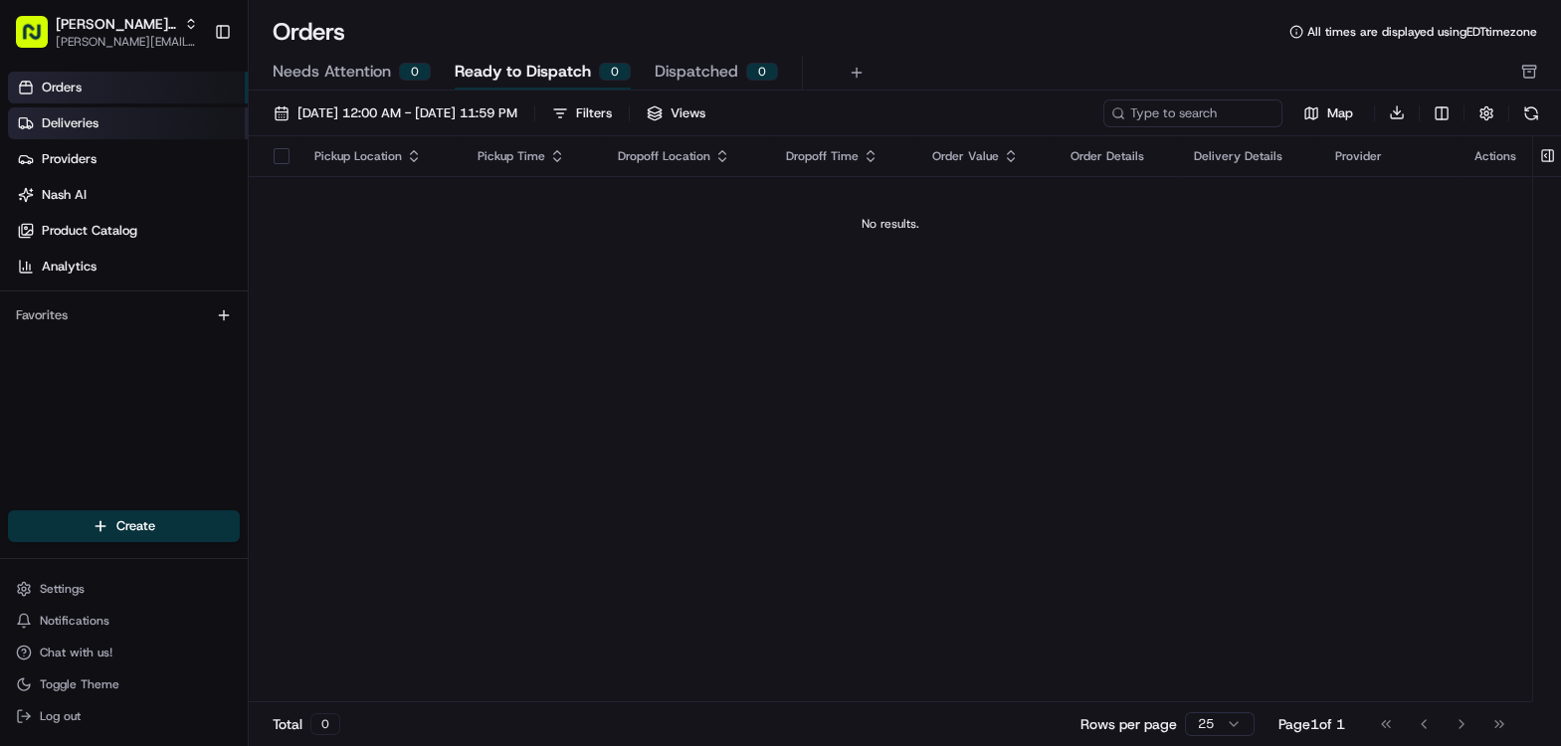
click at [62, 127] on span "Deliveries" at bounding box center [70, 123] width 57 height 18
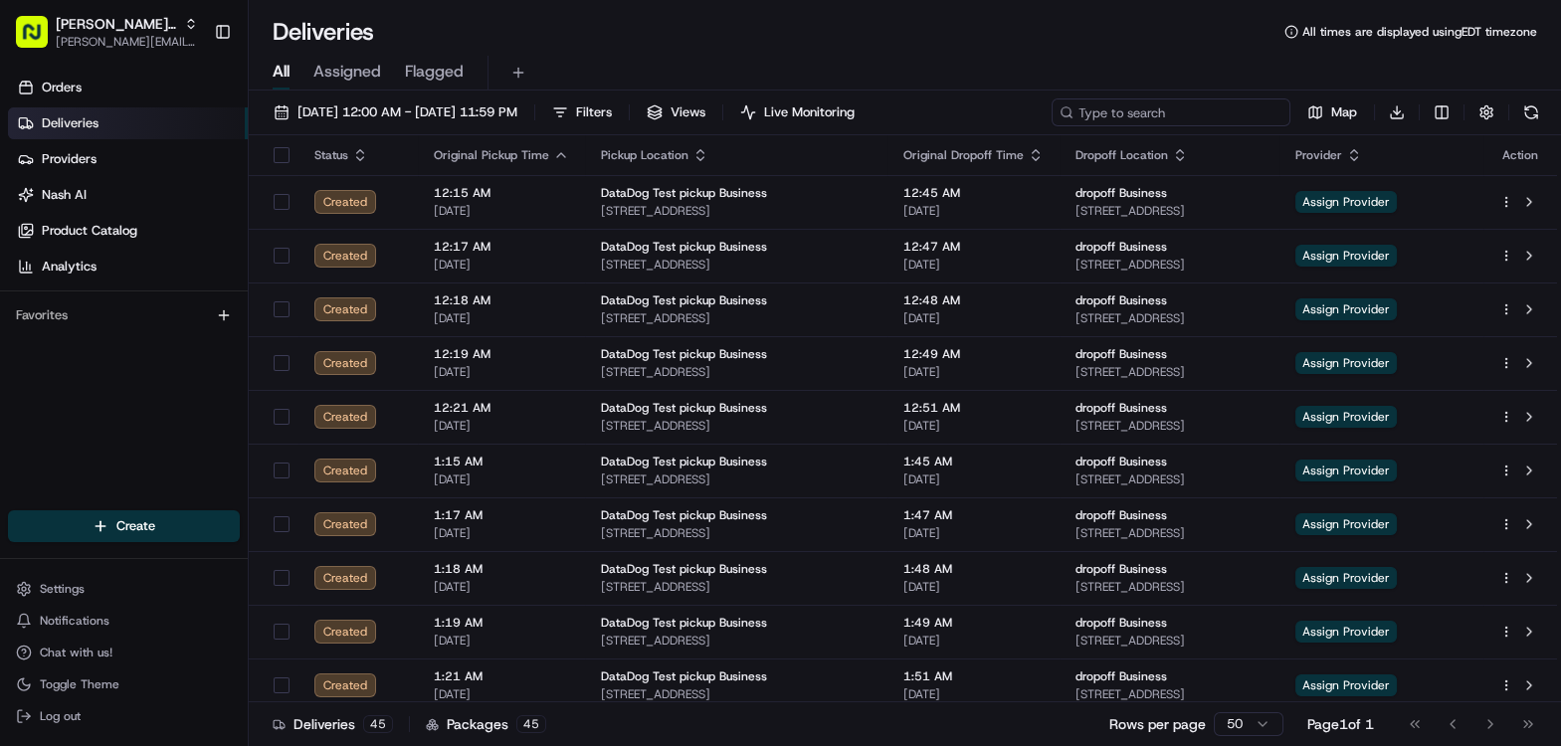
click at [1193, 114] on input at bounding box center [1171, 113] width 239 height 28
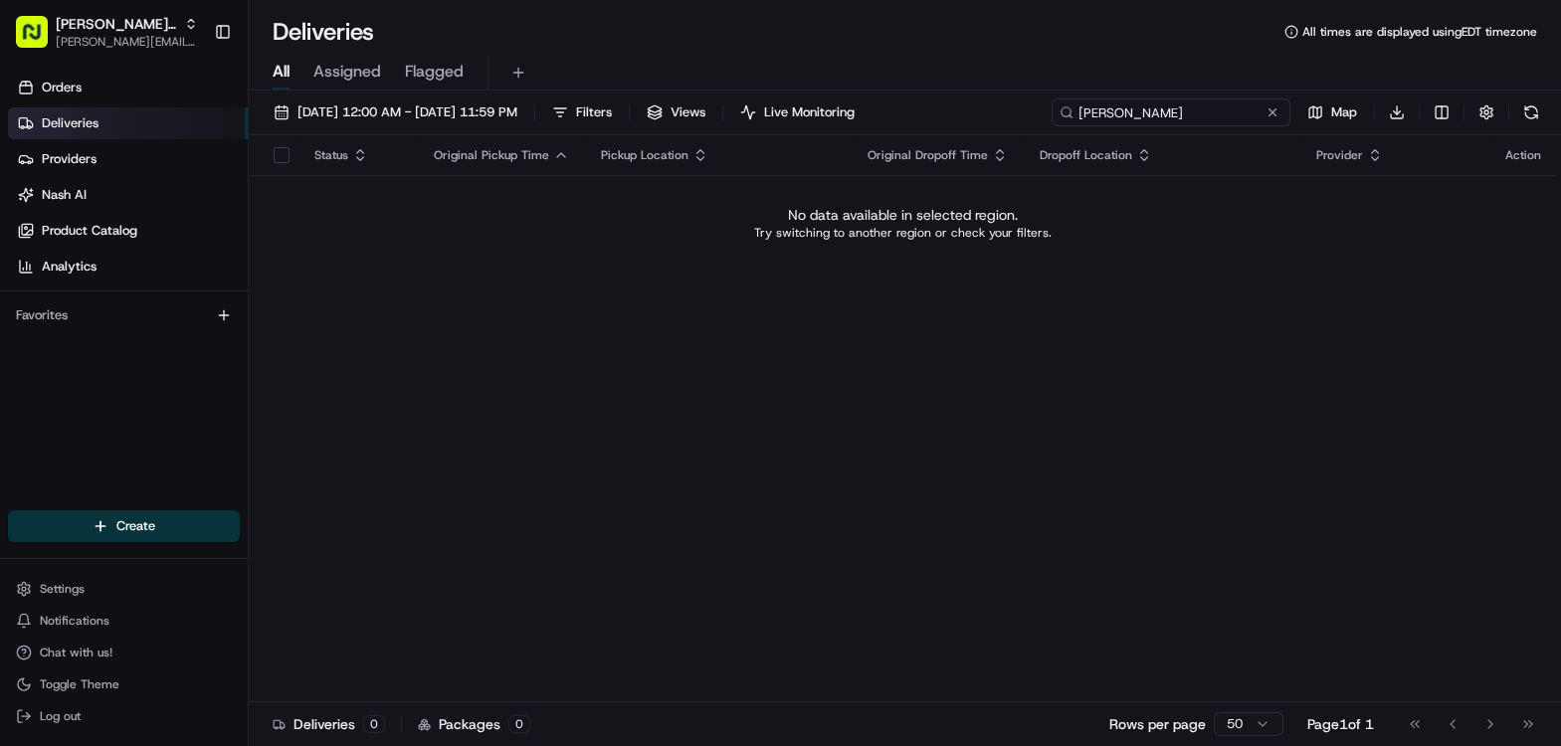
type input "derek pimentel"
click at [526, 122] on button "Aug 15 2025 12:00 AM - Aug 15 2025 11:59 PM" at bounding box center [396, 113] width 262 height 28
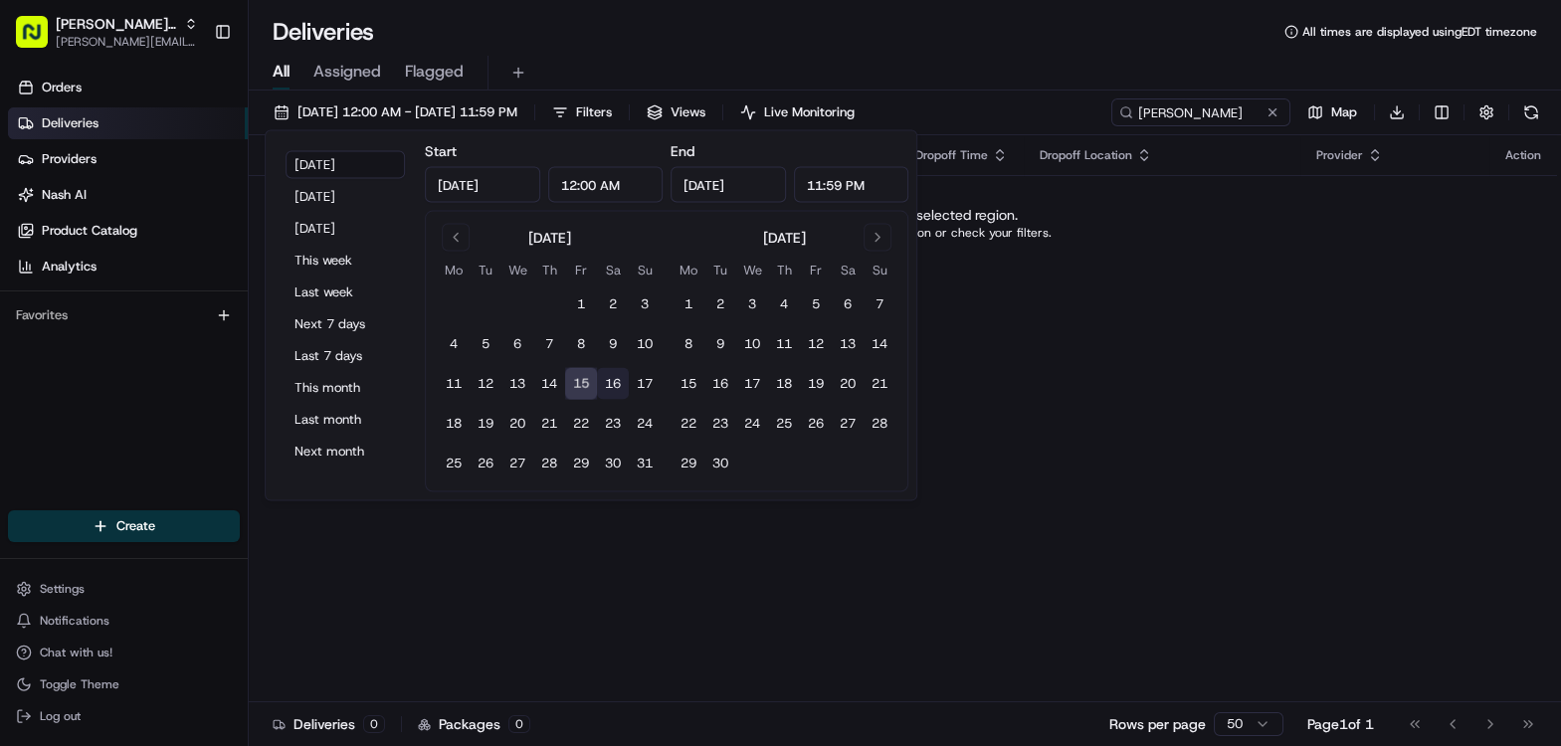
click at [617, 381] on button "16" at bounding box center [613, 384] width 32 height 32
type input "Aug 16, 2025"
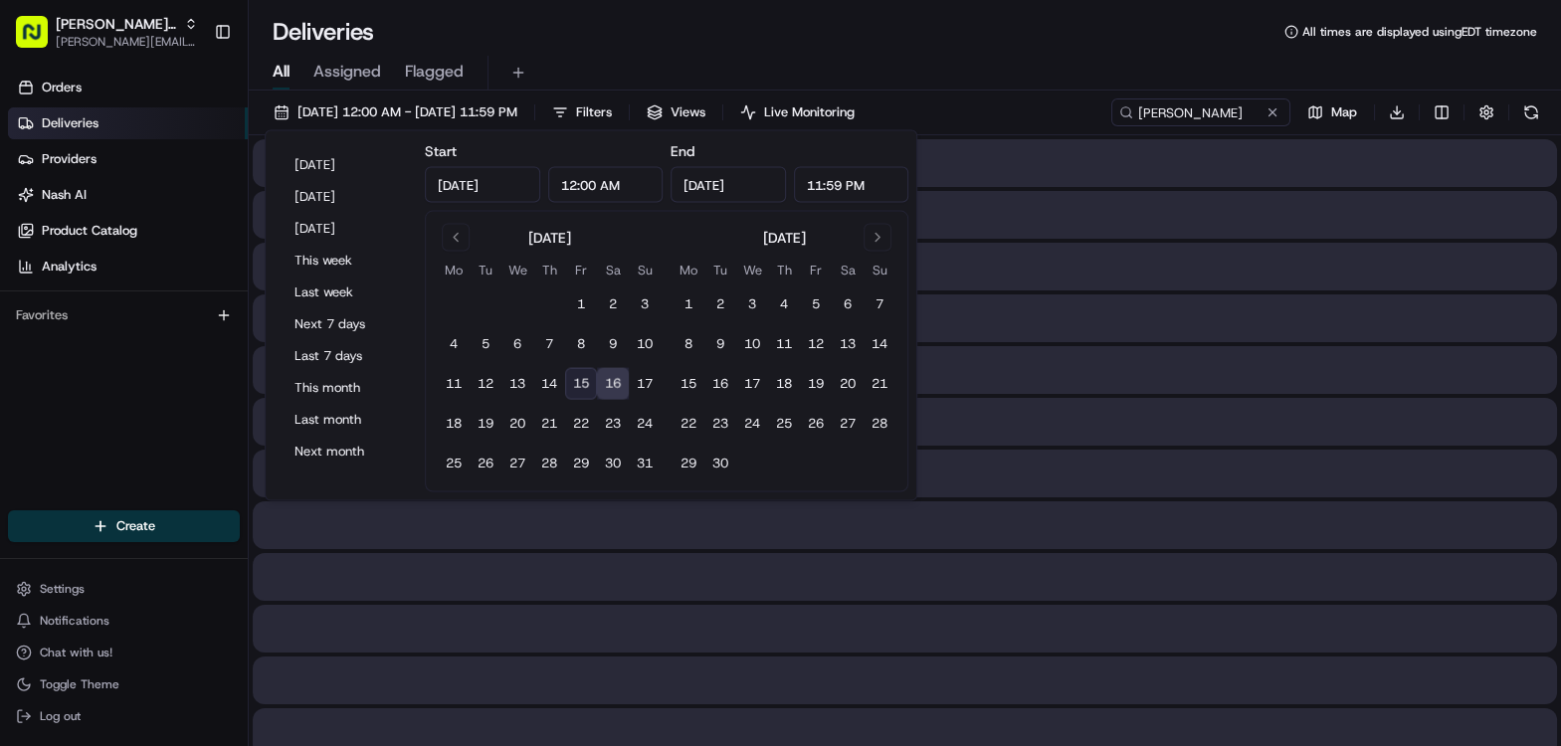
click at [617, 381] on button "16" at bounding box center [613, 384] width 32 height 32
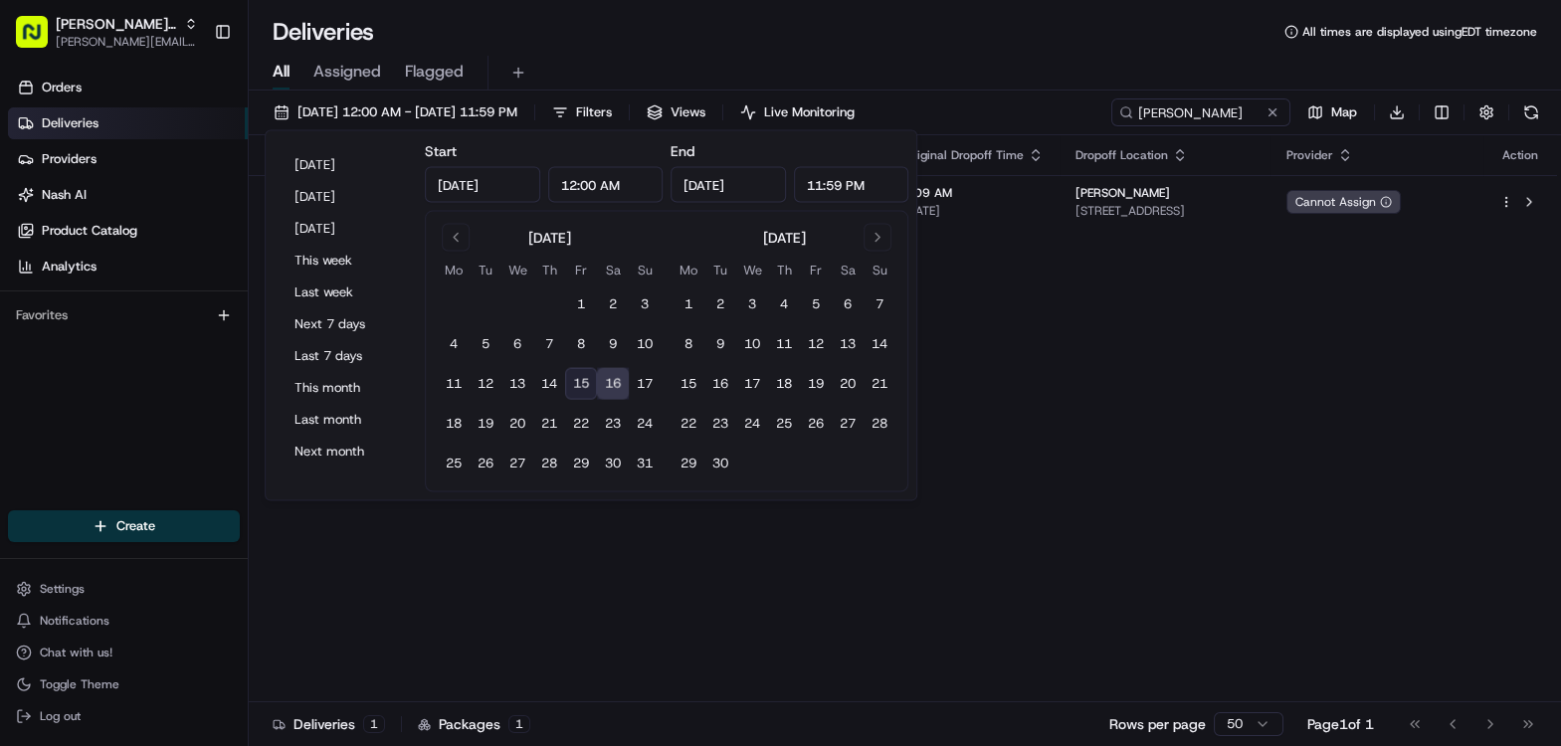
click at [905, 12] on div "Deliveries All times are displayed using EDT timezone All Assigned Flagged Aug …" at bounding box center [905, 373] width 1313 height 746
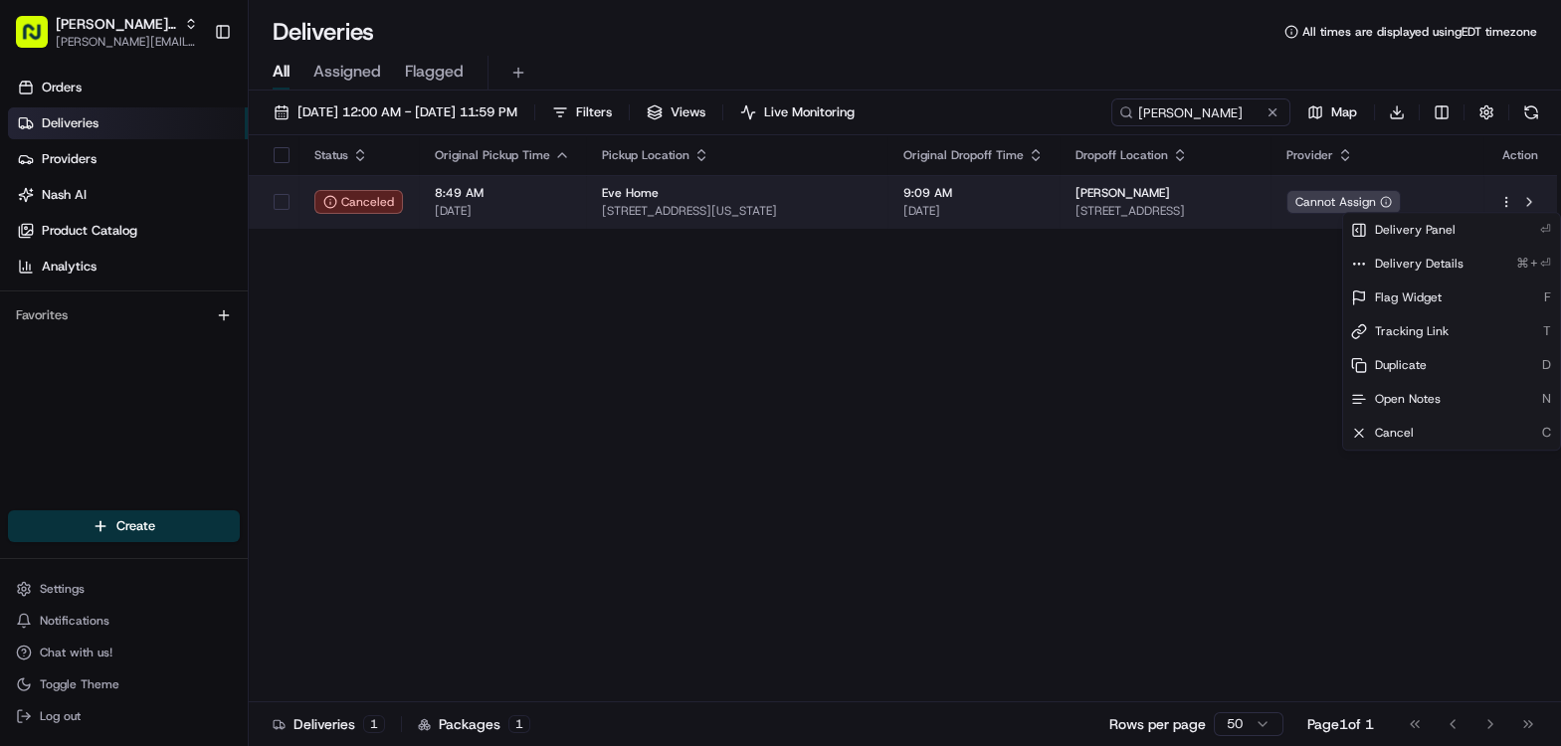
click at [1504, 202] on html "Nash Org dean@usenash.com Toggle Sidebar Orders Deliveries Providers Nash AI Pr…" at bounding box center [780, 373] width 1561 height 746
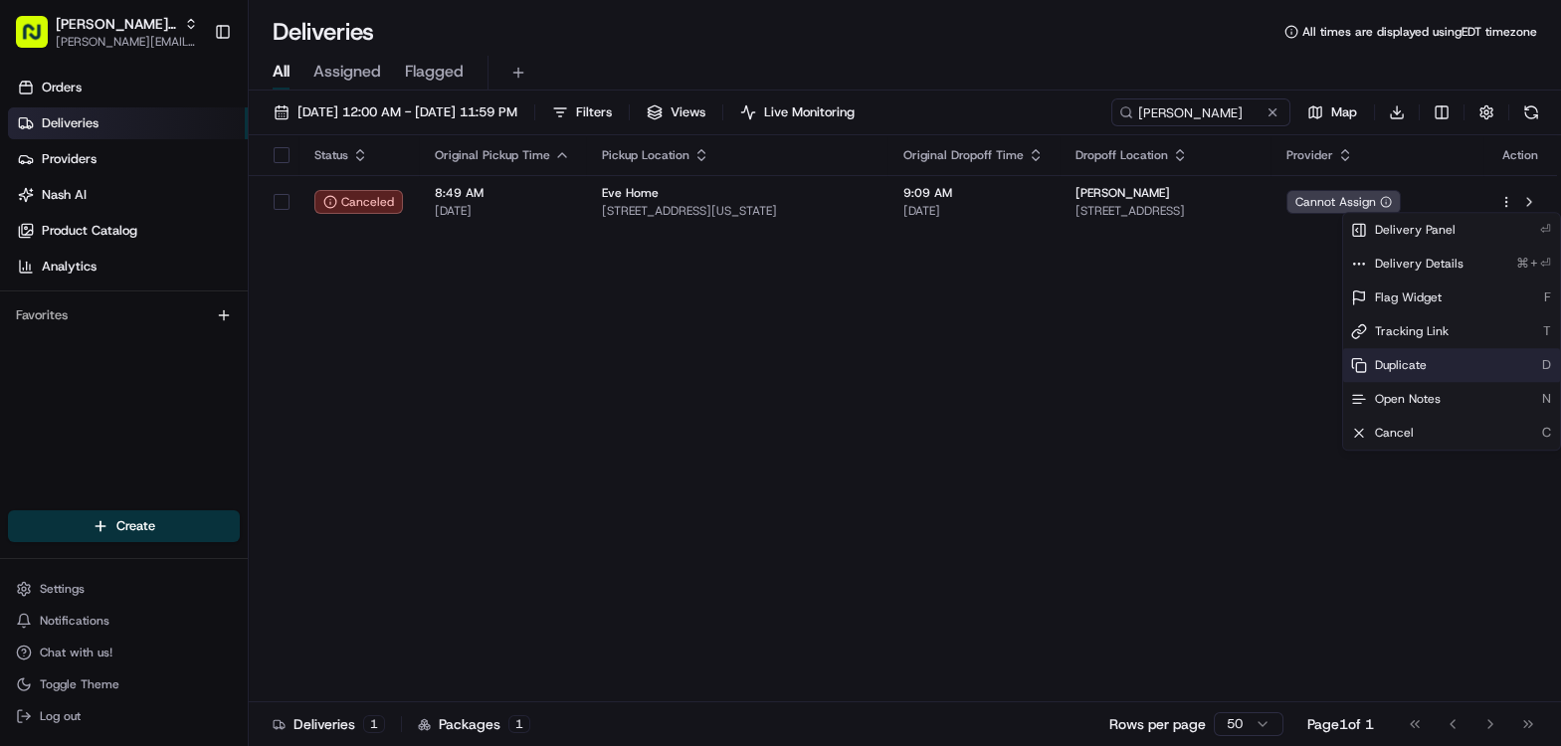
click at [1412, 376] on div "Duplicate D" at bounding box center [1452, 365] width 217 height 34
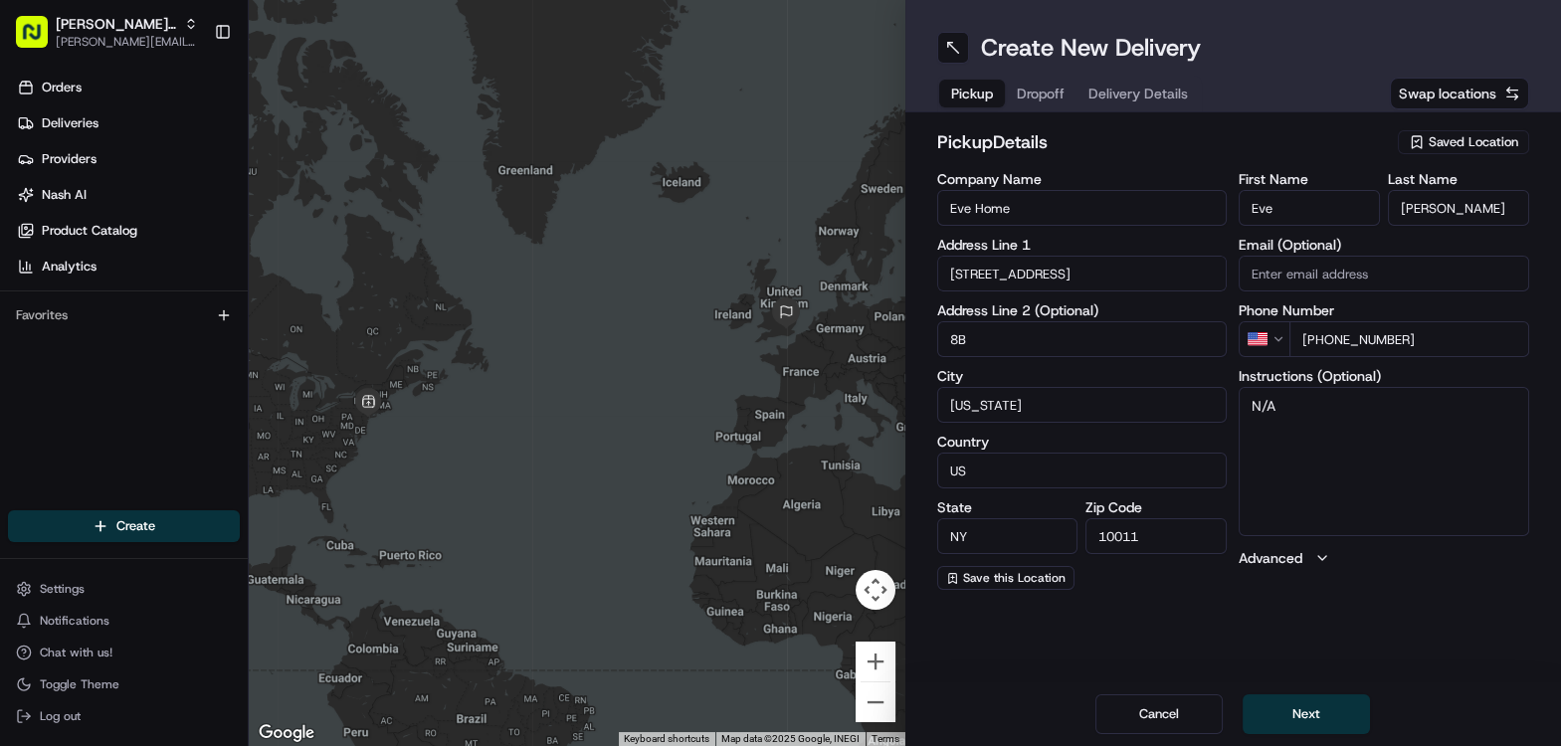
click at [992, 272] on input "[STREET_ADDRESS]" at bounding box center [1082, 274] width 291 height 36
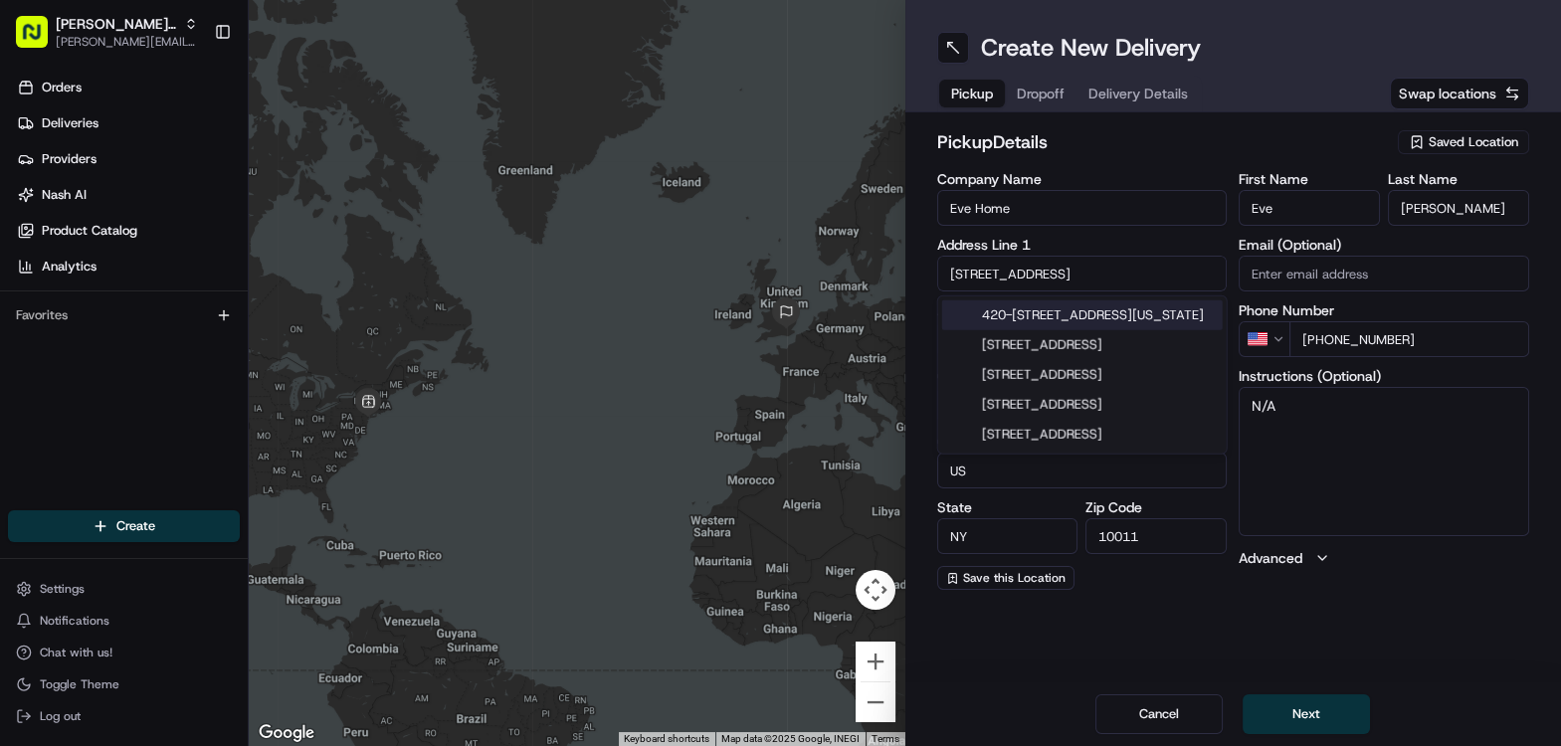
click at [992, 272] on input "[STREET_ADDRESS]" at bounding box center [1082, 274] width 291 height 36
click at [1068, 274] on input "[STREET_ADDRESS]" at bounding box center [1082, 274] width 291 height 36
type input "[STREET_ADDRESS]"
click at [1132, 236] on div "Company Name Eve Home Address Line 1 420 W 23 St Address Line 2 (Optional) [GEO…" at bounding box center [1082, 381] width 291 height 418
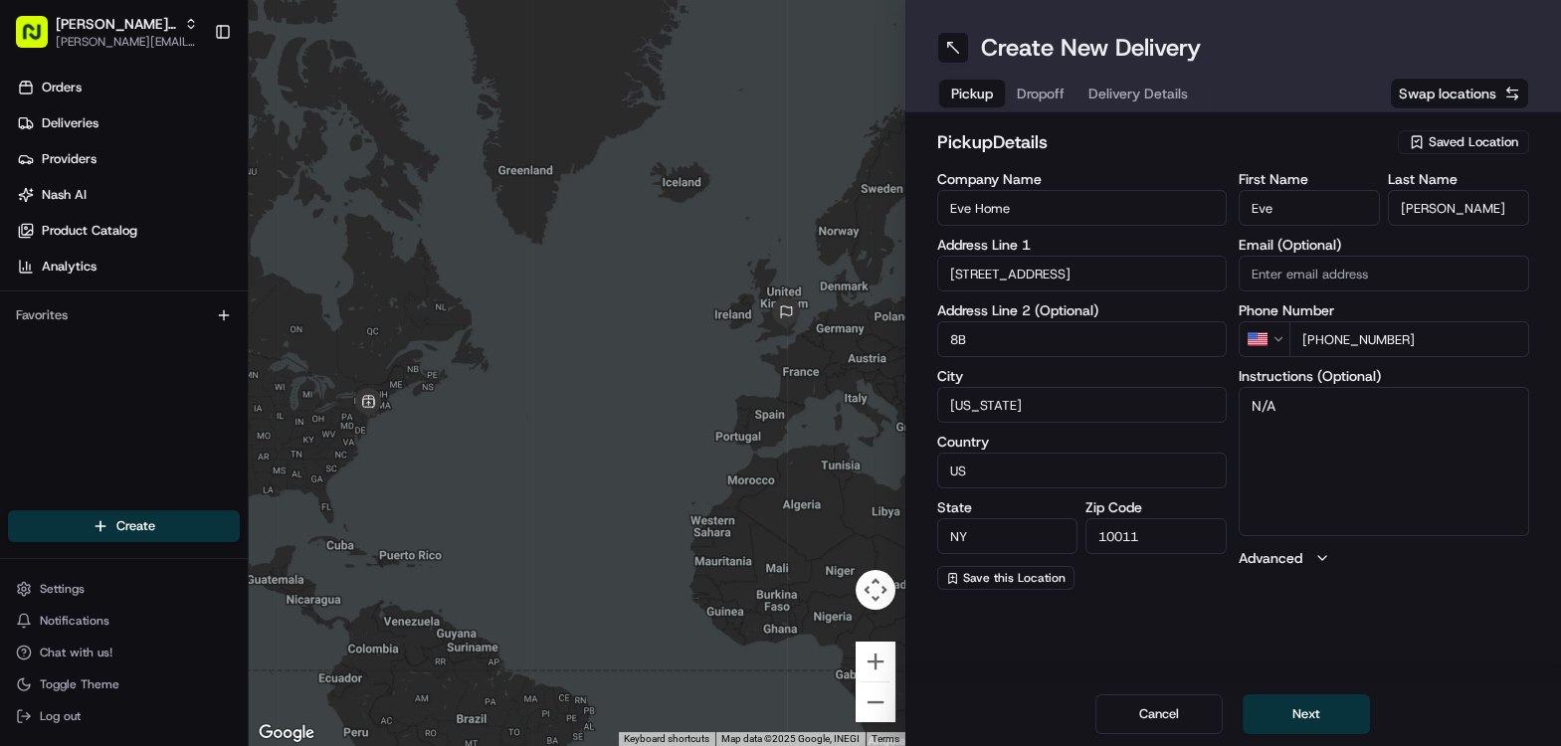
click at [997, 348] on input "8B" at bounding box center [1082, 339] width 291 height 36
click at [1291, 710] on button "Next" at bounding box center [1306, 715] width 127 height 40
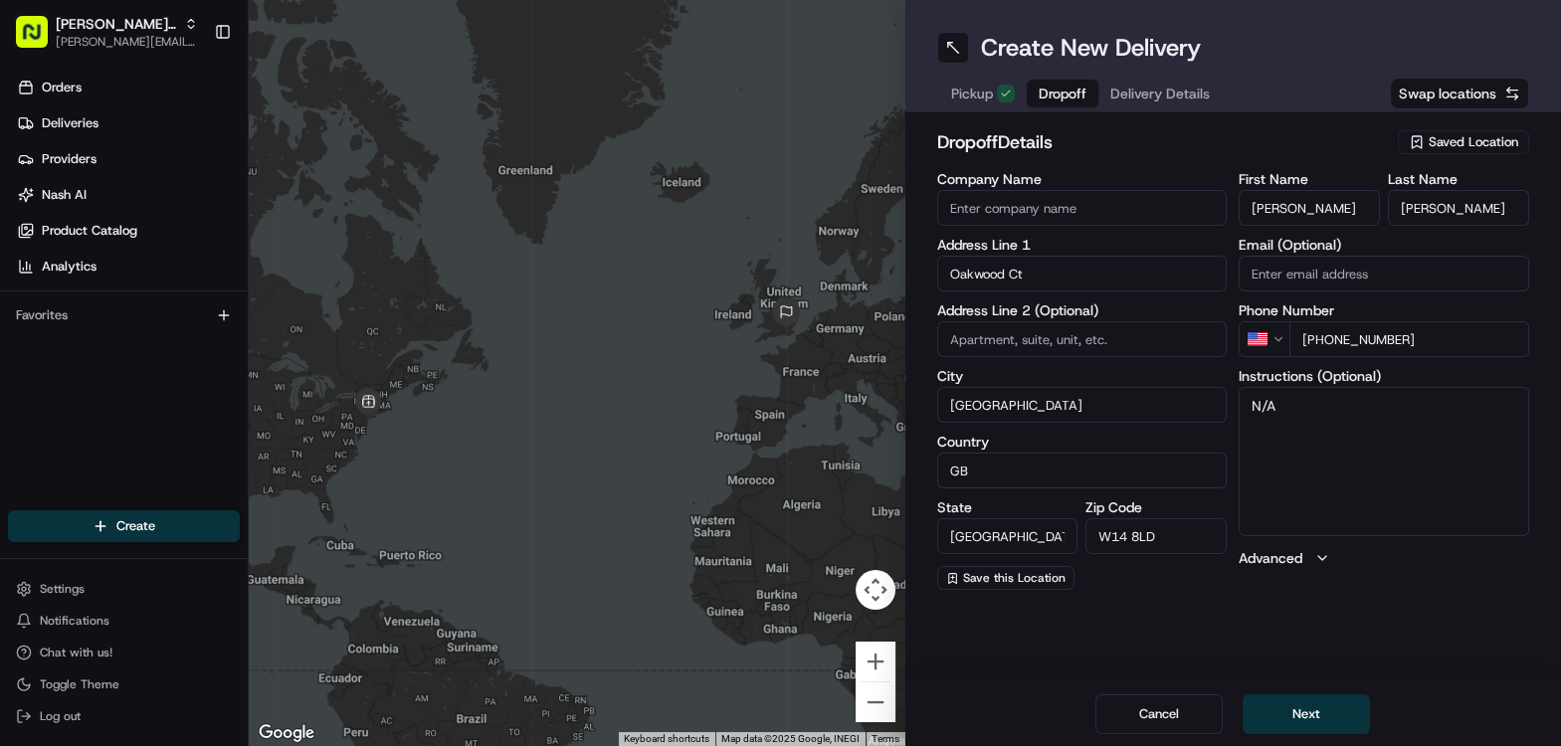
click at [1031, 210] on input "Company Name" at bounding box center [1082, 208] width 291 height 36
click at [1016, 260] on input "Oakwood Ct" at bounding box center [1082, 274] width 291 height 36
click at [1014, 268] on input "Oakwood Ct" at bounding box center [1082, 274] width 291 height 36
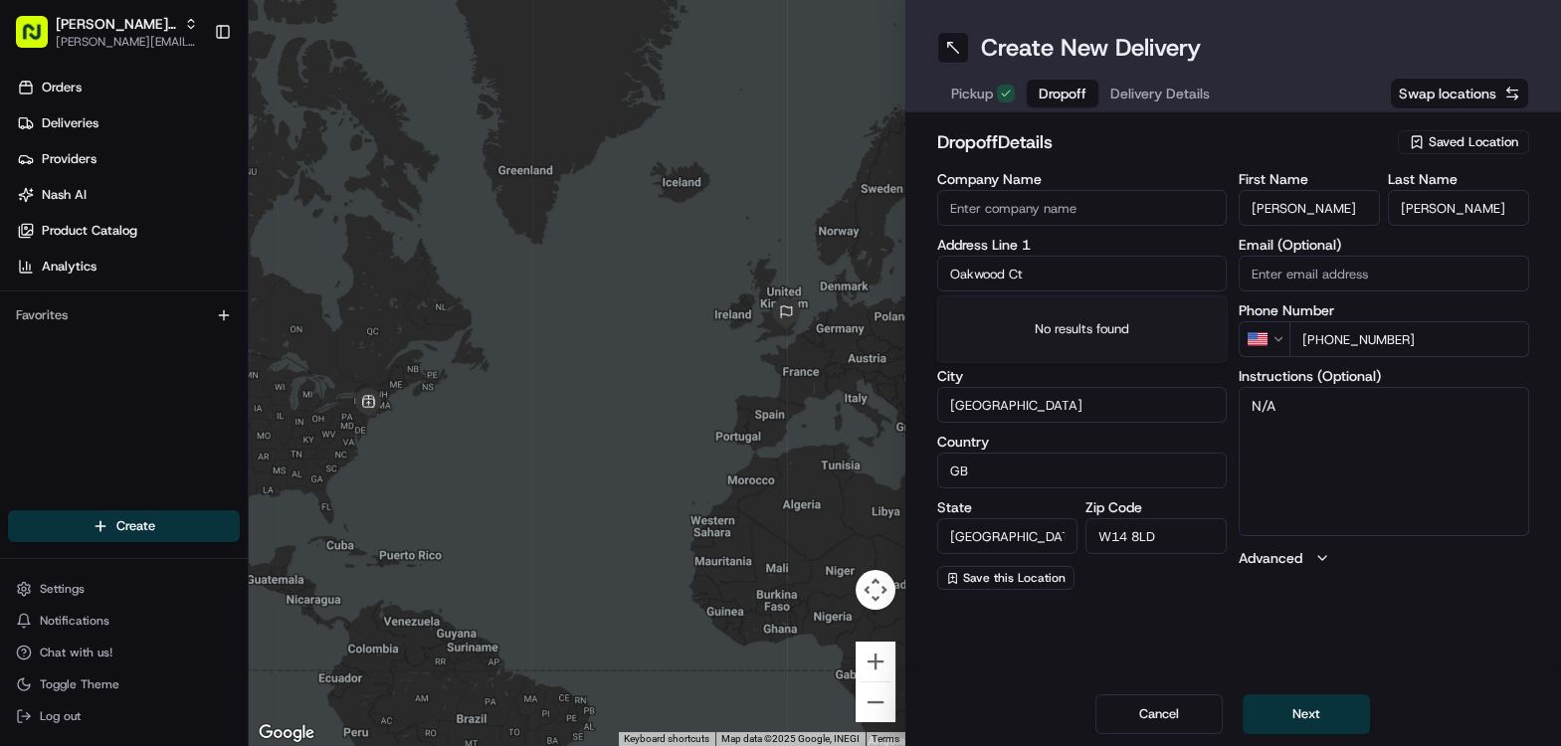
click at [1027, 263] on input "Oakwood Ct" at bounding box center [1082, 274] width 291 height 36
paste input "[PERSON_NAME][STREET_ADDRESS]"
type input "[PERSON_NAME][STREET_ADDRESS]"
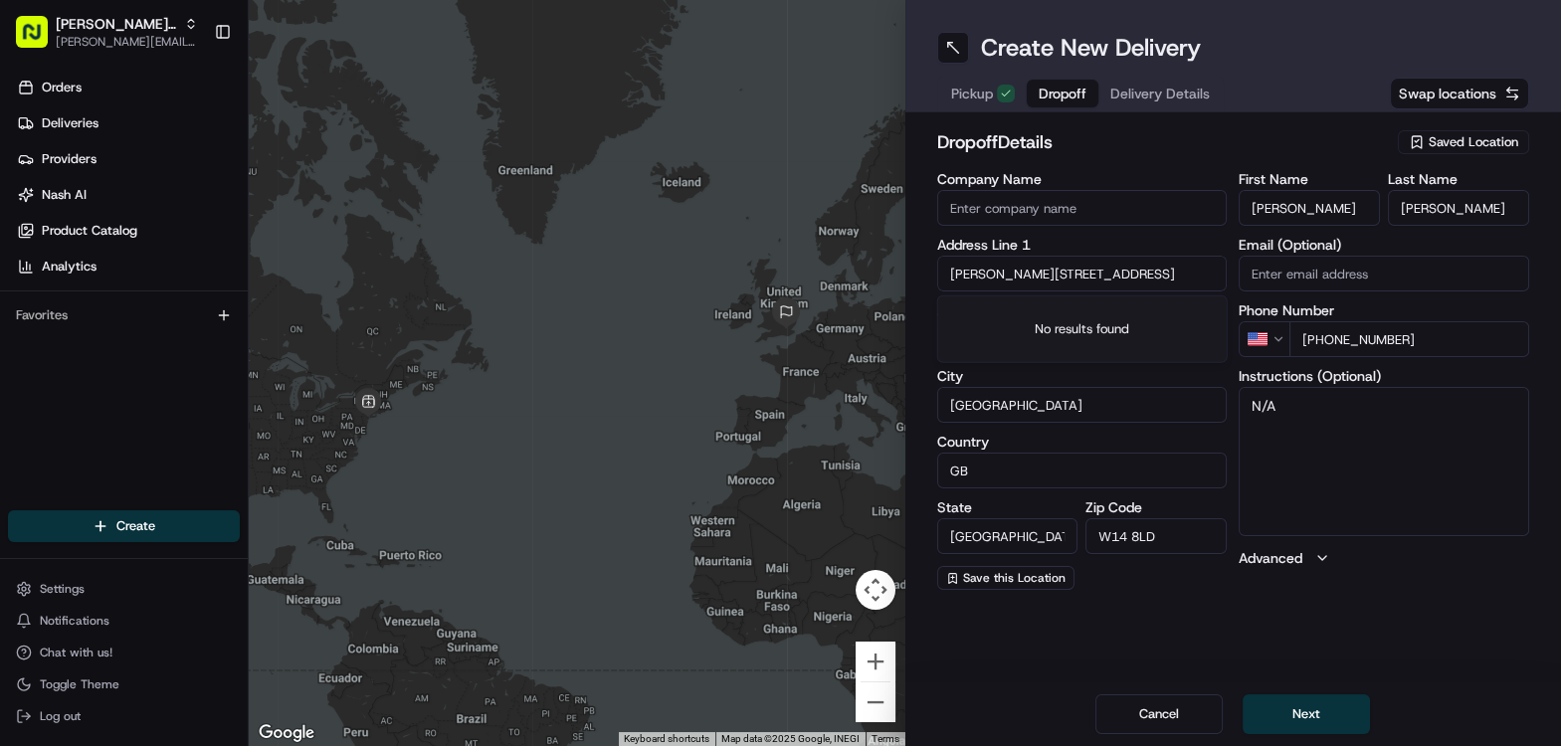
click at [1193, 376] on label "City" at bounding box center [1082, 376] width 291 height 14
click at [1193, 387] on input "[GEOGRAPHIC_DATA]" at bounding box center [1082, 405] width 291 height 36
click at [1068, 276] on input "[PERSON_NAME][STREET_ADDRESS]" at bounding box center [1082, 274] width 291 height 36
click at [1097, 273] on input "[PERSON_NAME][STREET_ADDRESS]" at bounding box center [1082, 274] width 291 height 36
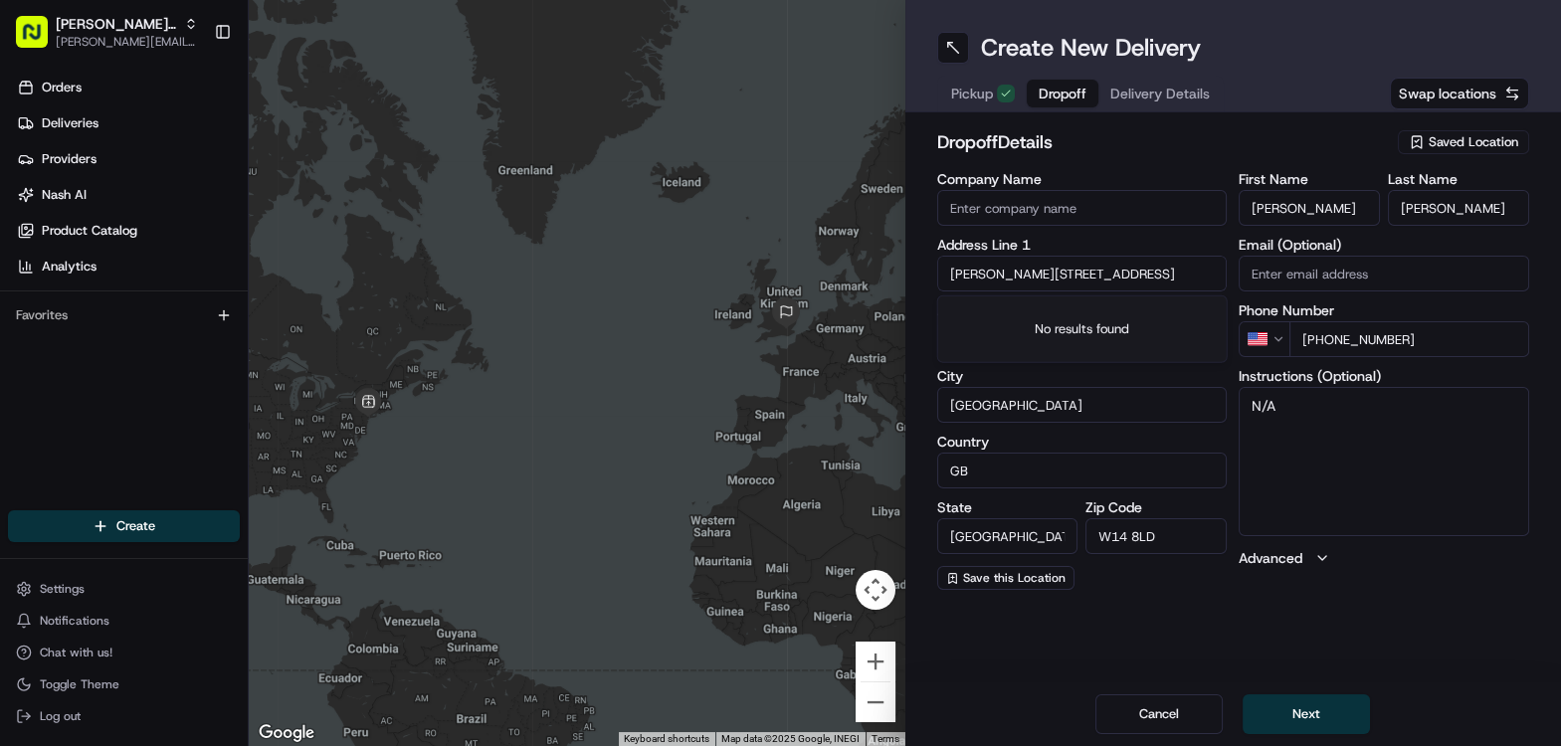
click at [1097, 273] on input "[PERSON_NAME][STREET_ADDRESS]" at bounding box center [1082, 274] width 291 height 36
paste input "[STREET_ADDRESS]"
click at [1060, 267] on input "[STREET_ADDRESS]" at bounding box center [1082, 274] width 291 height 36
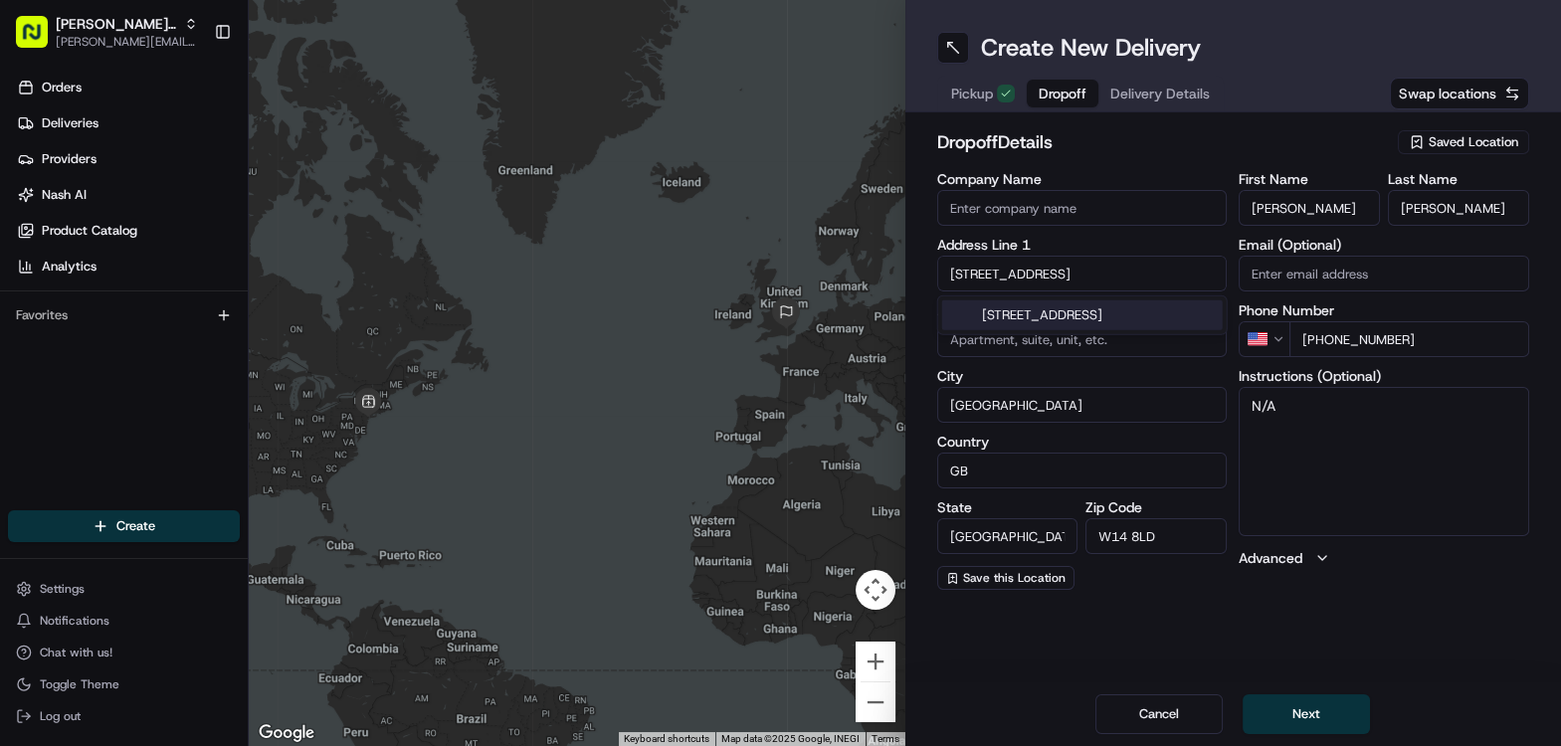
click at [1060, 267] on input "[STREET_ADDRESS]" at bounding box center [1082, 274] width 291 height 36
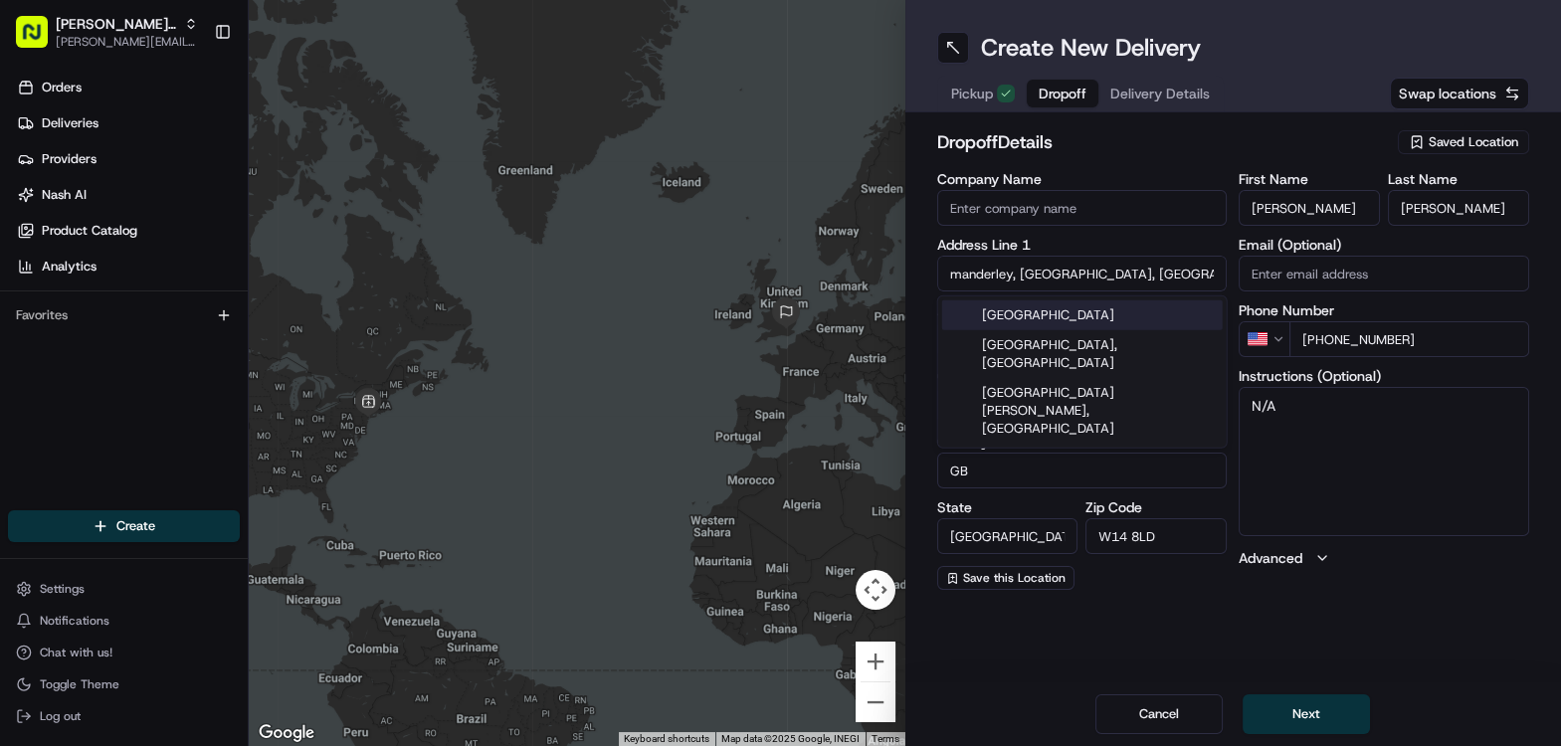
type input "manderley, [GEOGRAPHIC_DATA], [GEOGRAPHIC_DATA]"
click at [1262, 213] on input "[PERSON_NAME]" at bounding box center [1309, 208] width 141 height 36
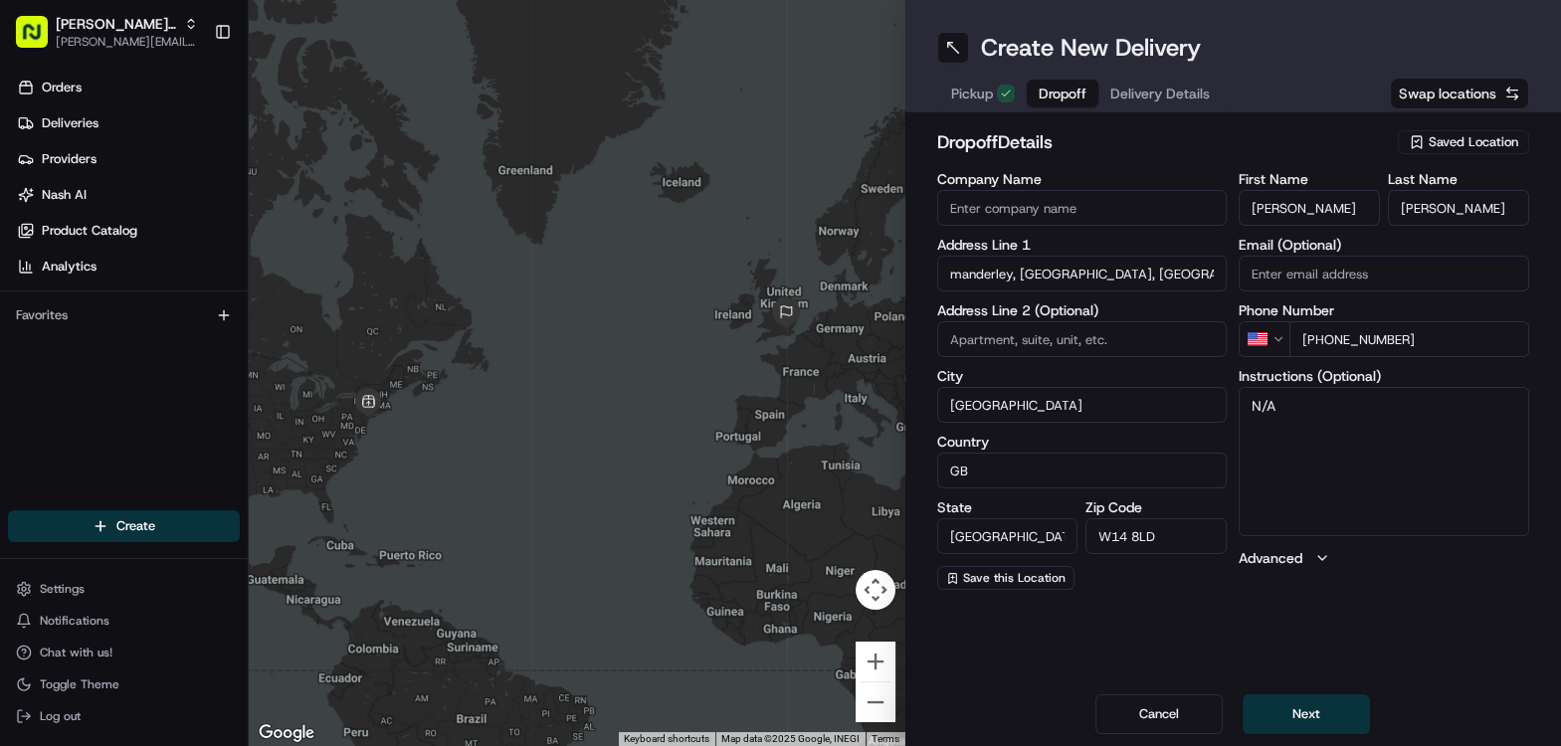
click at [1262, 213] on input "[PERSON_NAME]" at bounding box center [1309, 208] width 141 height 36
type input "[PERSON_NAME]"
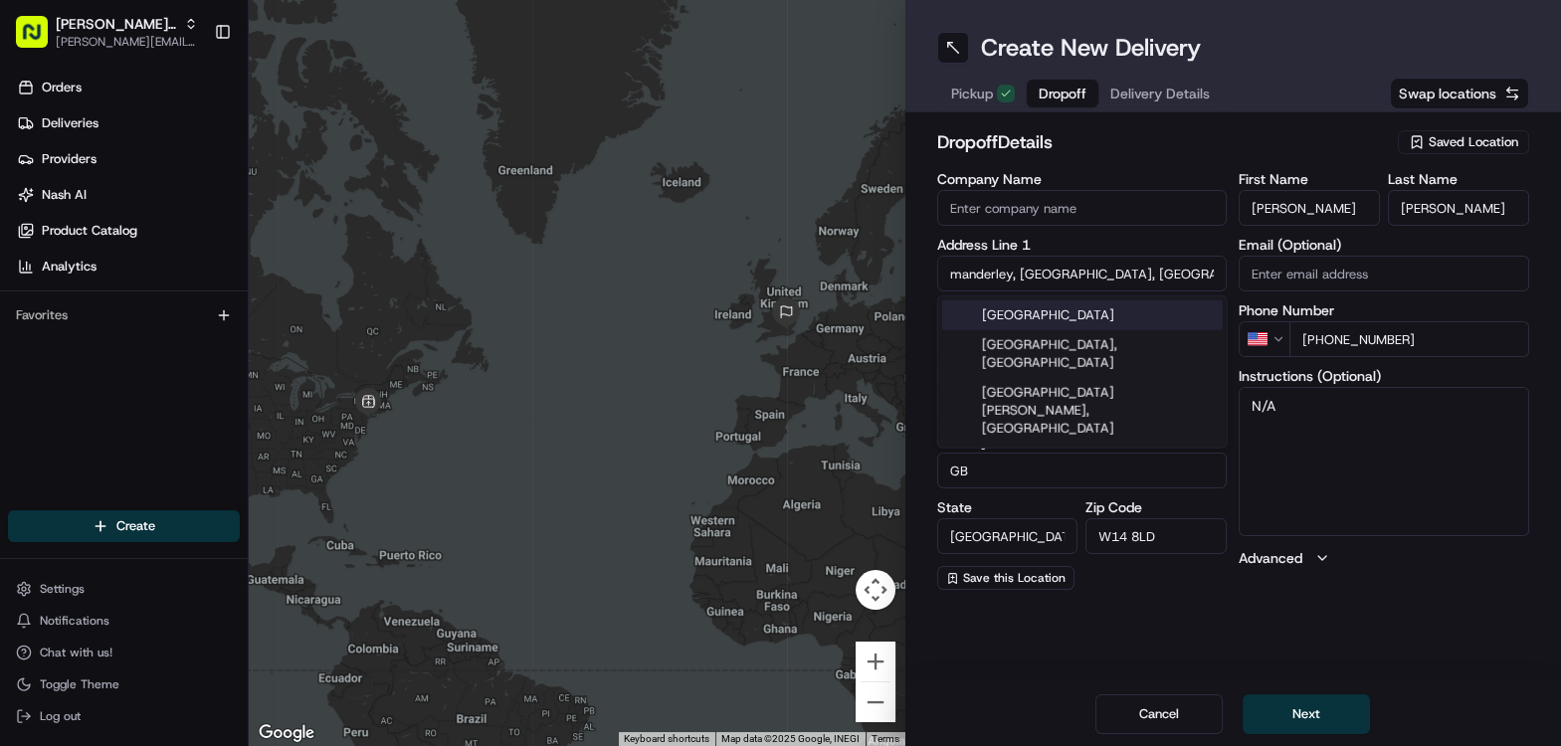
click at [1043, 284] on input "manderley, [GEOGRAPHIC_DATA], [GEOGRAPHIC_DATA]" at bounding box center [1082, 274] width 291 height 36
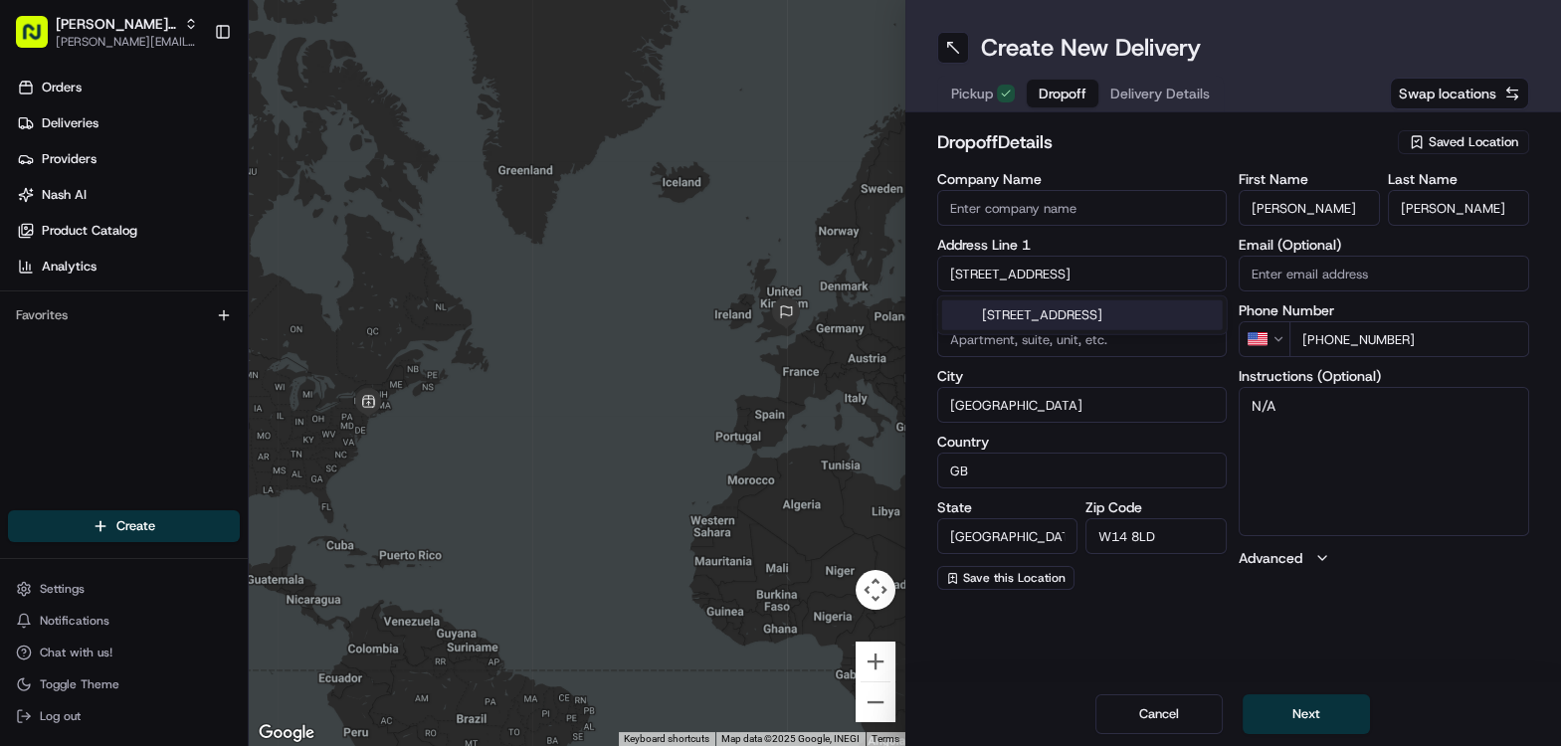
click at [1048, 321] on div "[STREET_ADDRESS]" at bounding box center [1082, 316] width 281 height 30
type input "[STREET_ADDRESS]"
type input "[GEOGRAPHIC_DATA]"
type input "W11 4LW"
type input "[STREET_ADDRESS]"
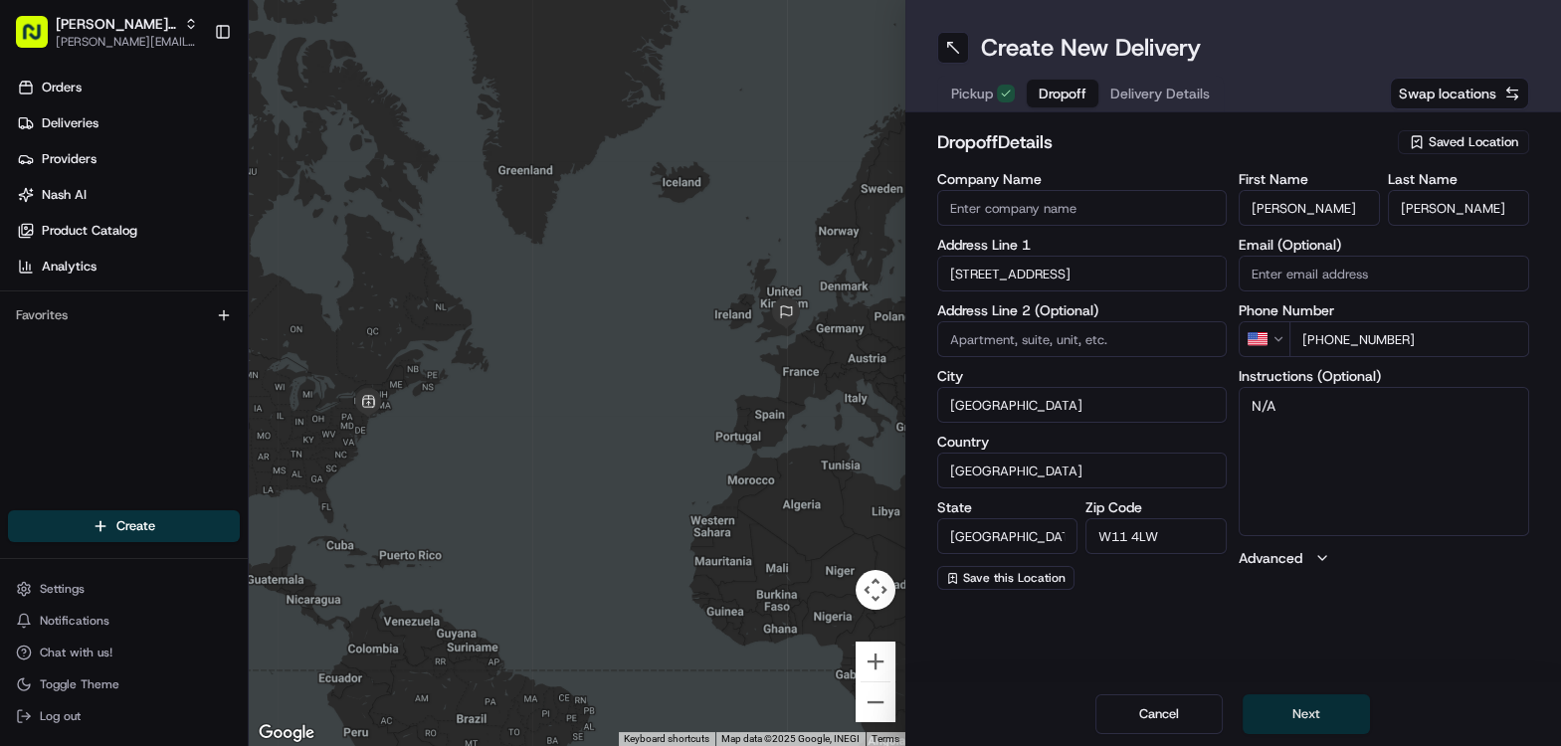
click at [1300, 714] on button "Next" at bounding box center [1306, 715] width 127 height 40
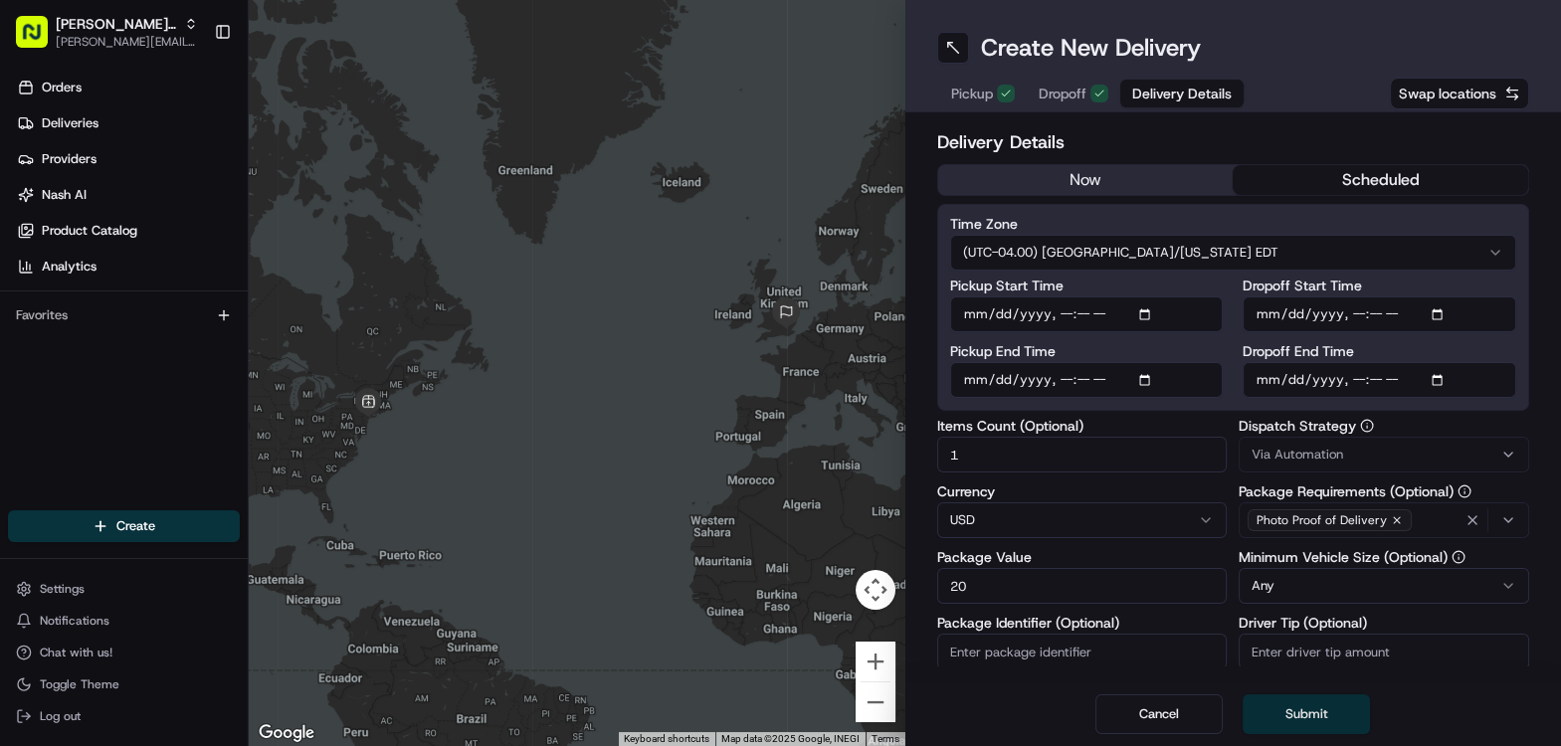
click at [1297, 706] on button "Submit" at bounding box center [1306, 715] width 127 height 40
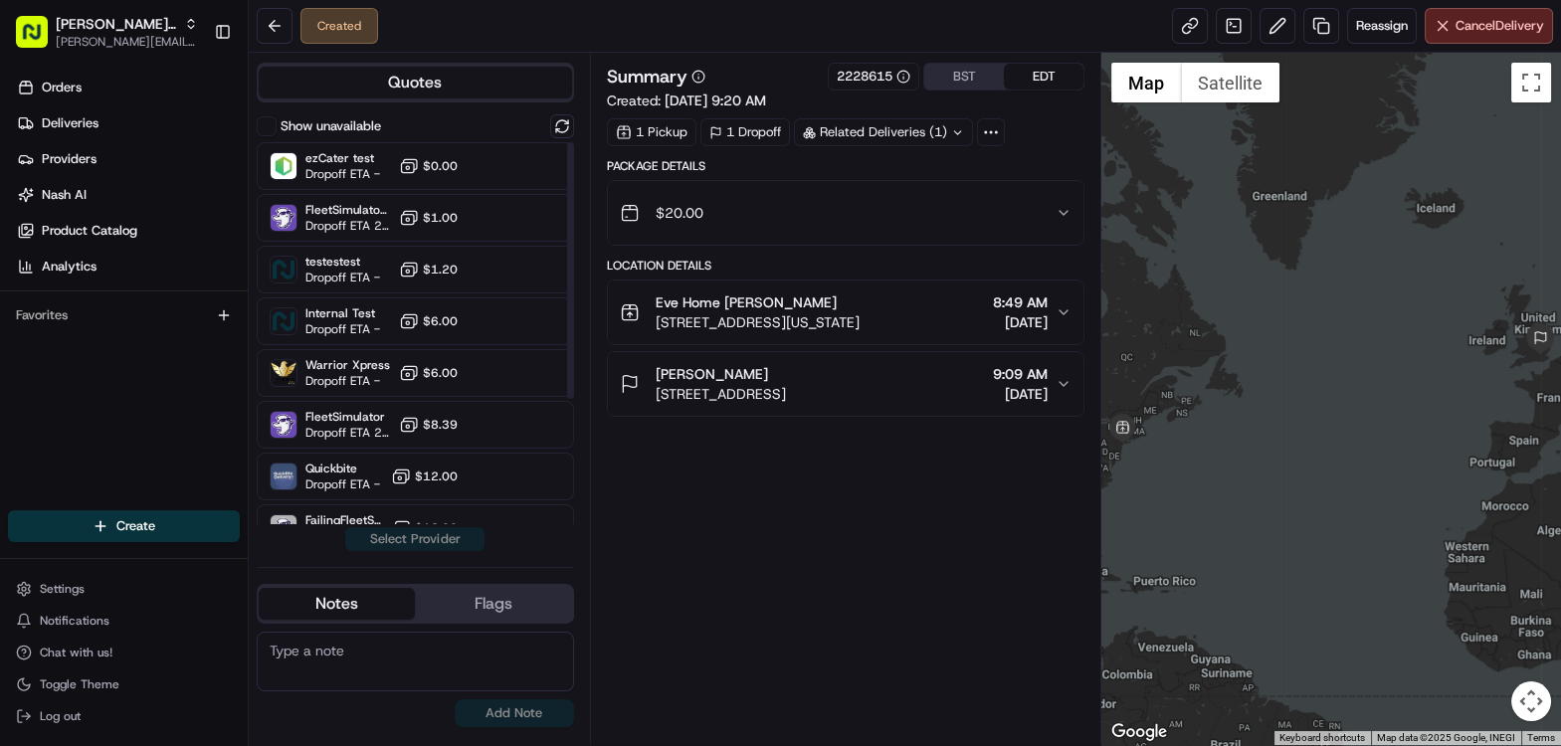
click at [266, 122] on button "Show unavailable" at bounding box center [267, 126] width 20 height 20
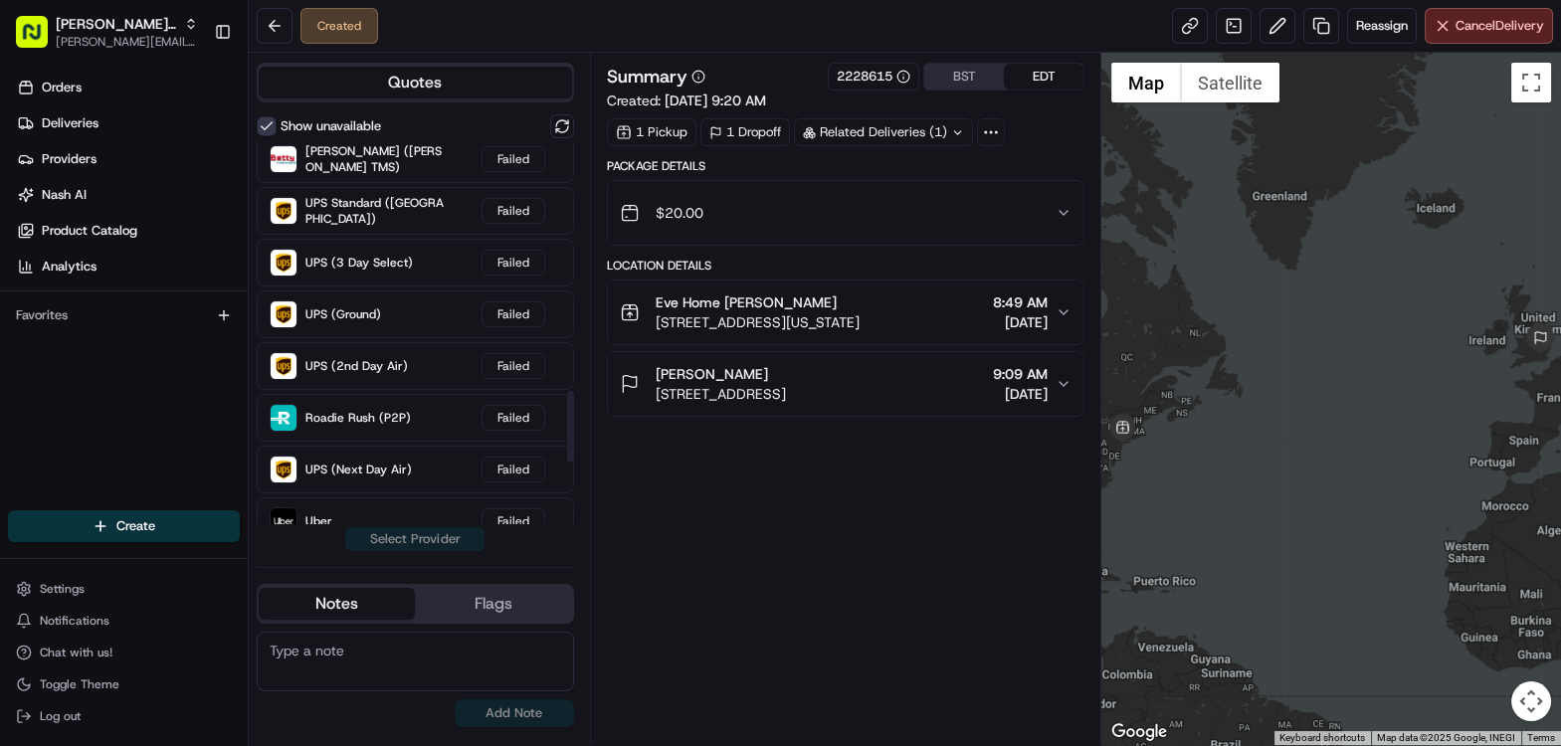
scroll to position [1316, 0]
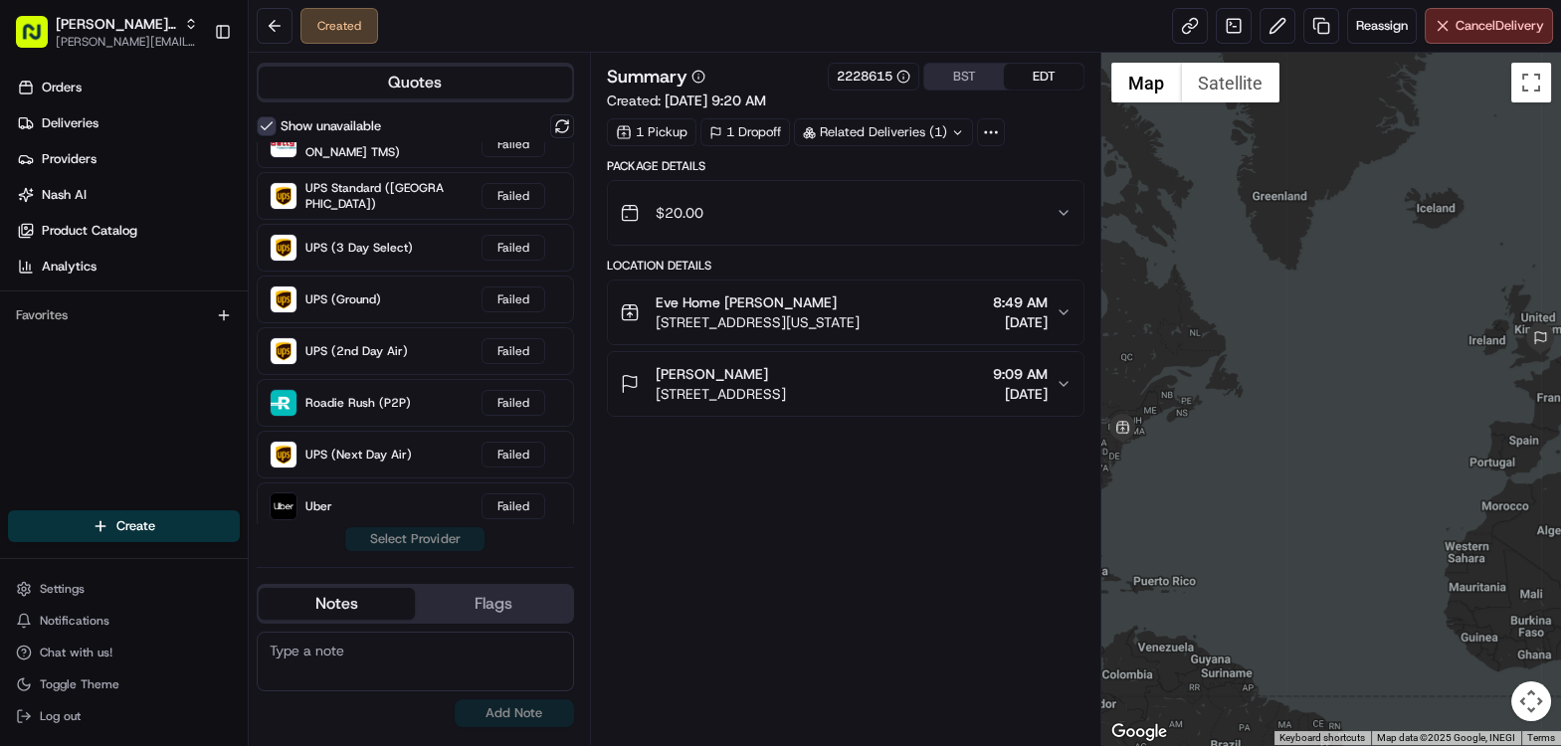
click at [745, 222] on div "$20.00" at bounding box center [838, 213] width 436 height 40
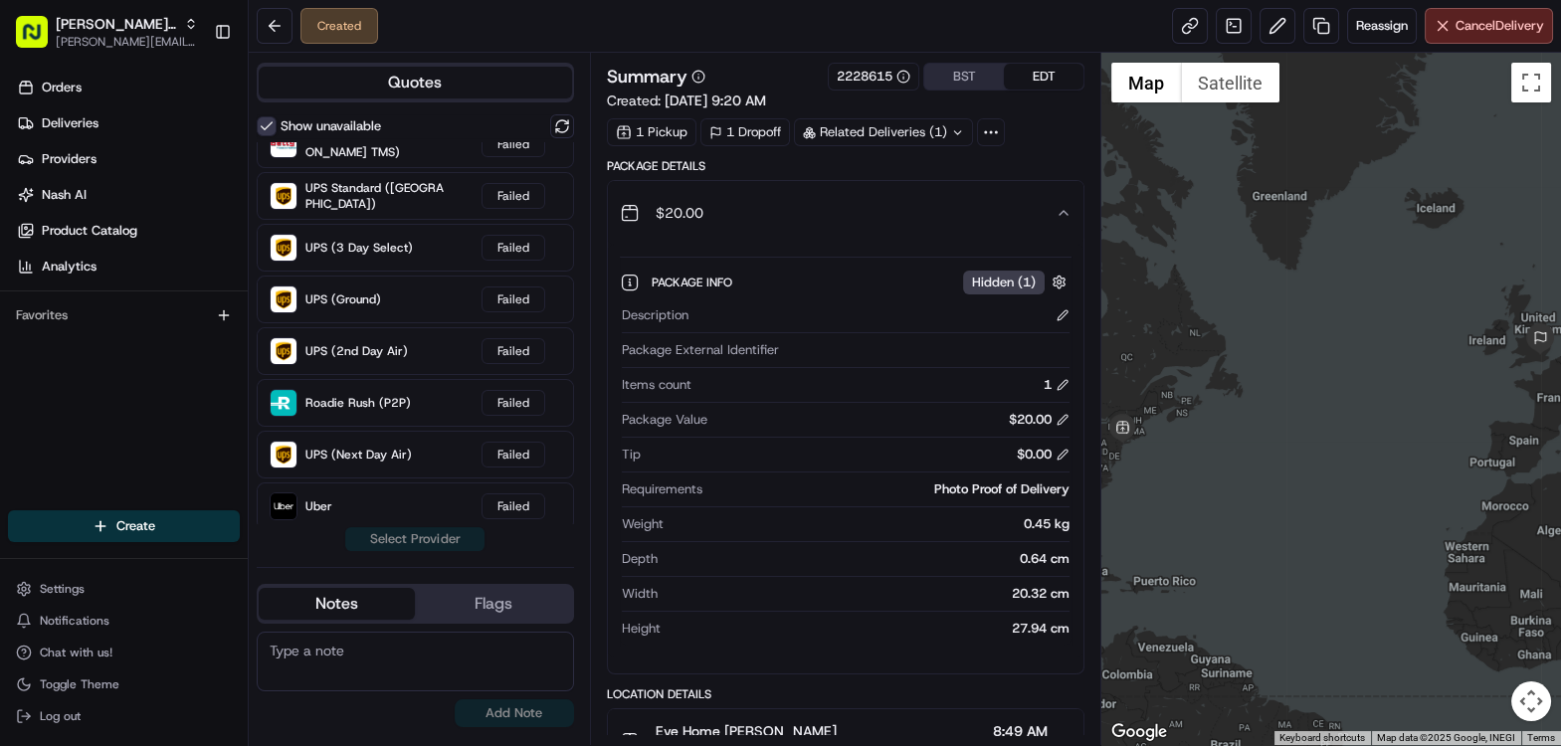
click at [745, 222] on div "$20.00" at bounding box center [838, 213] width 436 height 40
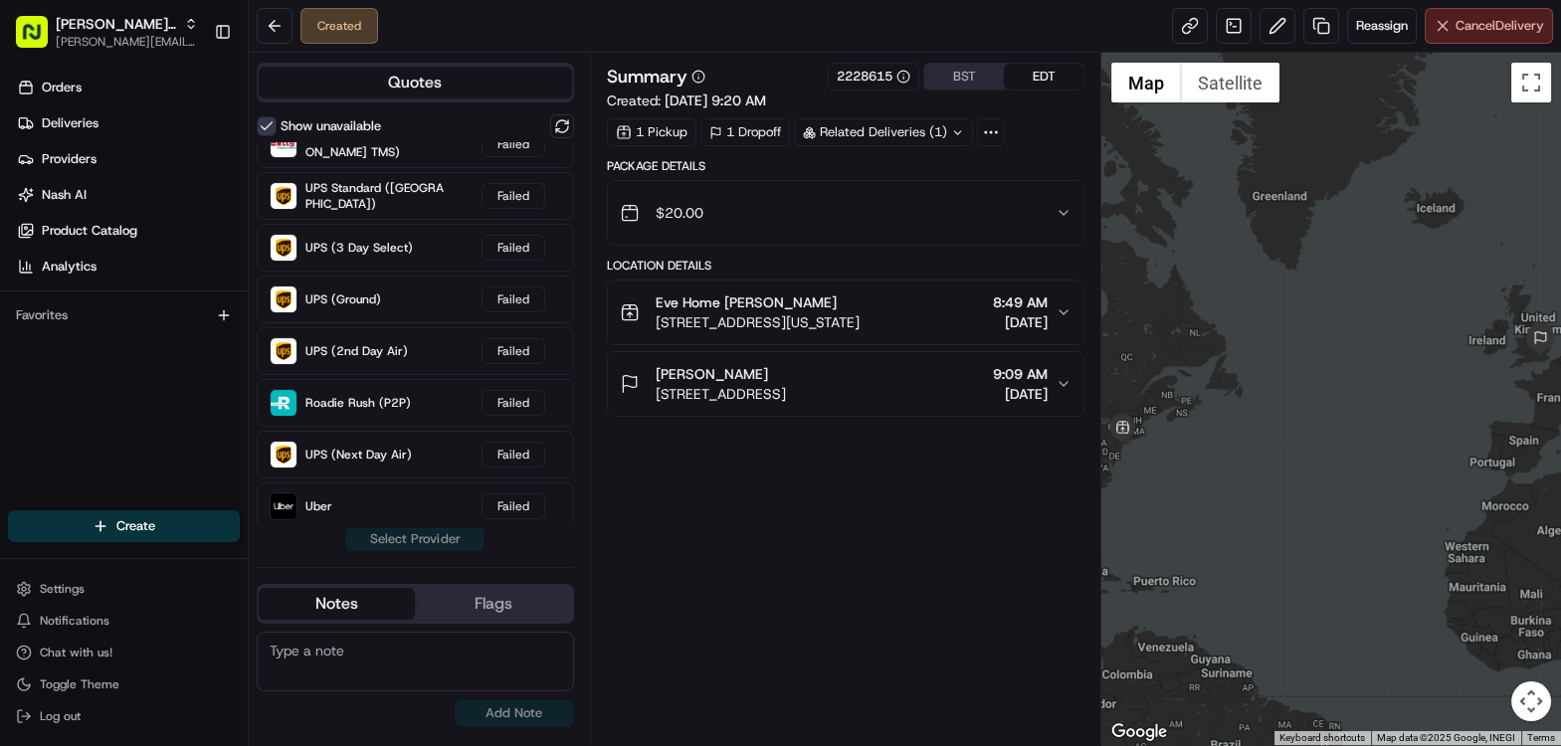
click at [1463, 40] on button "Cancel Delivery" at bounding box center [1489, 26] width 128 height 36
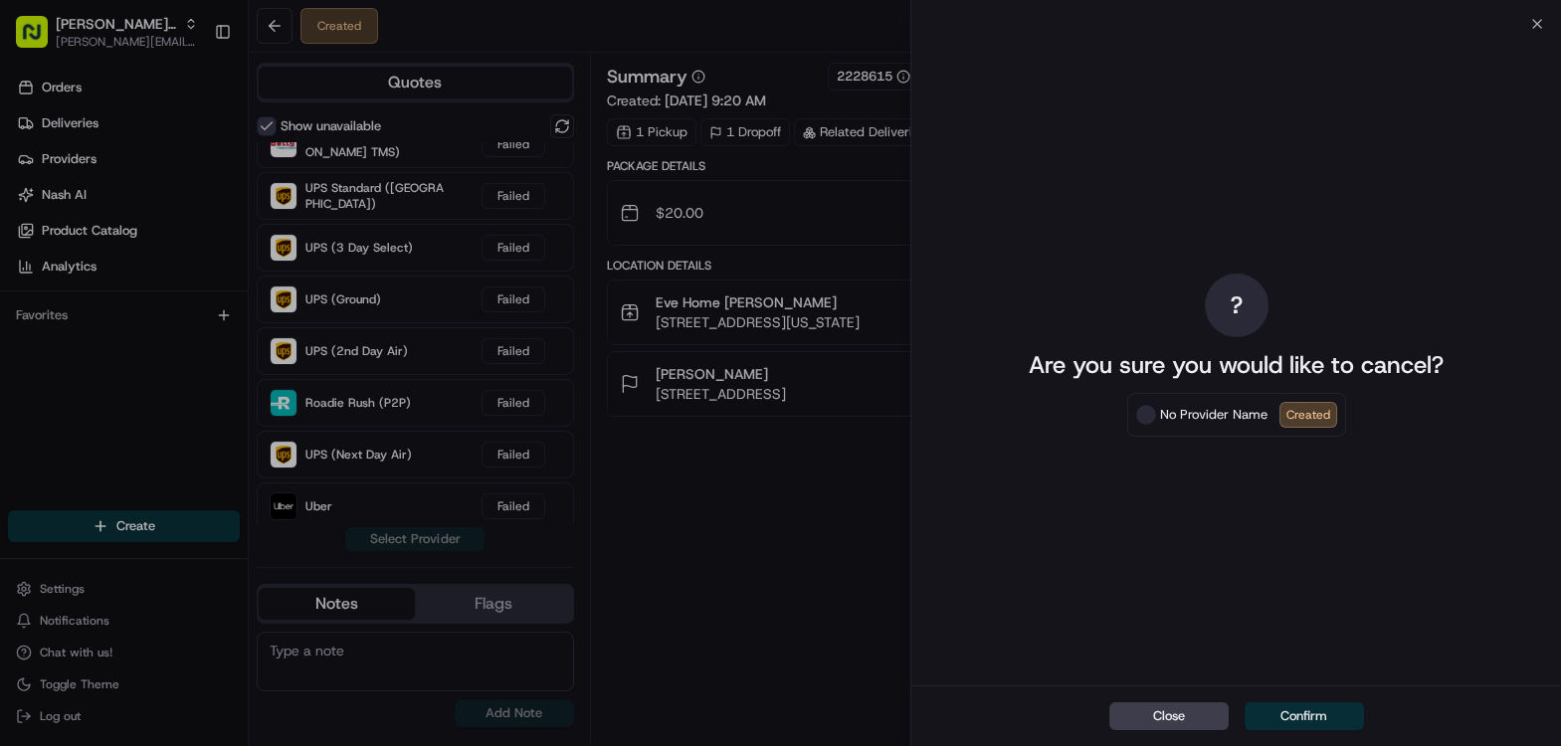
click at [1275, 714] on button "Confirm" at bounding box center [1304, 717] width 119 height 28
